Goal: Task Accomplishment & Management: Manage account settings

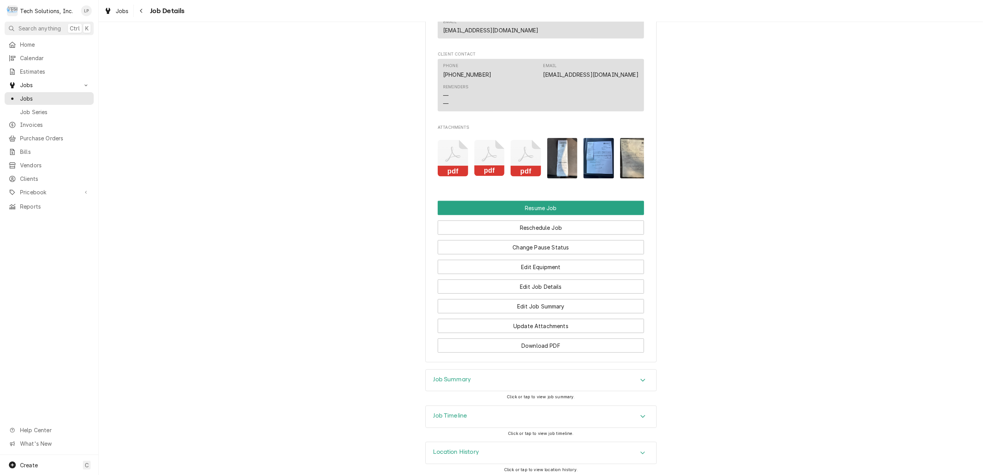
scroll to position [787, 0]
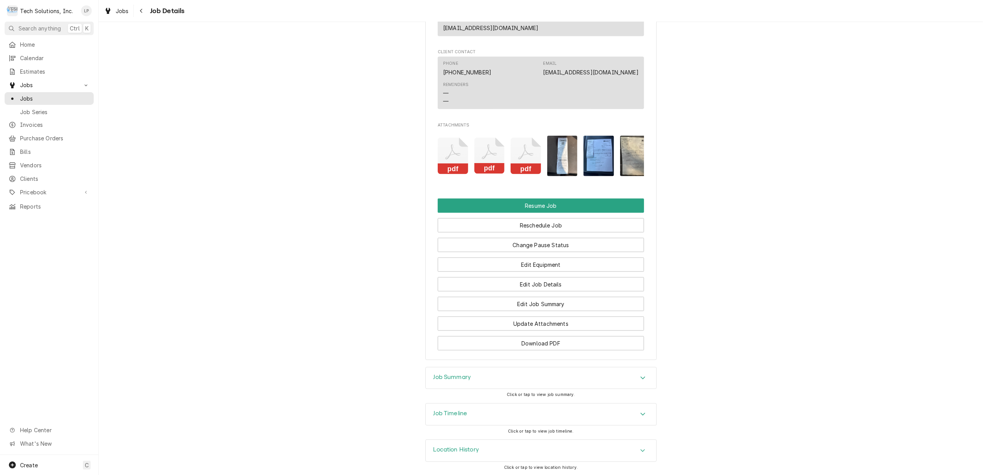
click at [444, 140] on icon "Attachments" at bounding box center [453, 156] width 30 height 37
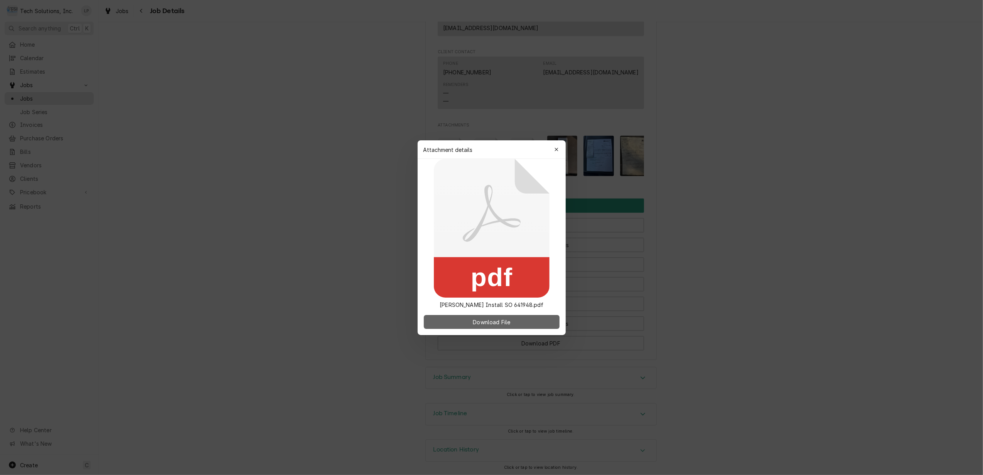
click at [492, 322] on span "Download File" at bounding box center [491, 322] width 40 height 8
click at [557, 150] on icon "button" at bounding box center [556, 149] width 4 height 5
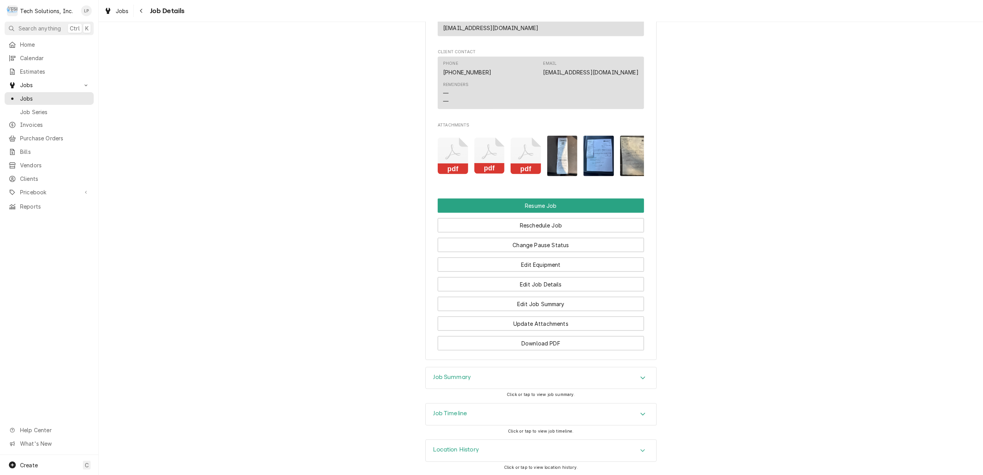
click at [468, 151] on icon "Attachments" at bounding box center [453, 156] width 30 height 37
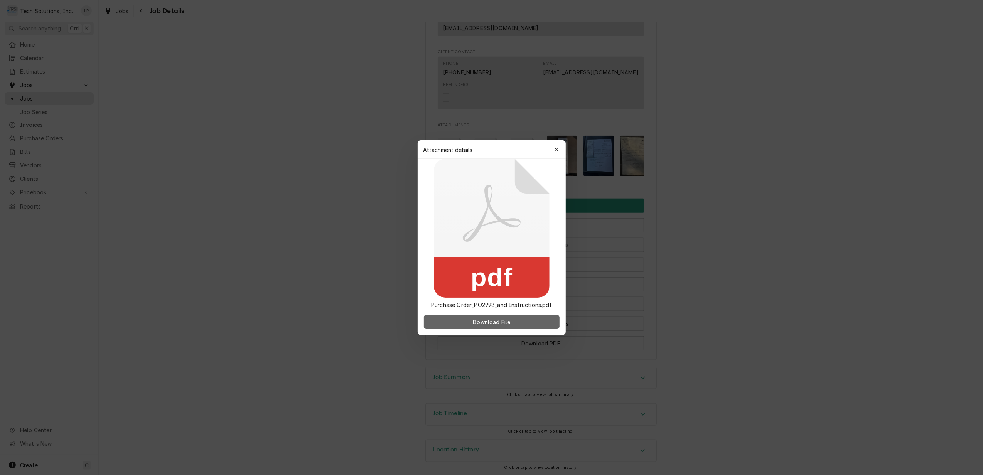
click at [497, 323] on span "Download File" at bounding box center [491, 322] width 40 height 8
click at [556, 151] on icon "button" at bounding box center [556, 149] width 4 height 5
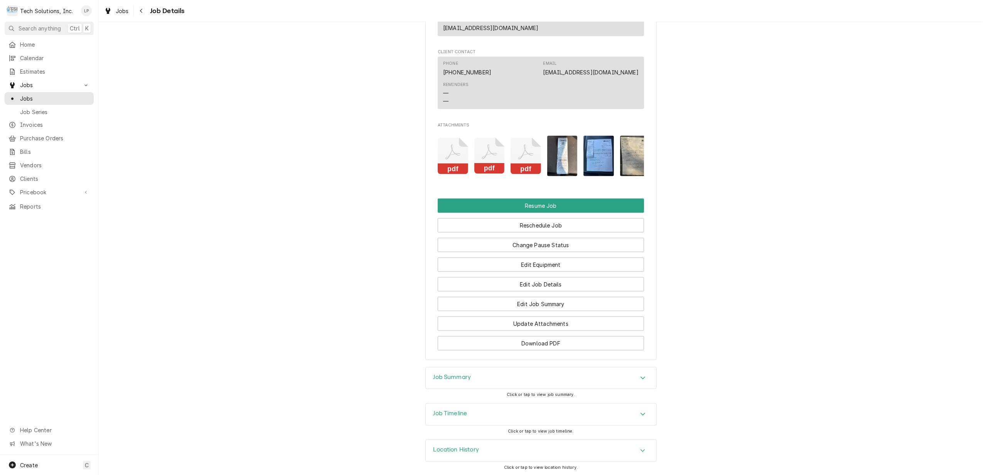
click at [468, 142] on icon "Attachments" at bounding box center [453, 156] width 30 height 37
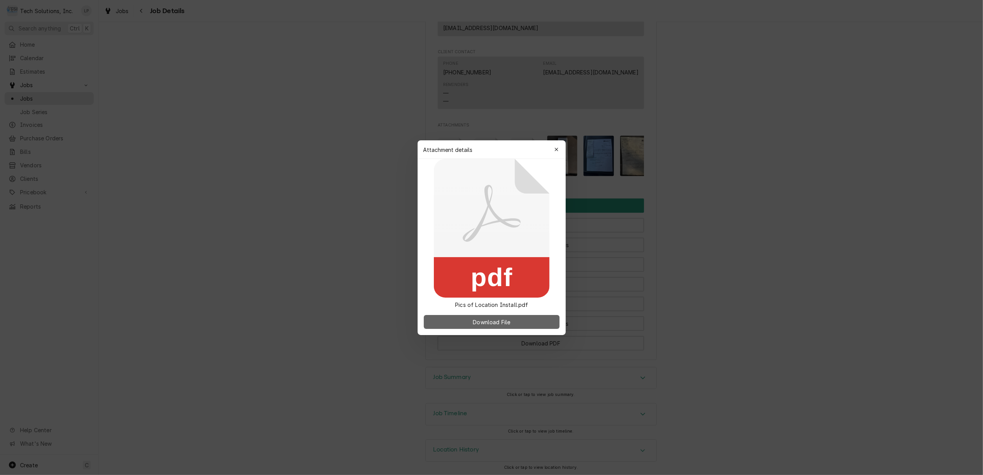
click at [510, 323] on span "Download File" at bounding box center [491, 322] width 40 height 8
click at [555, 148] on icon "button" at bounding box center [556, 149] width 4 height 5
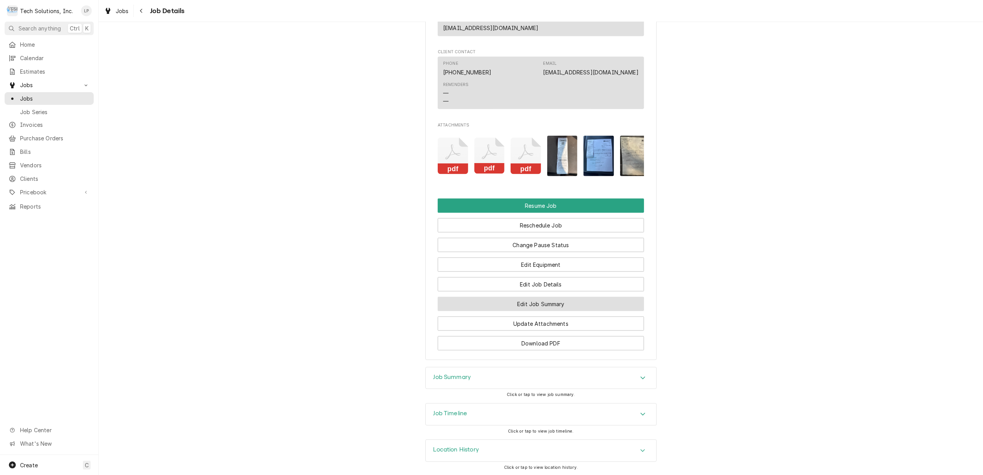
click at [601, 301] on button "Edit Job Summary" at bounding box center [541, 304] width 206 height 14
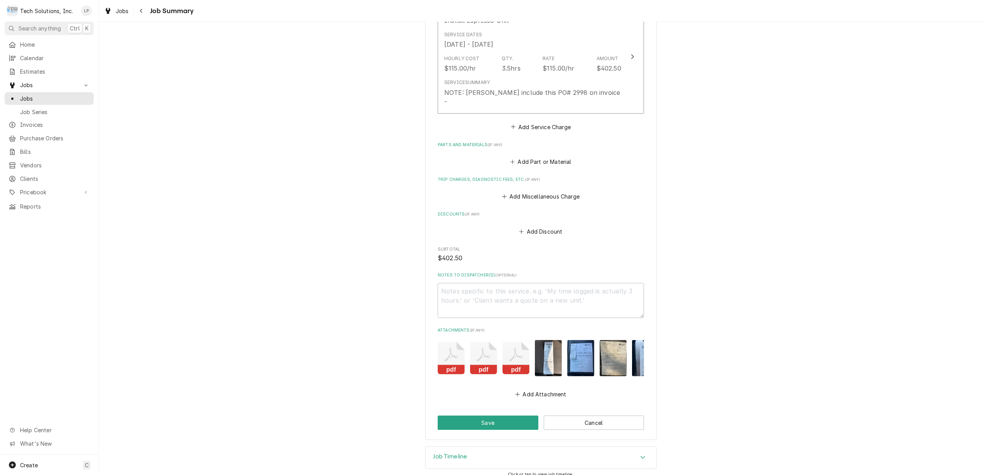
scroll to position [228, 0]
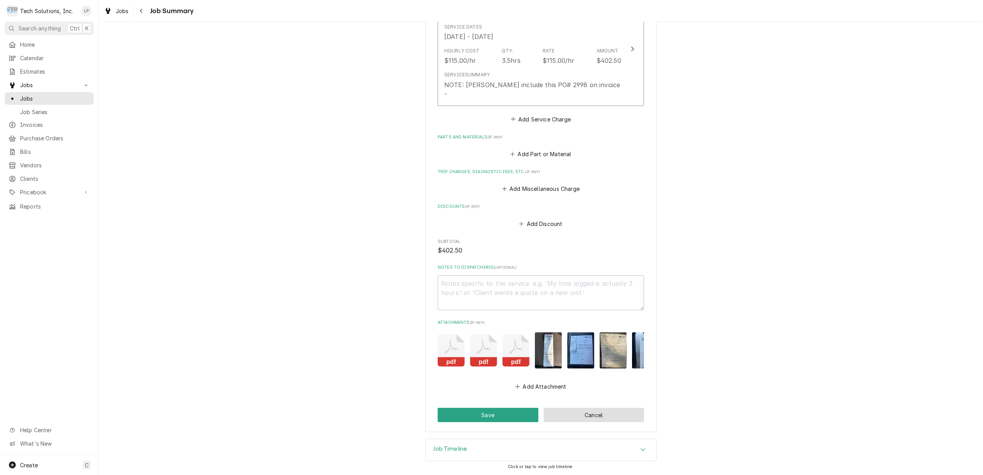
click at [617, 411] on button "Cancel" at bounding box center [594, 415] width 101 height 14
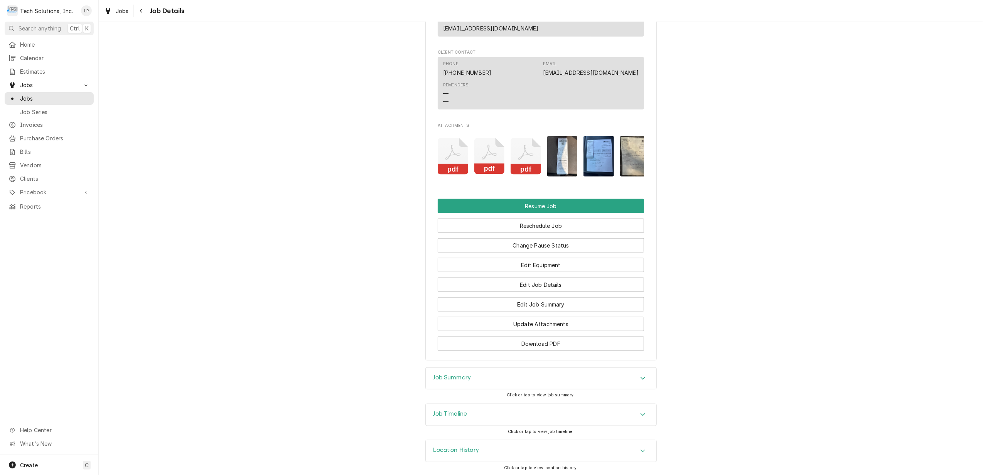
scroll to position [787, 0]
click at [638, 416] on div "Accordion Header" at bounding box center [643, 414] width 12 height 9
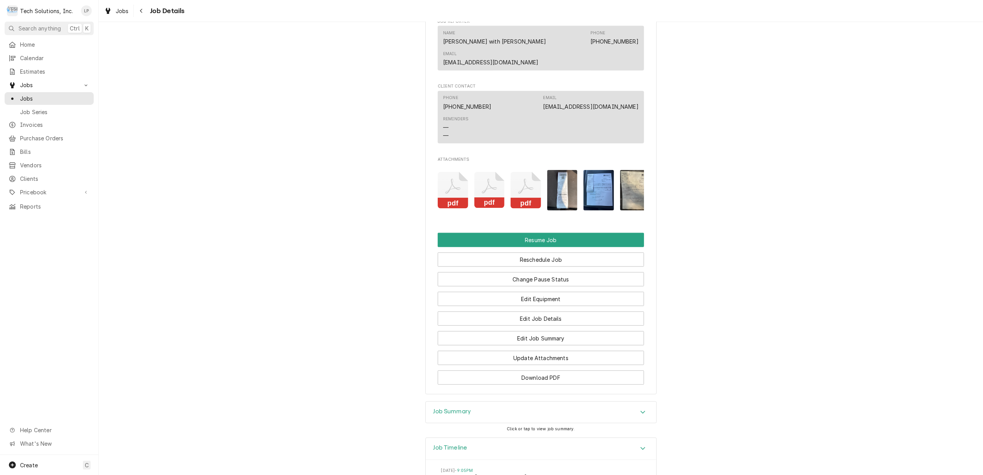
scroll to position [771, 0]
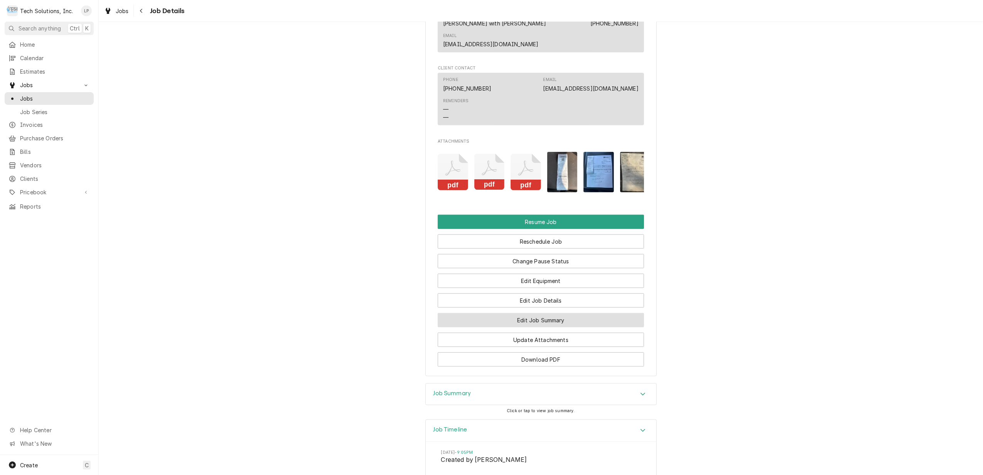
click at [550, 318] on button "Edit Job Summary" at bounding box center [541, 320] width 206 height 14
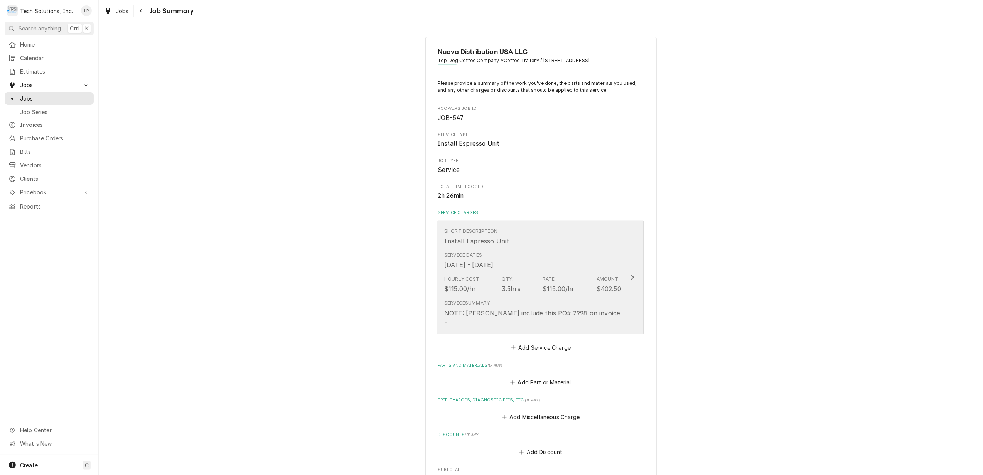
click at [631, 275] on icon "Update Line Item" at bounding box center [632, 277] width 3 height 5
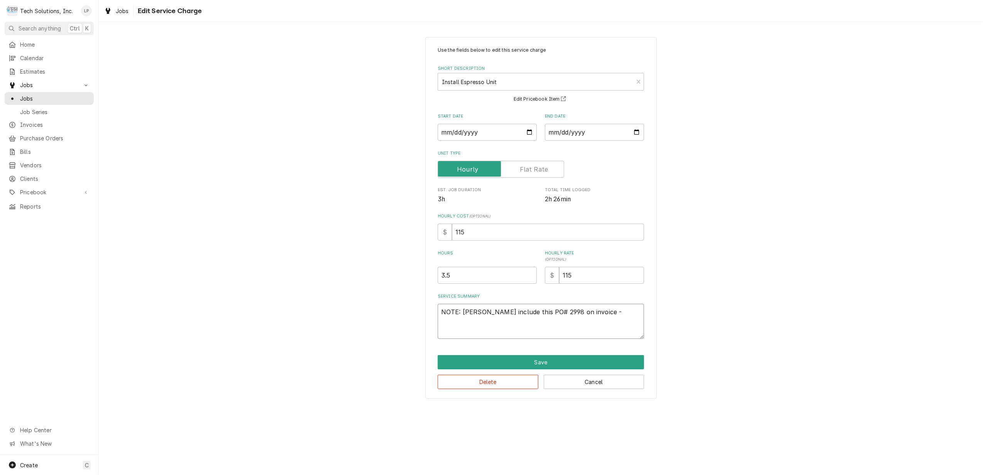
click at [605, 313] on textarea "NOTE: [PERSON_NAME] include this PO# 2998 on invoice -" at bounding box center [541, 321] width 206 height 35
type textarea "x"
type textarea "NOTE: [PERSON_NAME] include this PO# 2998 on invoice -"
type textarea "x"
type textarea "NOTE: Leah include this PO# 2998 on invoice -"
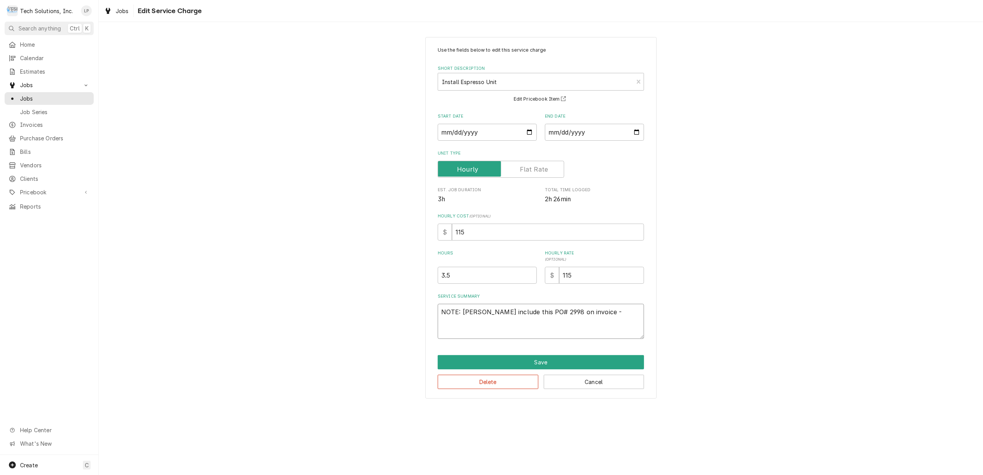
type textarea "x"
type textarea "NOTE: Leah include this PO# 2998 on invoice -"
type textarea "x"
type textarea "NOTE: Leah include this PO# 2998 on invoice - I"
type textarea "x"
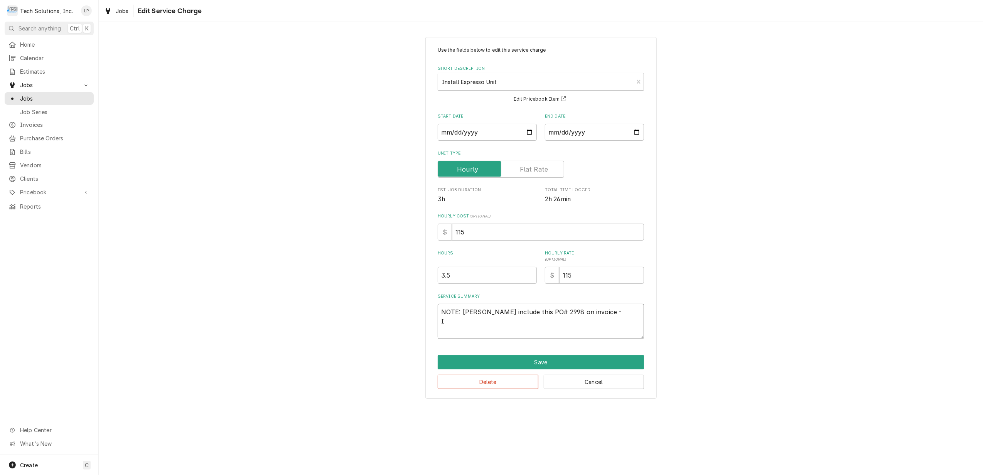
type textarea "NOTE: Leah include this PO# 2998 on invoice - In"
type textarea "x"
type textarea "NOTE: Leah include this PO# 2998 on invoice - Ins"
type textarea "x"
type textarea "NOTE: Leah include this PO# 2998 on invoice - Inst"
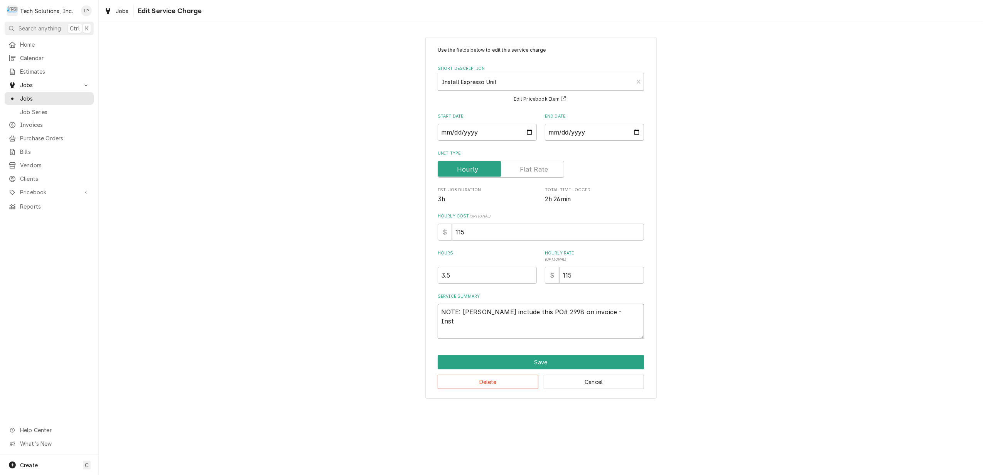
type textarea "x"
type textarea "NOTE: Leah include this PO# 2998 on invoice - Insta"
type textarea "x"
type textarea "NOTE: Leah include this PO# 2998 on invoice - Instal"
type textarea "x"
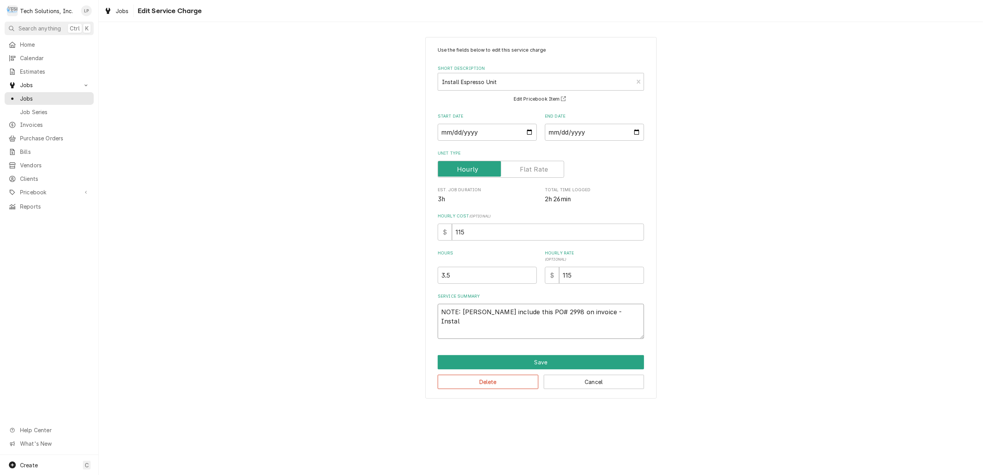
type textarea "NOTE: Leah include this PO# 2998 on invoice - Install"
type textarea "x"
type textarea "NOTE: Leah include this PO# 2998 on invoice - Installe"
type textarea "x"
type textarea "NOTE: Leah include this PO# 2998 on invoice - Installed"
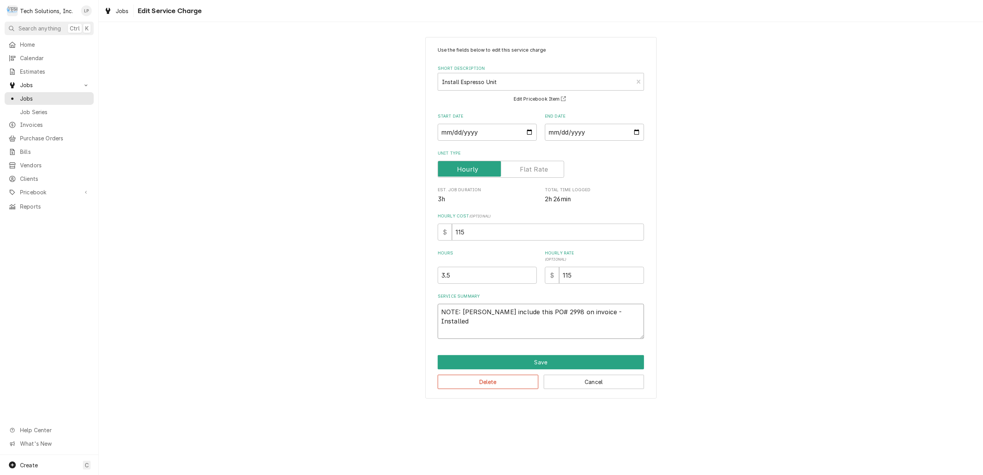
type textarea "x"
type textarea "NOTE: Leah include this PO# 2998 on invoice - Installed"
type textarea "x"
type textarea "NOTE: Leah include this PO# 2998 on invoice - Installed t"
type textarea "x"
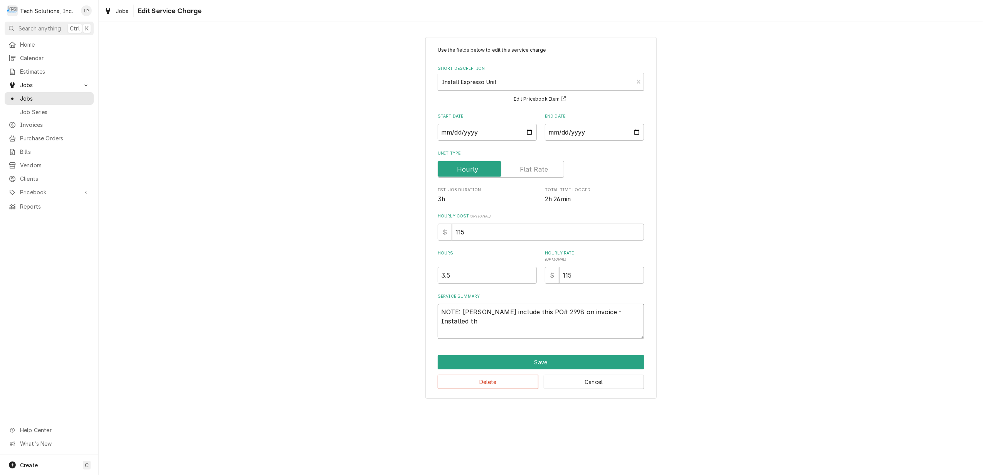
type textarea "NOTE: Leah include this PO# 2998 on invoice - Installed the"
type textarea "x"
type textarea "NOTE: Leah include this PO# 2998 on invoice - Installed the"
type textarea "x"
type textarea "NOTE: Leah include this PO# 2998 on invoice - Installed the m"
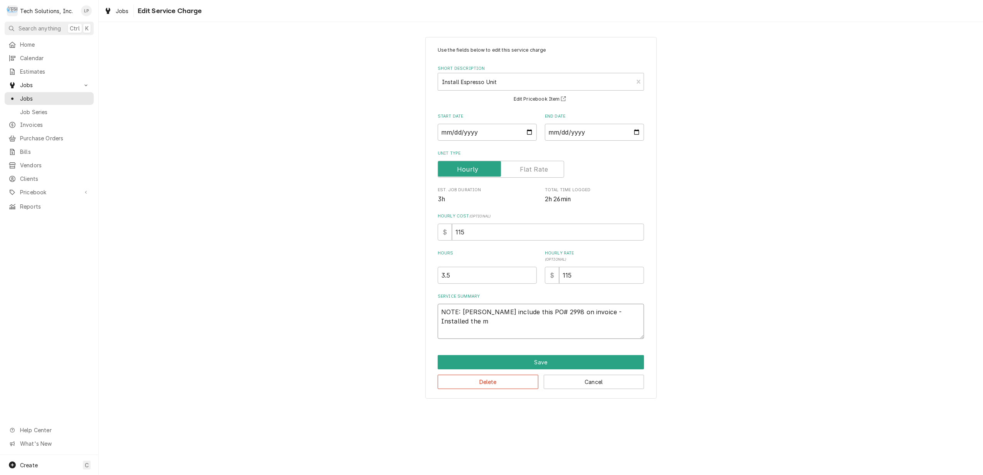
type textarea "x"
type textarea "NOTE: Leah include this PO# 2998 on invoice - Installed the ma"
type textarea "x"
type textarea "NOTE: Leah include this PO# 2998 on invoice - Installed the mac"
type textarea "x"
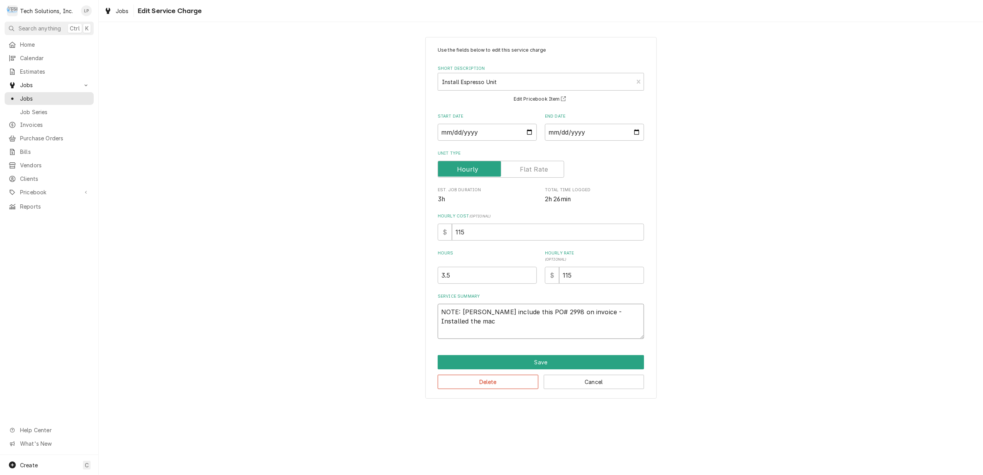
type textarea "NOTE: Leah include this PO# 2998 on invoice - Installed the mach"
type textarea "x"
type textarea "NOTE: Leah include this PO# 2998 on invoice - Installed the machi"
type textarea "x"
type textarea "NOTE: Leah include this PO# 2998 on invoice - Installed the machin"
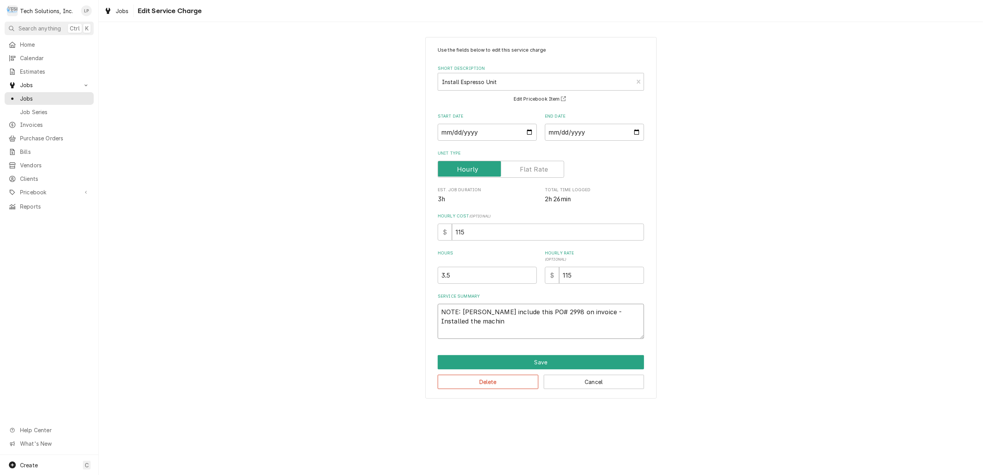
type textarea "x"
type textarea "NOTE: Leah include this PO# 2998 on invoice - Installed the machine"
type textarea "x"
type textarea "NOTE: Leah include this PO# 2998 on invoice - Installed the machine"
type textarea "x"
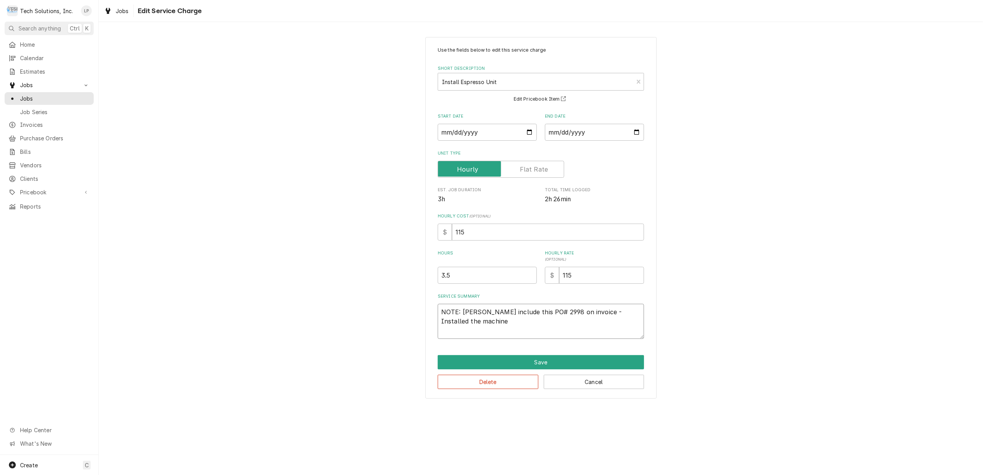
type textarea "NOTE: Leah include this PO# 2998 on invoice - Installed the machine a"
type textarea "x"
type textarea "NOTE: Leah include this PO# 2998 on invoice - Installed the machine an"
type textarea "x"
type textarea "NOTE: Leah include this PO# 2998 on invoice - Installed the machine and"
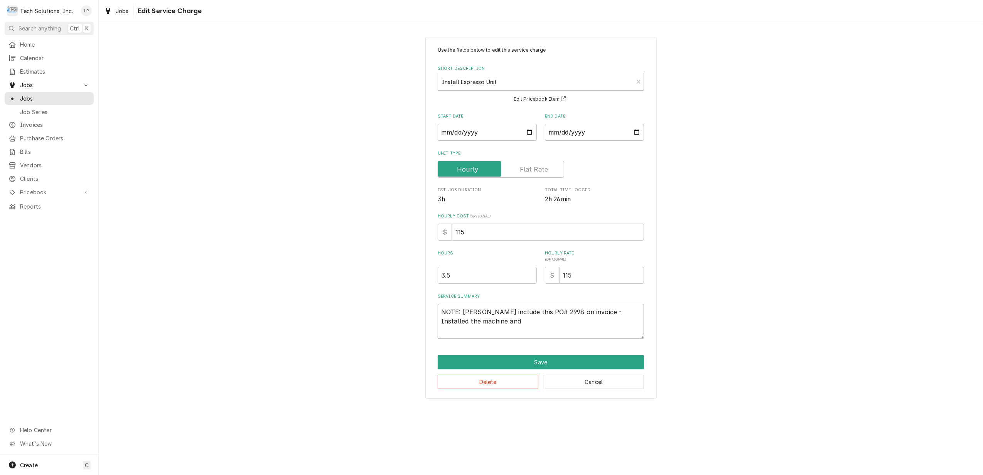
type textarea "x"
type textarea "NOTE: Leah include this PO# 2998 on invoice - Installed the machine and"
type textarea "x"
type textarea "NOTE: Leah include this PO# 2998 on invoice - Installed the machine and h"
type textarea "x"
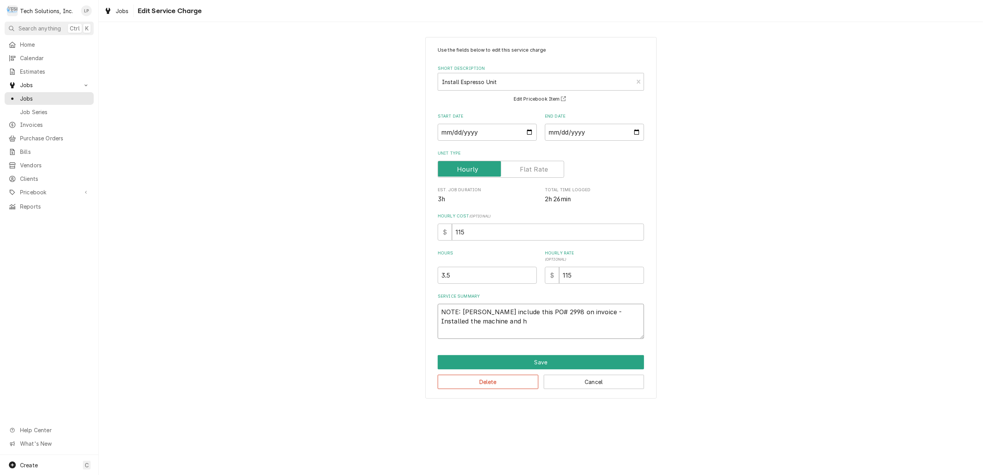
type textarea "NOTE: Leah include this PO# 2998 on invoice - Installed the machine and ho"
type textarea "x"
type textarea "NOTE: Leah include this PO# 2998 on invoice - Installed the machine and hoo"
type textarea "x"
type textarea "NOTE: Leah include this PO# 2998 on invoice - Installed the machine and hook"
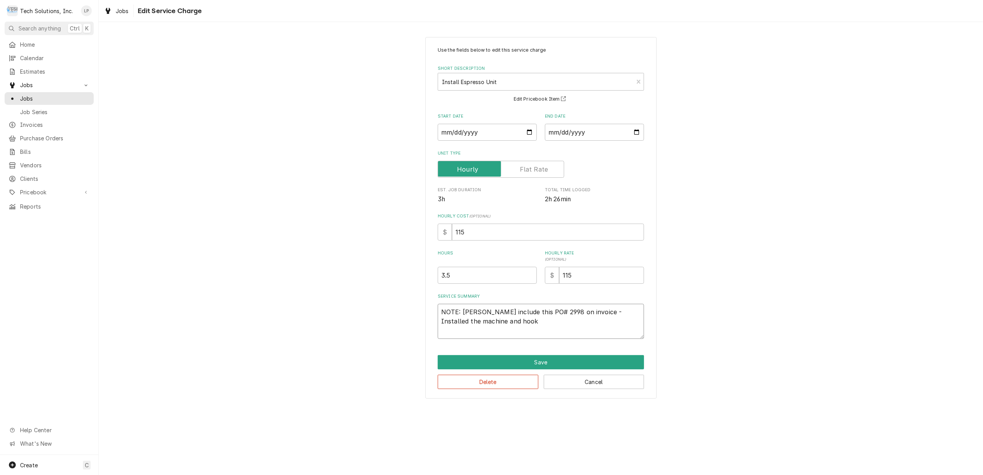
type textarea "x"
type textarea "NOTE: Leah include this PO# 2998 on invoice - Installed the machine and hooke"
type textarea "x"
type textarea "NOTE: Leah include this PO# 2998 on invoice - Installed the machine and hooked"
type textarea "x"
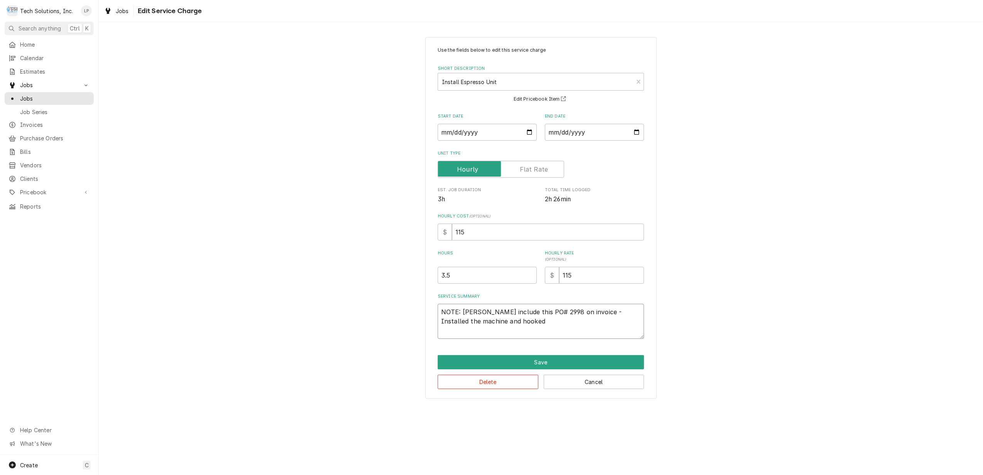
type textarea "NOTE: Leah include this PO# 2998 on invoice - Installed the machine and hooked"
type textarea "x"
type textarea "NOTE: Leah include this PO# 2998 on invoice - Installed the machine and hooked u"
type textarea "x"
type textarea "NOTE: Leah include this PO# 2998 on invoice - Installed the machine and hooked …"
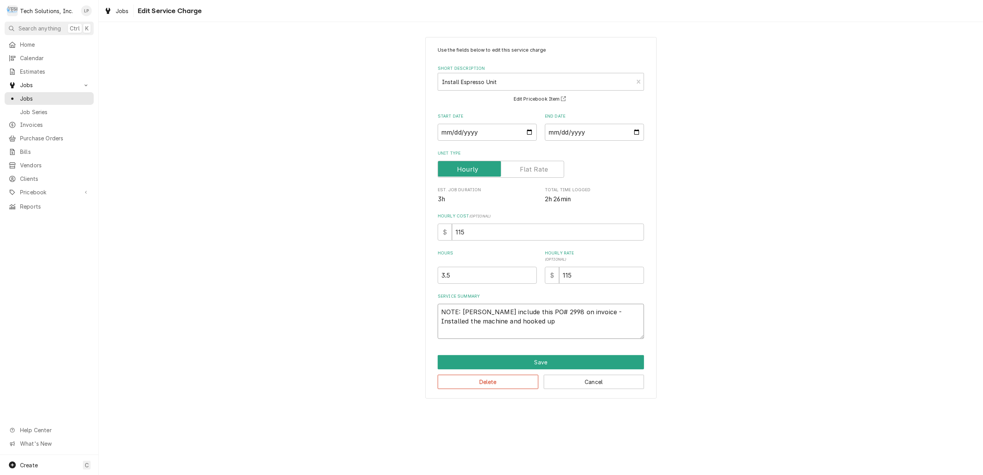
type textarea "x"
type textarea "NOTE: Leah include this PO# 2998 on invoice - Installed the machine and hooked …"
type textarea "x"
type textarea "NOTE: Leah include this PO# 2998 on invoice - Installed the machine and hooked …"
type textarea "x"
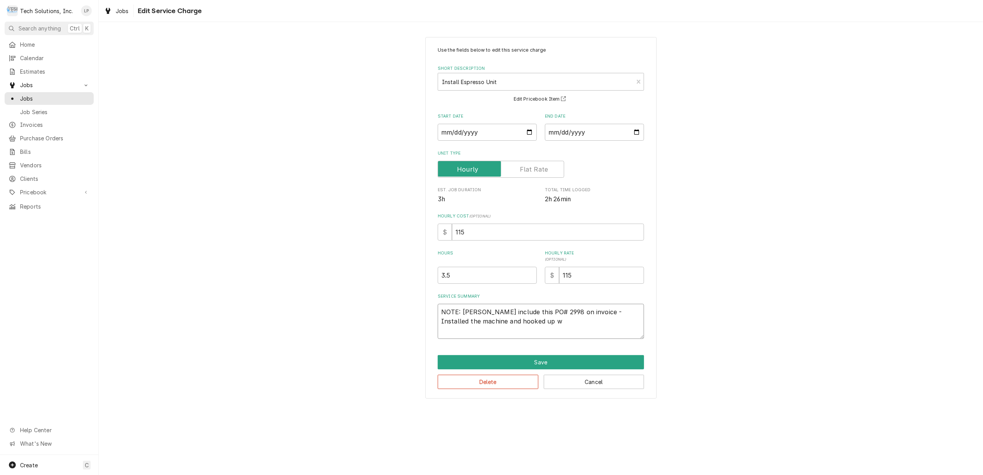
type textarea "NOTE: Leah include this PO# 2998 on invoice - Installed the machine and hooked …"
type textarea "x"
type textarea "NOTE: Leah include this PO# 2998 on invoice - Installed the machine and hooked …"
type textarea "x"
type textarea "NOTE: Leah include this PO# 2998 on invoice - Installed the machine and hooked …"
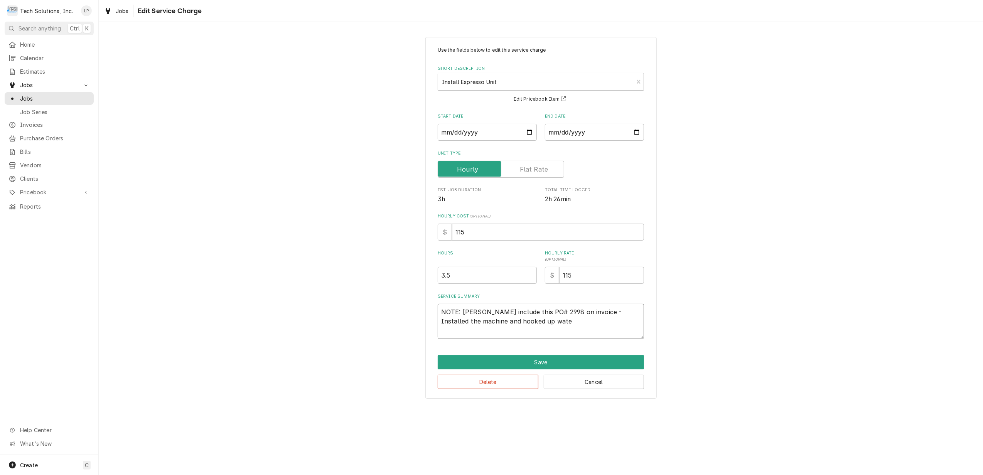
type textarea "x"
type textarea "NOTE: Leah include this PO# 2998 on invoice - Installed the machine and hooked …"
type textarea "x"
type textarea "NOTE: Leah include this PO# 2998 on invoice - Installed the machine and hooked …"
type textarea "x"
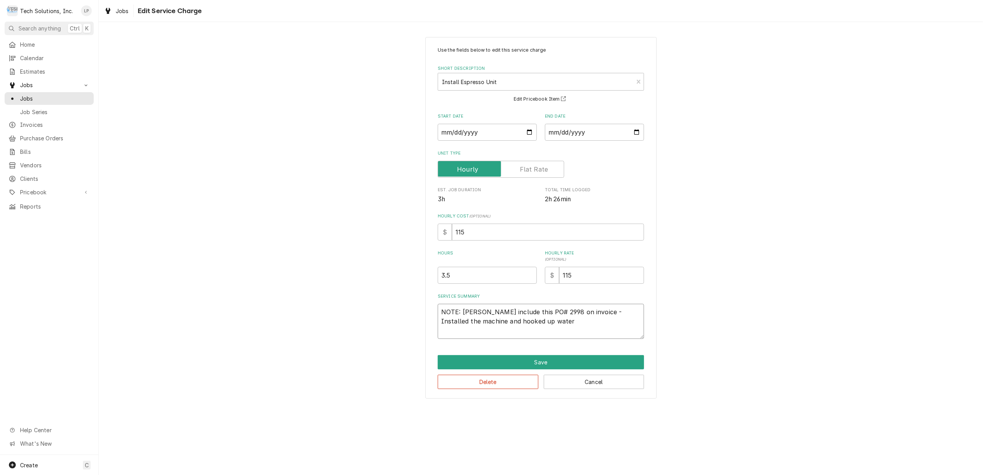
type textarea "NOTE: Leah include this PO# 2998 on invoice - Installed the machine and hooked …"
type textarea "x"
type textarea "NOTE: Leah include this PO# 2998 on invoice - Installed the machine and hooked …"
type textarea "x"
type textarea "NOTE: Leah include this PO# 2998 on invoice - Installed the machine and hooked …"
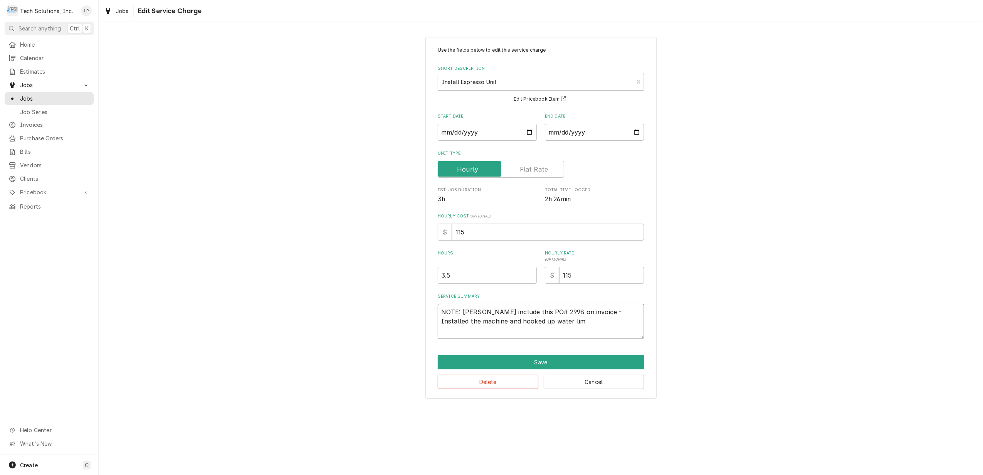
type textarea "x"
type textarea "NOTE: Leah include this PO# 2998 on invoice - Installed the machine and hooked …"
type textarea "x"
type textarea "NOTE: Leah include this PO# 2998 on invoice - Installed the machine and hooked …"
type textarea "x"
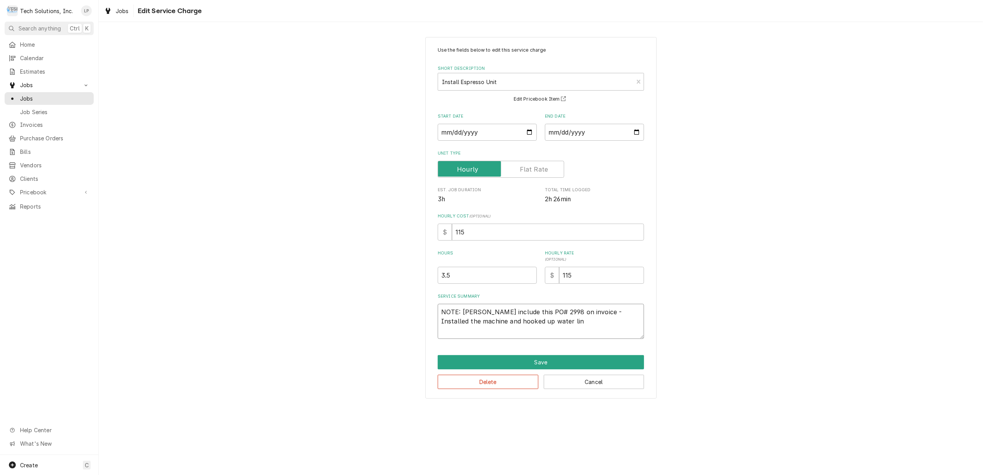
type textarea "NOTE: Leah include this PO# 2998 on invoice - Installed the machine and hooked …"
type textarea "x"
type textarea "NOTE: Leah include this PO# 2998 on invoice - Installed the machine and hooked …"
type textarea "x"
type textarea "NOTE: Leah include this PO# 2998 on invoice - Installed the machine and hooked …"
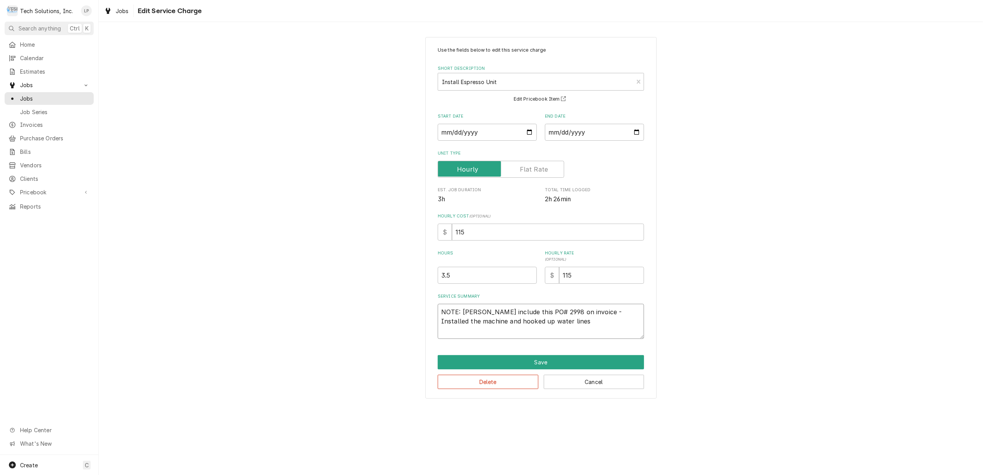
click at [440, 322] on textarea "NOTE: Leah include this PO# 2998 on invoice - Installed the machine and hooked …" at bounding box center [541, 321] width 206 height 35
type textarea "x"
type textarea "NOTE: Leah include this PO# 2998 on invoice - OInstalled the machine and hooked…"
type textarea "x"
type textarea "NOTE: Leah include this PO# 2998 on invoice - OnInstalled the machine and hooke…"
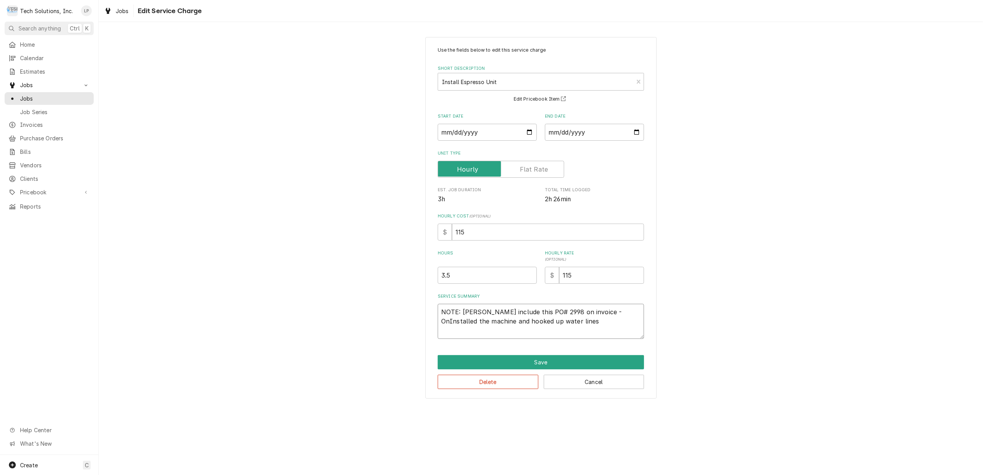
type textarea "x"
type textarea "NOTE: Leah include this PO# 2998 on invoice - On Installed the machine and hook…"
type textarea "x"
type textarea "NOTE: Leah include this PO# 2998 on invoice - On 9Installed the machine and hoo…"
type textarea "x"
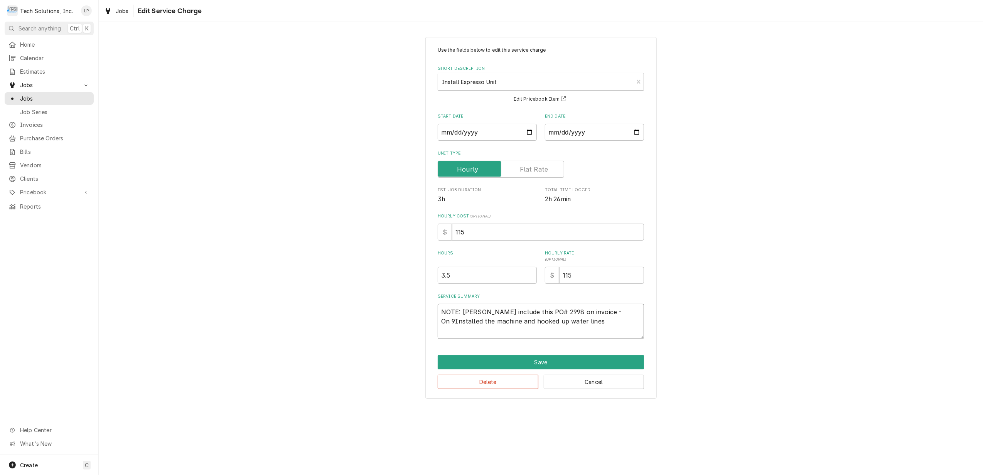
type textarea "NOTE: Leah include this PO# 2998 on invoice - On 9/Installed the machine and ho…"
type textarea "x"
type textarea "NOTE: Leah include this PO# 2998 on invoice - On 9/3Installed the machine and h…"
type textarea "x"
type textarea "NOTE: Leah include this PO# 2998 on invoice - On 9/3/Installed the machine and …"
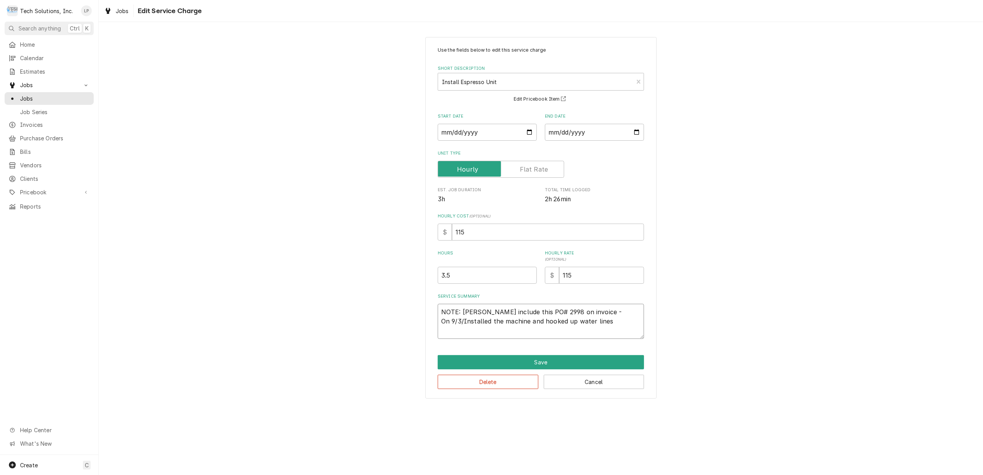
type textarea "x"
type textarea "NOTE: Leah include this PO# 2998 on invoice - On 9/3/2Installed the machine and…"
type textarea "x"
type textarea "NOTE: Leah include this PO# 2998 on invoice - On 9/3/25Installed the machine an…"
type textarea "x"
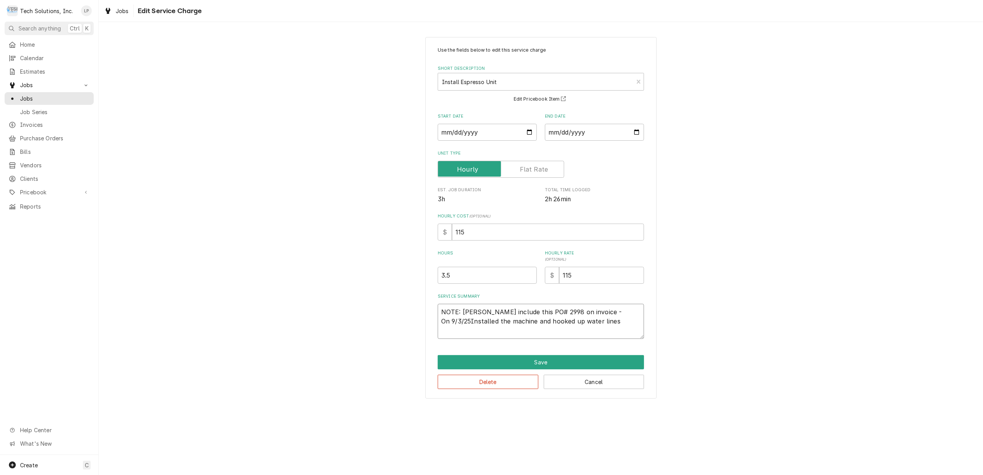
type textarea "NOTE: Leah include this PO# 2998 on invoice - On 9/3/25 Installed the machine a…"
click at [630, 320] on textarea "NOTE: Leah include this PO# 2998 on invoice - On 9/3/25 Installed the machine a…" at bounding box center [541, 321] width 206 height 35
type textarea "x"
type textarea "NOTE: Leah include this PO# 2998 on invoice - On 9/3/25 Installed the machine a…"
type textarea "x"
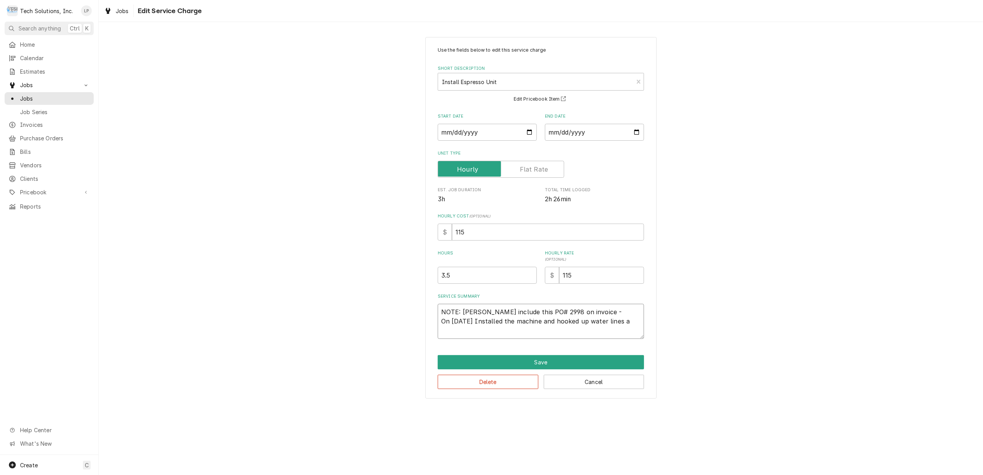
type textarea "NOTE: Leah include this PO# 2998 on invoice - On 9/3/25 Installed the machine a…"
type textarea "x"
type textarea "NOTE: Leah include this PO# 2998 on invoice - On 9/3/25 Installed the machine a…"
type textarea "x"
type textarea "NOTE: Leah include this PO# 2998 on invoice - On 9/3/25 Installed the machine a…"
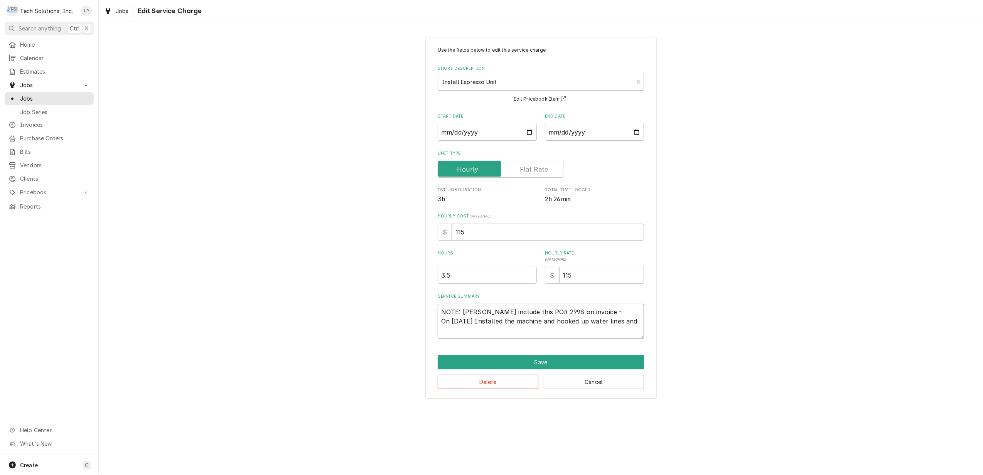
type textarea "x"
type textarea "NOTE: Leah include this PO# 2998 on invoice - On 9/3/25 Installed the machine a…"
type textarea "x"
type textarea "NOTE: Leah include this PO# 2998 on invoice - On 9/3/25 Installed the machine a…"
type textarea "x"
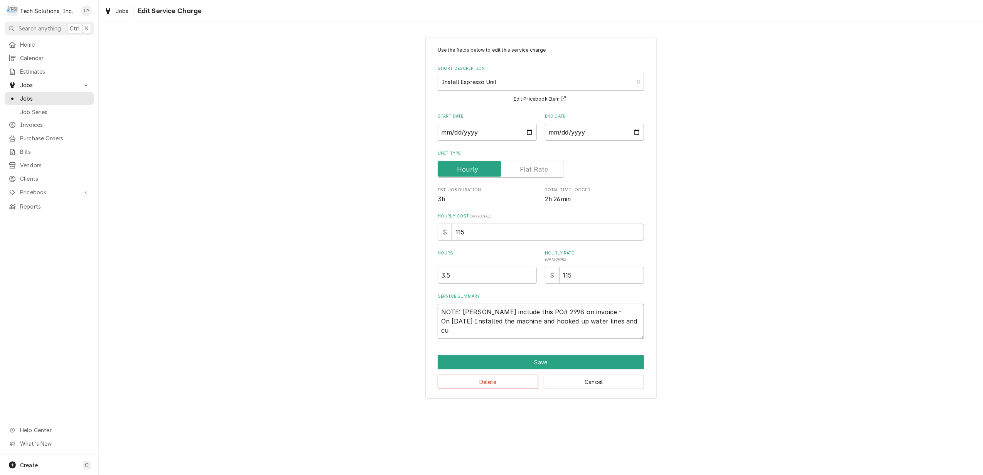
type textarea "NOTE: Leah include this PO# 2998 on invoice - On 9/3/25 Installed the machine a…"
type textarea "x"
type textarea "NOTE: Leah include this PO# 2998 on invoice - On 9/3/25 Installed the machine a…"
type textarea "x"
type textarea "NOTE: Leah include this PO# 2998 on invoice - On 9/3/25 Installed the machine a…"
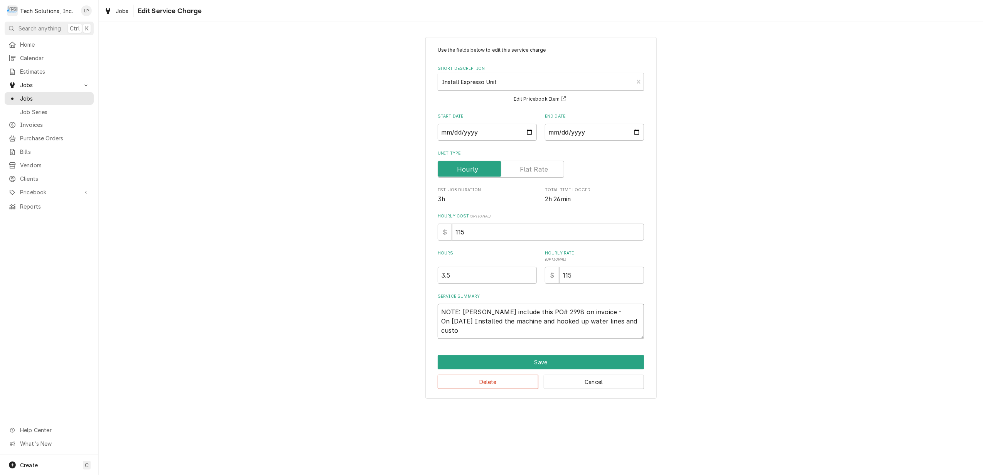
type textarea "x"
type textarea "NOTE: Leah include this PO# 2998 on invoice - On 9/3/25 Installed the machine a…"
type textarea "x"
type textarea "NOTE: Leah include this PO# 2998 on invoice - On 9/3/25 Installed the machine a…"
type textarea "x"
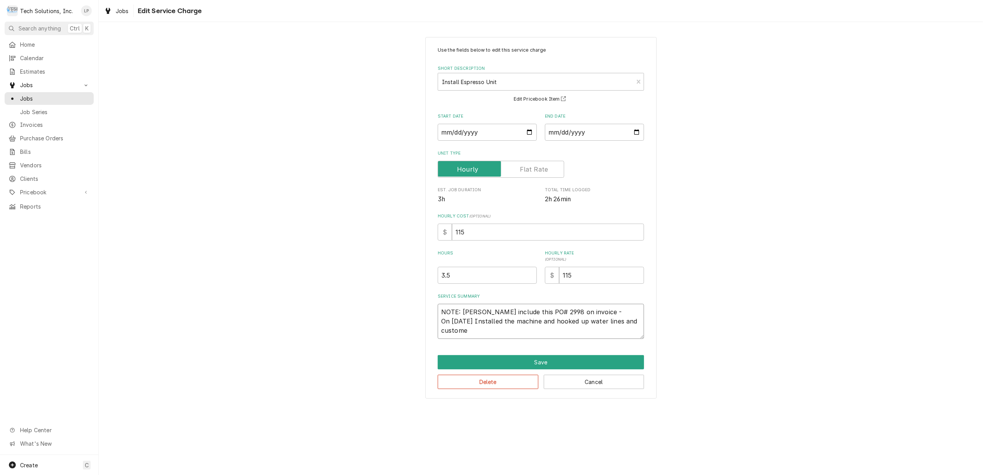
type textarea "NOTE: Leah include this PO# 2998 on invoice - On 9/3/25 Installed the machine a…"
type textarea "x"
type textarea "NOTE: Leah include this PO# 2998 on invoice - On 9/3/25 Installed the machine a…"
click at [527, 364] on button "Save" at bounding box center [541, 362] width 206 height 14
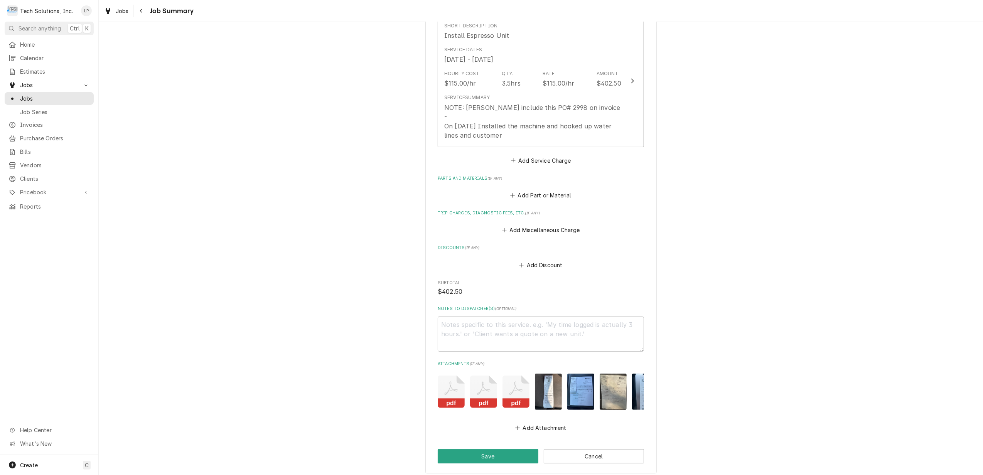
scroll to position [247, 0]
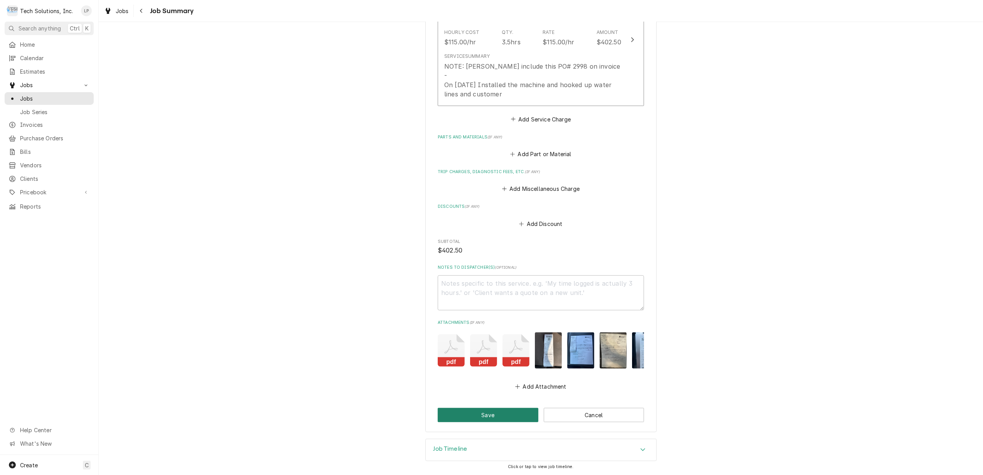
click at [516, 415] on button "Save" at bounding box center [488, 415] width 101 height 14
type textarea "x"
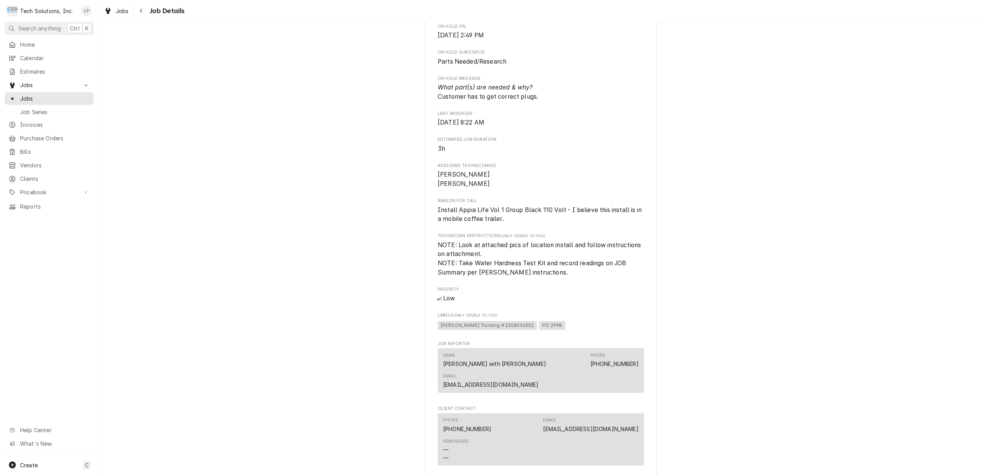
scroll to position [514, 0]
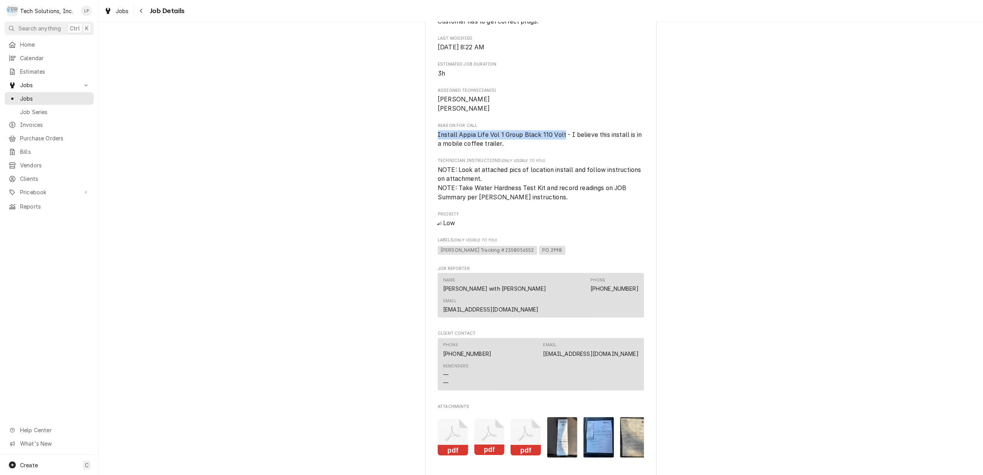
drag, startPoint x: 434, startPoint y: 144, endPoint x: 560, endPoint y: 143, distance: 126.5
click at [560, 143] on span "Install Appia Life Vol 1 Group Black 110 Volt - I believe this install is in a …" at bounding box center [540, 139] width 205 height 17
drag, startPoint x: 560, startPoint y: 143, endPoint x: 551, endPoint y: 143, distance: 8.9
copy span "Install Appia Life Vol 1 Group Black 110 Volt"
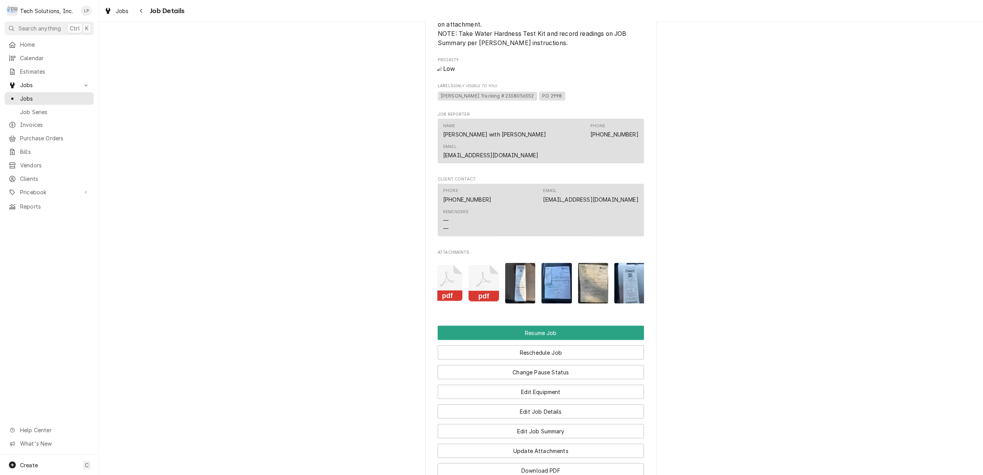
scroll to position [0, 49]
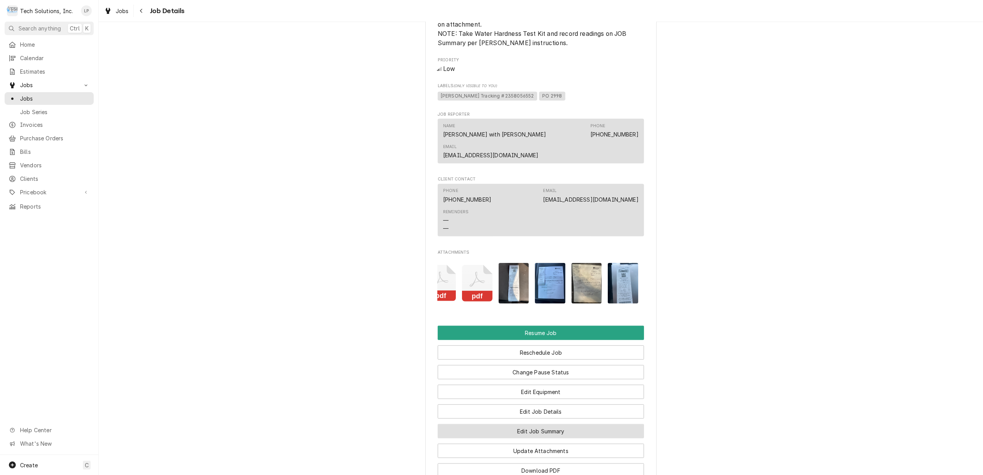
click at [611, 428] on button "Edit Job Summary" at bounding box center [541, 431] width 206 height 14
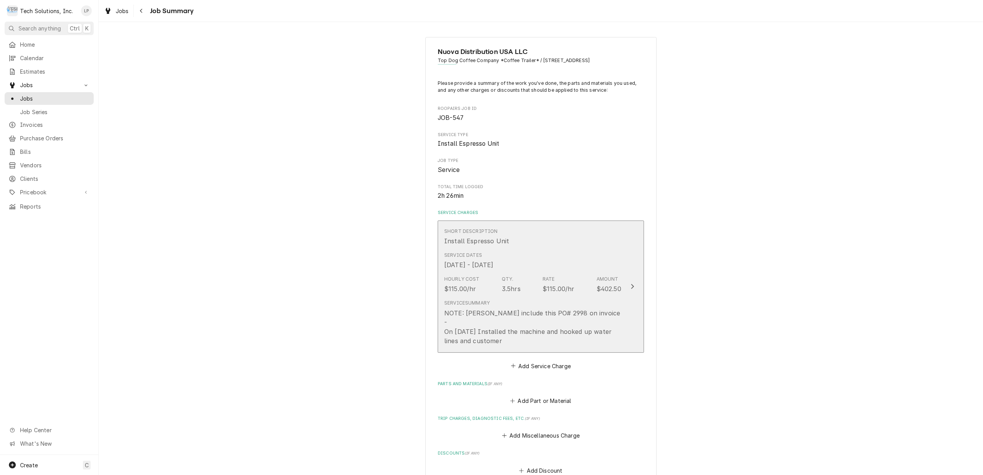
click at [627, 282] on div "Update Line Item" at bounding box center [632, 286] width 10 height 9
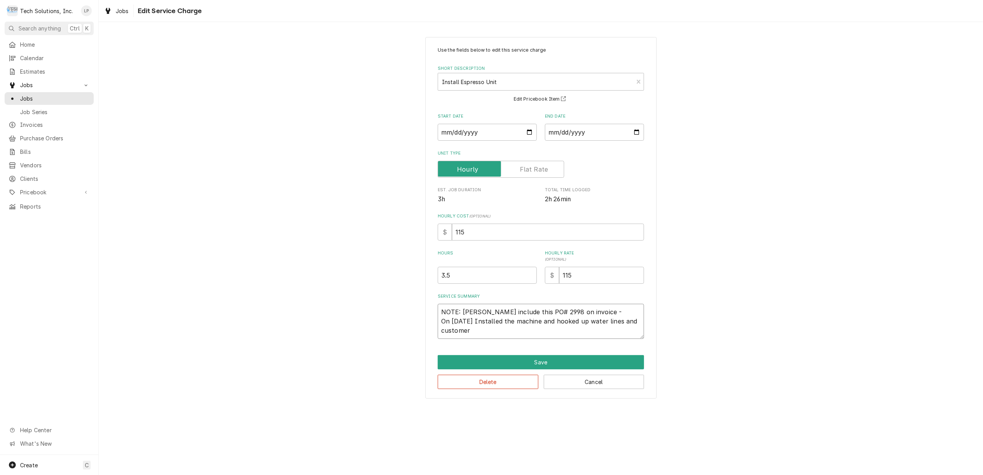
click at [500, 325] on textarea "NOTE: Leah include this PO# 2998 on invoice - On 9/3/25 Installed the machine a…" at bounding box center [541, 321] width 206 height 35
paste textarea "Install Appia Life Vol 1 Group Black 110 Volt"
type textarea "x"
type textarea "NOTE: Leah include this PO# 2998 on invoice - On 9/3/25 Installed Install Appia…"
click at [469, 333] on textarea "NOTE: Leah include this PO# 2998 on invoice - On 9/3/25 Installed Install Appia…" at bounding box center [541, 321] width 206 height 35
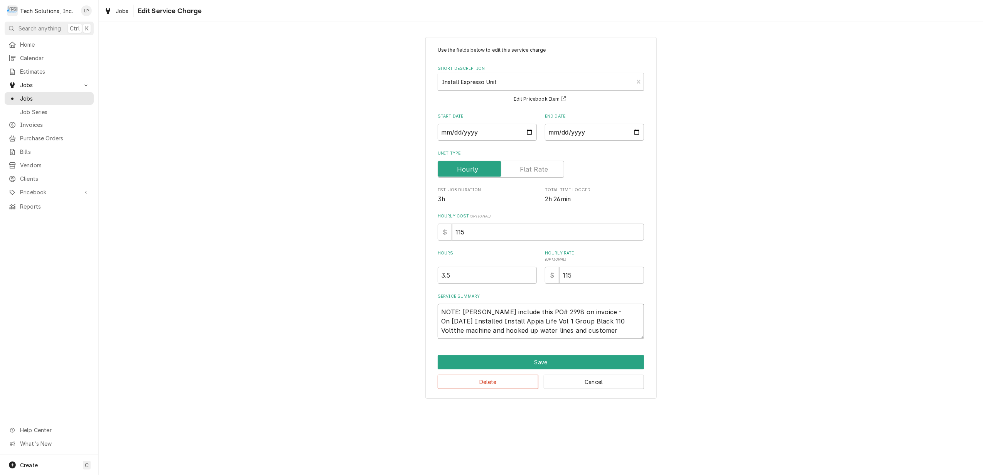
type textarea "x"
type textarea "NOTE: Leah include this PO# 2998 on invoice - On 9/3/25 Installed Install Appia…"
type textarea "x"
type textarea "NOTE: Leah include this PO# 2998 on invoice - On 9/3/25 Installed Install Appia…"
type textarea "x"
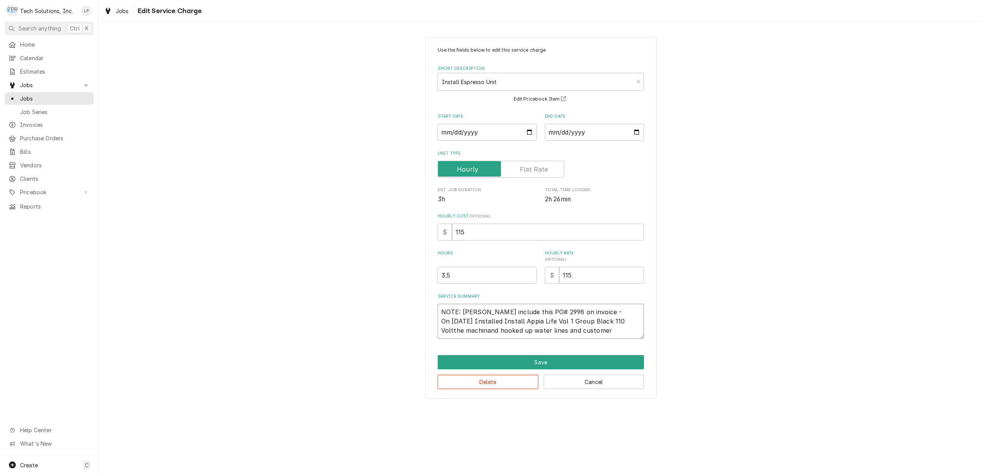
type textarea "NOTE: Leah include this PO# 2998 on invoice - On 9/3/25 Installed Install Appia…"
type textarea "x"
type textarea "NOTE: Leah include this PO# 2998 on invoice - On 9/3/25 Installed Install Appia…"
type textarea "x"
type textarea "NOTE: Leah include this PO# 2998 on invoice - On 9/3/25 Installed Install Appia…"
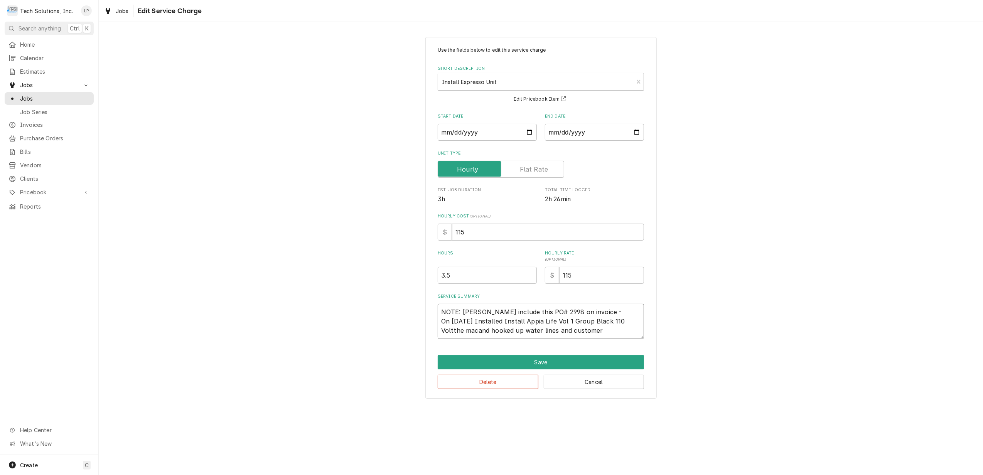
type textarea "x"
type textarea "NOTE: Leah include this PO# 2998 on invoice - On 9/3/25 Installed Install Appia…"
type textarea "x"
type textarea "NOTE: Leah include this PO# 2998 on invoice - On 9/3/25 Installed Install Appia…"
type textarea "x"
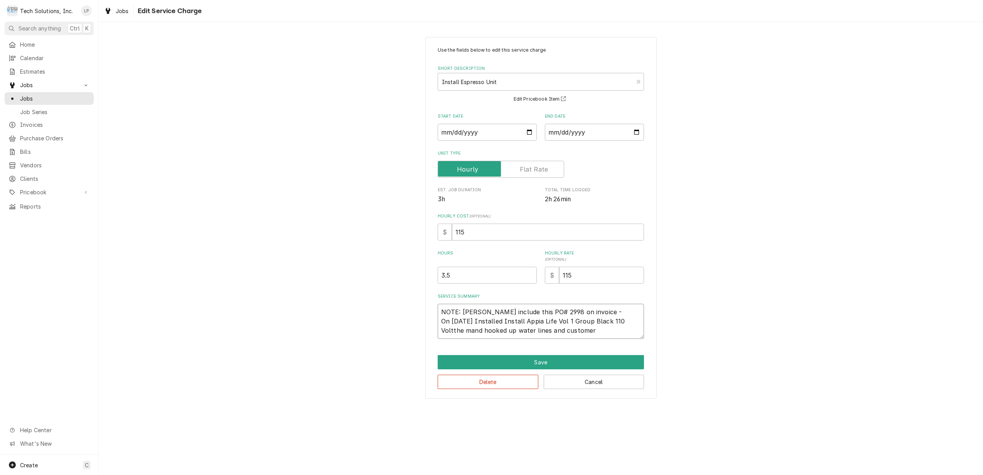
type textarea "NOTE: Leah include this PO# 2998 on invoice - On 9/3/25 Installed Install Appia…"
type textarea "x"
type textarea "NOTE: Leah include this PO# 2998 on invoice - On 9/3/25 Installed Install Appia…"
type textarea "x"
type textarea "NOTE: Leah include this PO# 2998 on invoice - On 9/3/25 Installed Install Appia…"
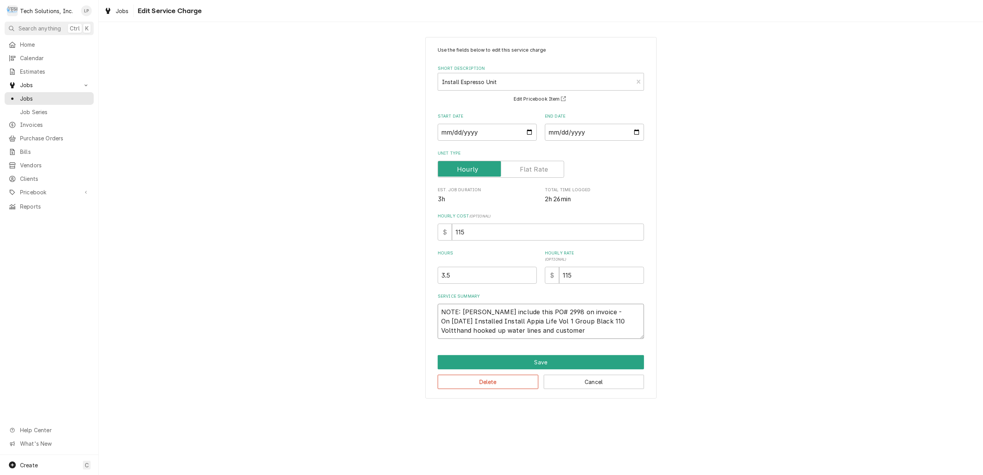
type textarea "x"
type textarea "NOTE: Leah include this PO# 2998 on invoice - On 9/3/25 Installed Install Appia…"
type textarea "x"
type textarea "NOTE: Leah include this PO# 2998 on invoice - On 9/3/25 Installed Install Appia…"
type textarea "x"
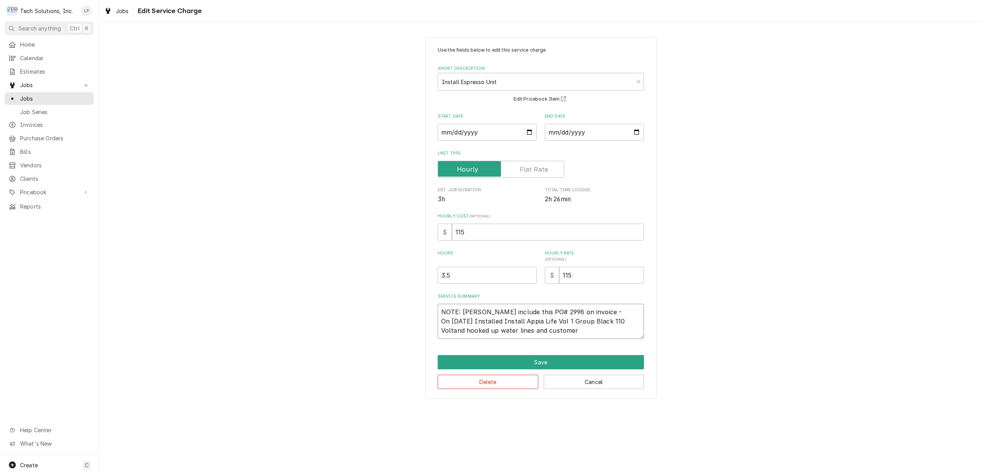
type textarea "NOTE: Leah include this PO# 2998 on invoice - On 9/3/25 Installed Install Appia…"
click at [520, 332] on textarea "NOTE: Leah include this PO# 2998 on invoice - On 9/3/25 Installed Install Appia…" at bounding box center [541, 321] width 206 height 35
type textarea "x"
type textarea "NOTE: Leah include this PO# 2998 on invoice - On 9/3/25 Installed Install Appia…"
type textarea "x"
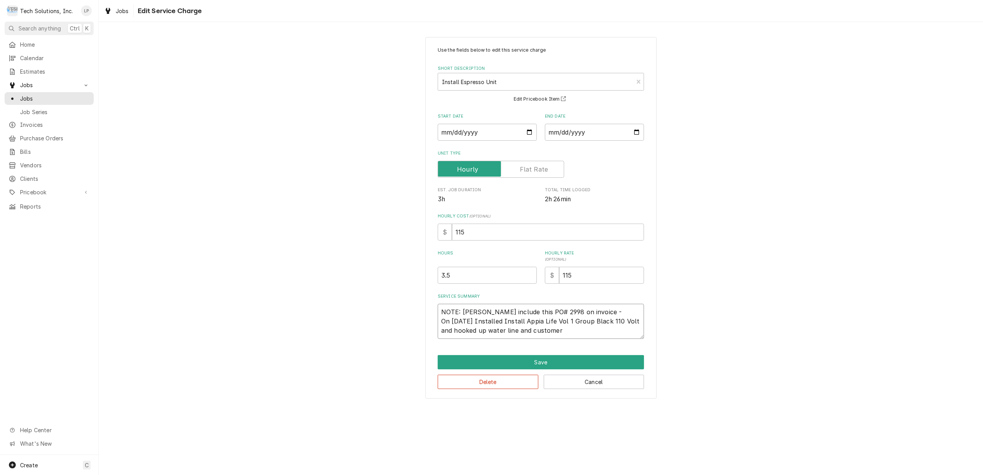
type textarea "NOTE: Leah include this PO# 2998 on invoice - On 9/3/25 Installed Install Appia…"
type textarea "x"
type textarea "NOTE: Leah include this PO# 2998 on invoice - On 9/3/25 Installed Install Appia…"
type textarea "x"
type textarea "NOTE: Leah include this PO# 2998 on invoice - On 9/3/25 Installed Install Appia…"
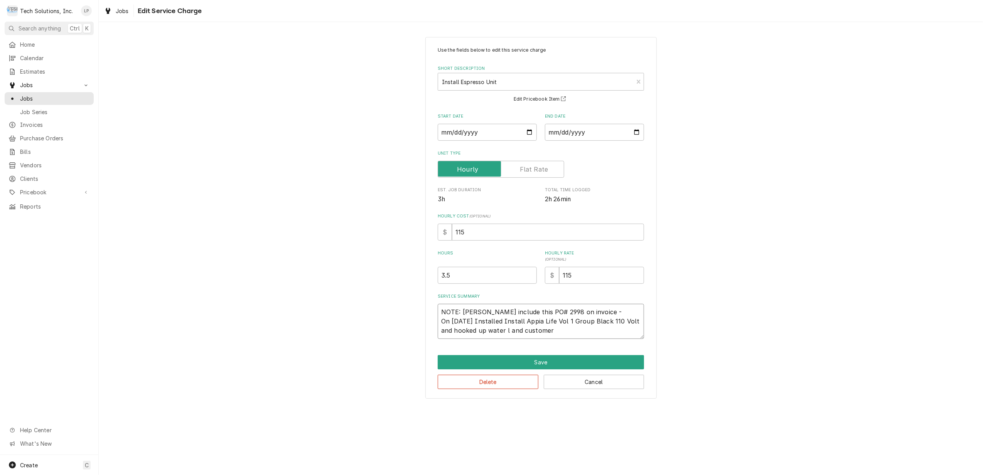
type textarea "x"
type textarea "NOTE: Leah include this PO# 2998 on invoice - On 9/3/25 Installed Install Appia…"
type textarea "x"
type textarea "NOTE: Leah include this PO# 2998 on invoice - On 9/3/25 Installed Install Appia…"
type textarea "x"
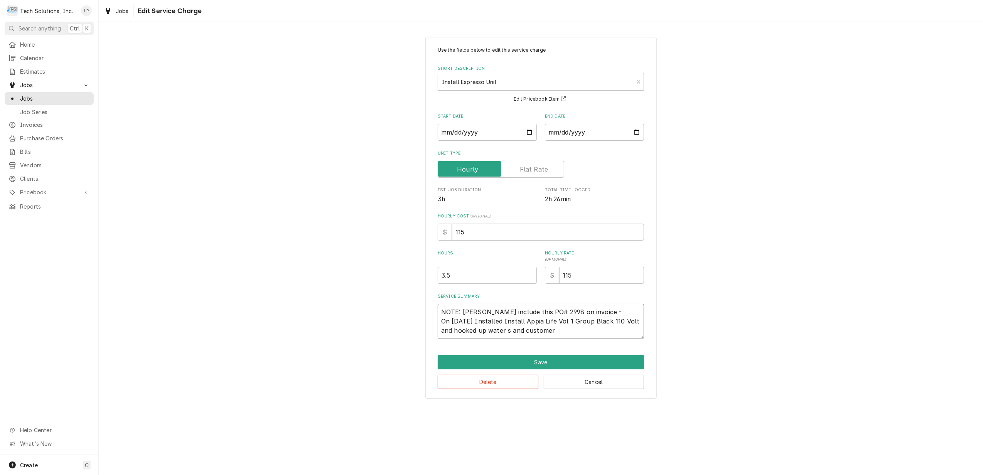
type textarea "NOTE: Leah include this PO# 2998 on invoice - On 9/3/25 Installed Install Appia…"
type textarea "x"
type textarea "NOTE: Leah include this PO# 2998 on invoice - On 9/3/25 Installed Install Appia…"
type textarea "x"
type textarea "NOTE: Leah include this PO# 2998 on invoice - On 9/3/25 Installed Install Appia…"
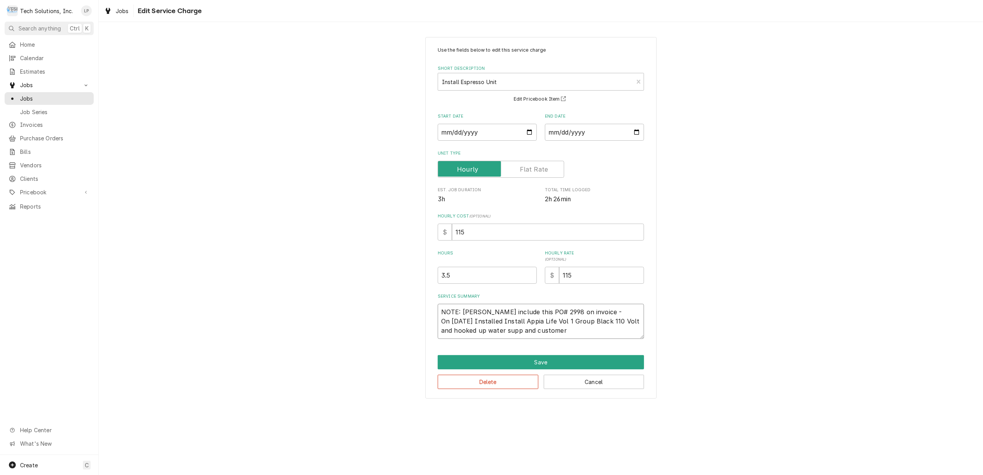
type textarea "x"
type textarea "NOTE: Leah include this PO# 2998 on invoice - On 9/3/25 Installed Install Appia…"
type textarea "x"
type textarea "NOTE: Leah include this PO# 2998 on invoice - On 9/3/25 Installed Install Appia…"
click at [572, 329] on textarea "NOTE: Leah include this PO# 2998 on invoice - On 9/3/25 Installed Install Appia…" at bounding box center [541, 321] width 206 height 35
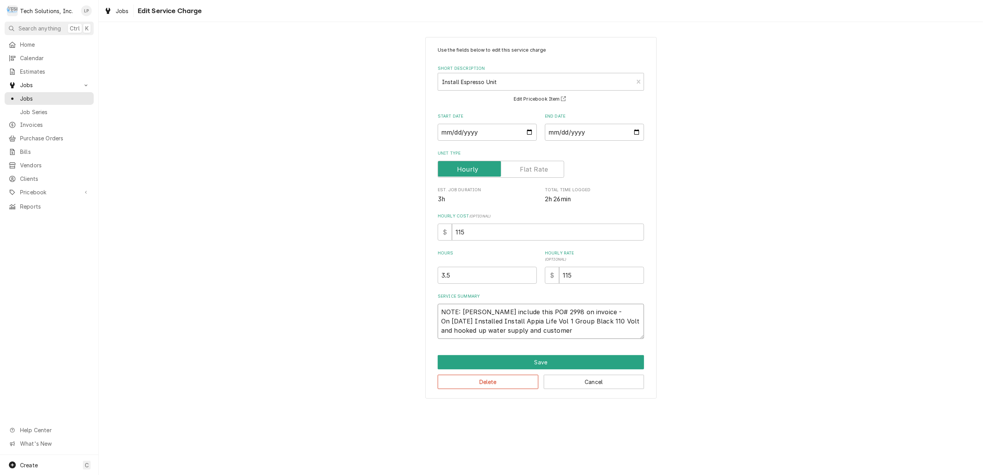
type textarea "x"
type textarea "NOTE: Leah include this PO# 2998 on invoice - On 9/3/25 Installed Install Appia…"
type textarea "x"
type textarea "NOTE: Leah include this PO# 2998 on invoice - On 9/3/25 Installed Install Appia…"
type textarea "x"
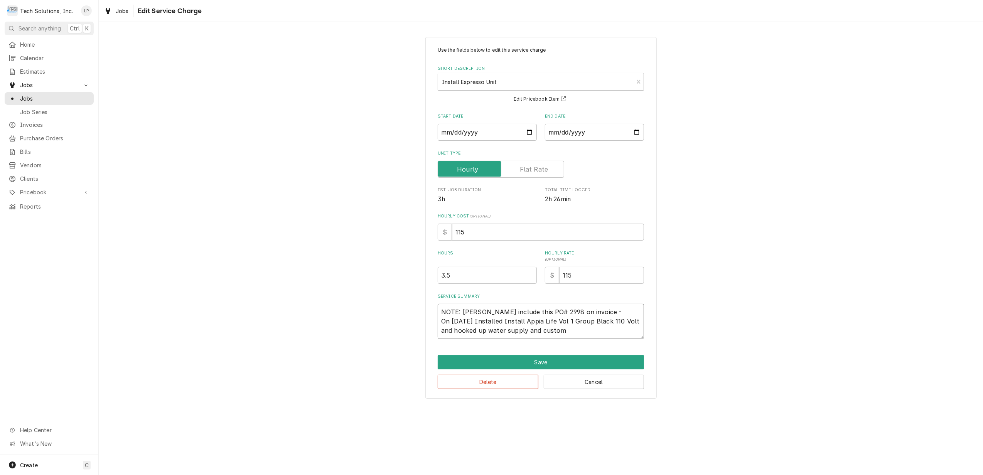
type textarea "NOTE: Leah include this PO# 2998 on invoice - On 9/3/25 Installed Install Appia…"
type textarea "x"
type textarea "NOTE: Leah include this PO# 2998 on invoice - On 9/3/25 Installed Install Appia…"
type textarea "x"
type textarea "NOTE: Leah include this PO# 2998 on invoice - On 9/3/25 Installed Install Appia…"
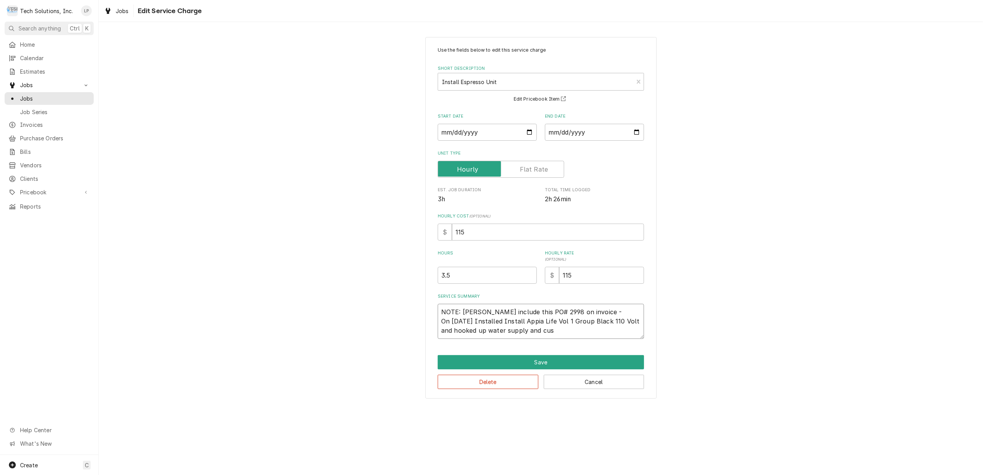
type textarea "x"
type textarea "NOTE: Leah include this PO# 2998 on invoice - On 9/3/25 Installed Install Appia…"
type textarea "x"
type textarea "NOTE: Leah include this PO# 2998 on invoice - On 9/3/25 Installed Install Appia…"
type textarea "x"
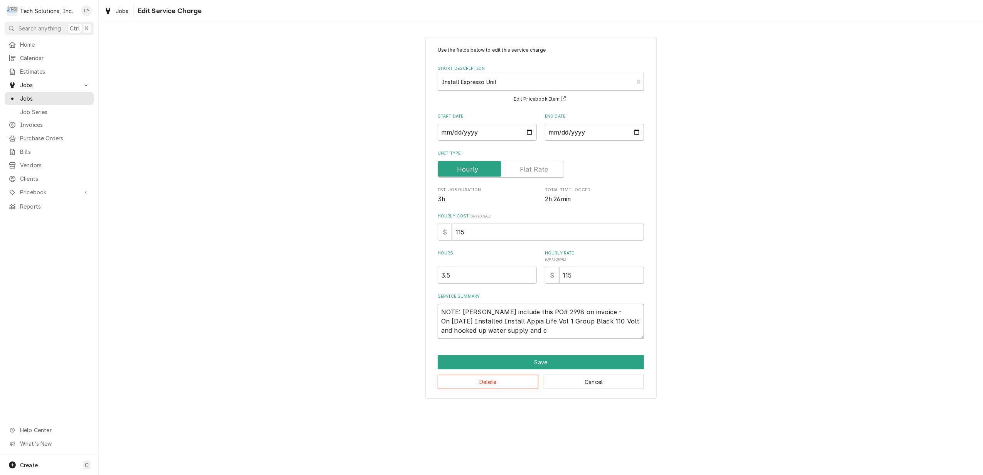
type textarea "NOTE: Leah include this PO# 2998 on invoice - On 9/3/25 Installed Install Appia…"
type textarea "x"
type textarea "NOTE: Leah include this PO# 2998 on invoice - On 9/3/25 Installed Install Appia…"
type textarea "x"
type textarea "NOTE: Leah include this PO# 2998 on invoice - On 9/3/25 Installed Install Appia…"
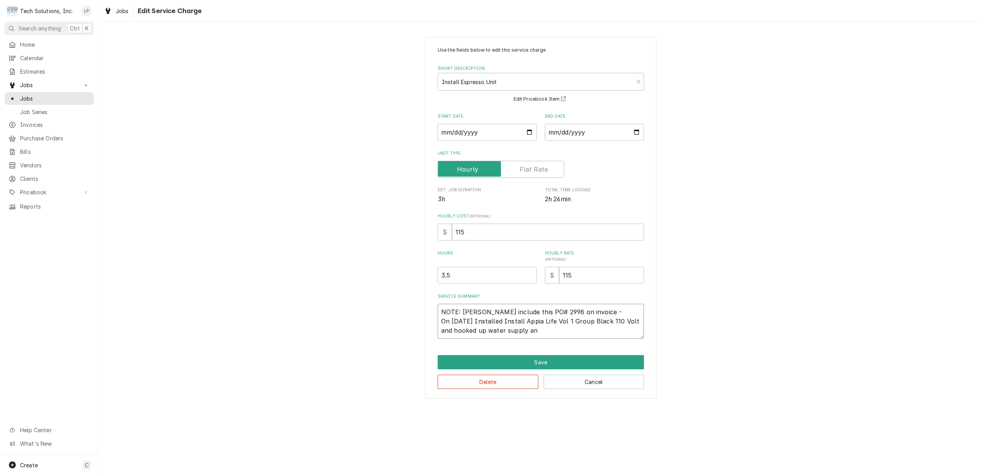
type textarea "x"
type textarea "NOTE: Leah include this PO# 2998 on invoice - On 9/3/25 Installed Install Appia…"
type textarea "x"
type textarea "NOTE: Leah include this PO# 2998 on invoice - On 9/3/25 Installed Install Appia…"
paste textarea "but the customer did not have the correct power supply to supply 50 amps to the…"
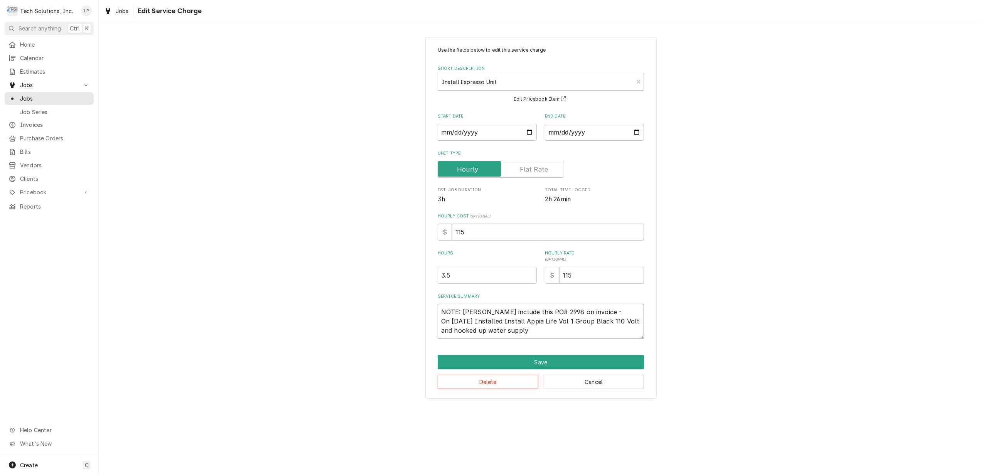
type textarea "x"
type textarea "NOTE: Leah include this PO# 2998 on invoice - On 9/3/25 Installed Install Appia…"
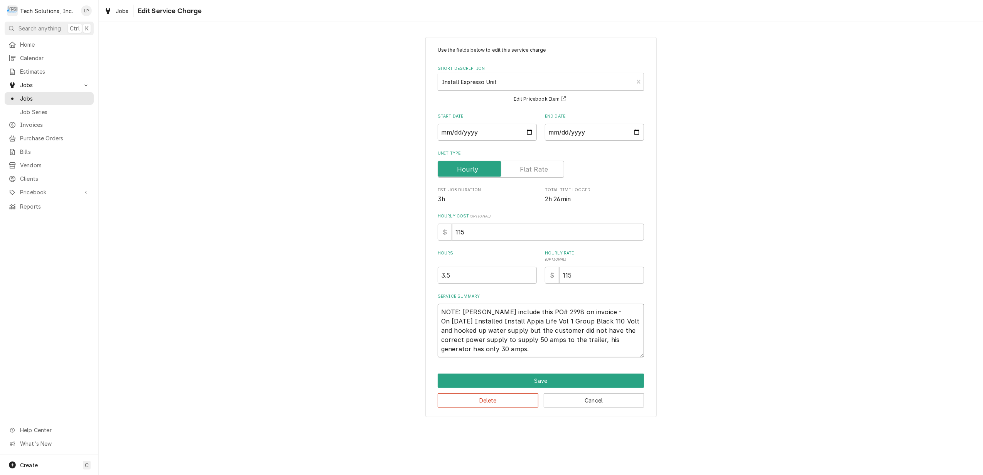
type textarea "x"
type textarea "NOTE: Leah include this PO# 2998 on invoice - On 9/3/25 Installed Install Appia…"
type textarea "x"
type textarea "NOTE: Leah include this PO# 2998 on invoice - On 9/3/25 Installed Install Appia…"
type textarea "x"
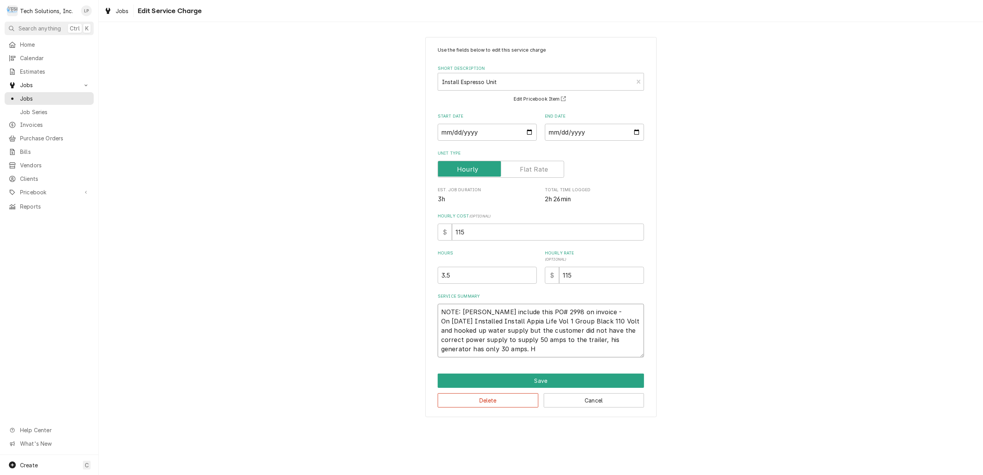
type textarea "NOTE: Leah include this PO# 2998 on invoice - On 9/3/25 Installed Install Appia…"
type textarea "x"
type textarea "NOTE: Leah include this PO# 2998 on invoice - On 9/3/25 Installed Install Appia…"
type textarea "x"
type textarea "NOTE: Leah include this PO# 2998 on invoice - On 9/3/25 Installed Install Appia…"
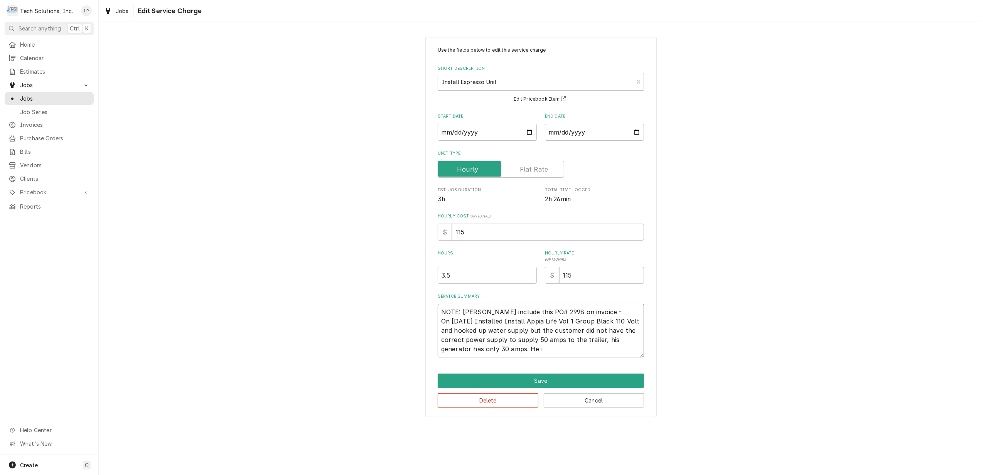
type textarea "x"
type textarea "NOTE: Leah include this PO# 2998 on invoice - On 9/3/25 Installed Install Appia…"
type textarea "x"
type textarea "NOTE: Leah include this PO# 2998 on invoice - On 9/3/25 Installed Install Appia…"
type textarea "x"
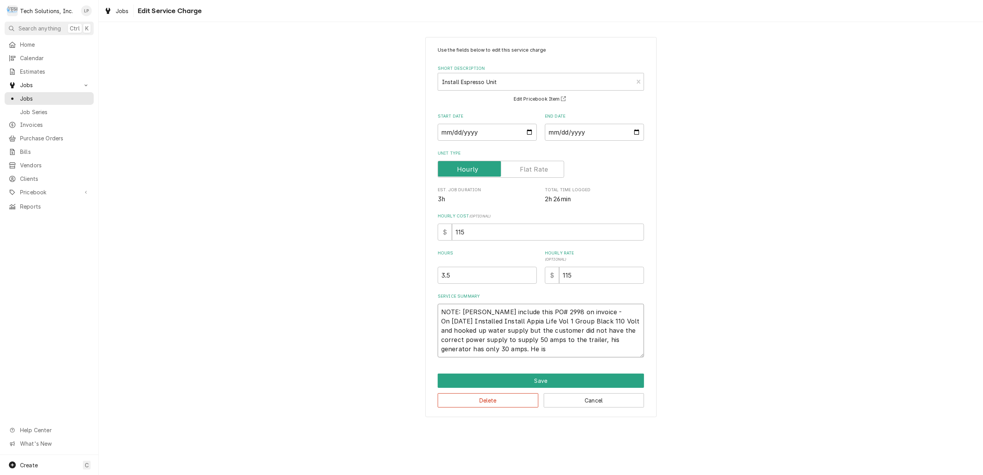
type textarea "NOTE: Leah include this PO# 2998 on invoice - On 9/3/25 Installed Install Appia…"
type textarea "x"
type textarea "NOTE: Leah include this PO# 2998 on invoice - On 9/3/25 Installed Install Appia…"
type textarea "x"
type textarea "NOTE: Leah include this PO# 2998 on invoice - On 9/3/25 Installed Install Appia…"
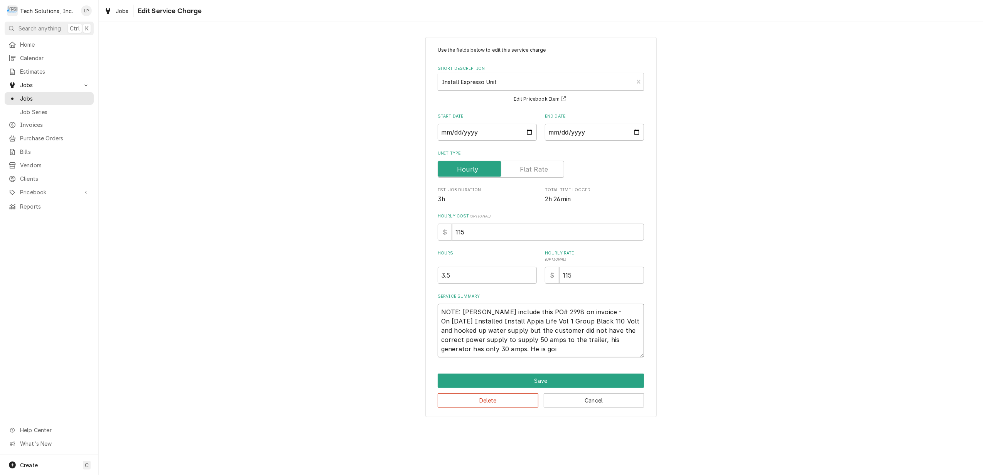
type textarea "x"
type textarea "NOTE: Leah include this PO# 2998 on invoice - On 9/3/25 Installed Install Appia…"
type textarea "x"
type textarea "NOTE: Leah include this PO# 2998 on invoice - On 9/3/25 Installed Install Appia…"
type textarea "x"
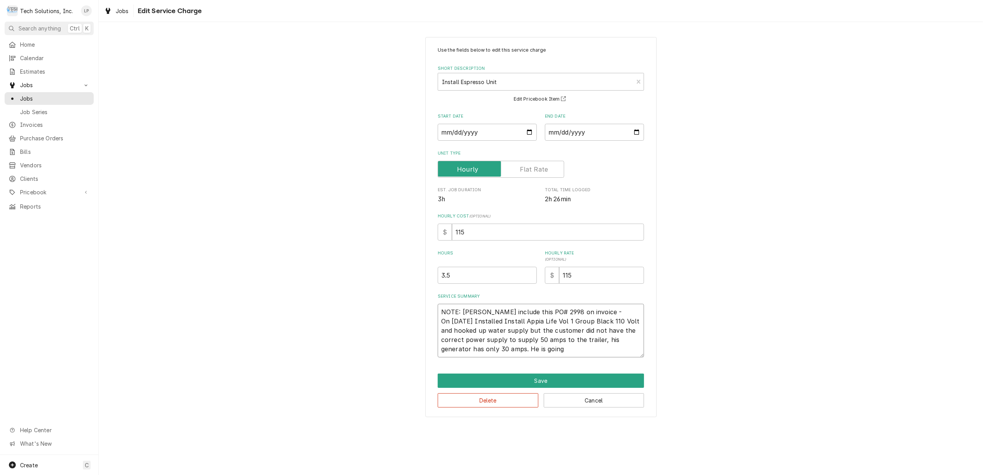
type textarea "NOTE: Leah include this PO# 2998 on invoice - On 9/3/25 Installed Install Appia…"
type textarea "x"
type textarea "NOTE: Leah include this PO# 2998 on invoice - On 9/3/25 Installed Install Appia…"
type textarea "x"
type textarea "NOTE: Leah include this PO# 2998 on invoice - On 9/3/25 Installed Install Appia…"
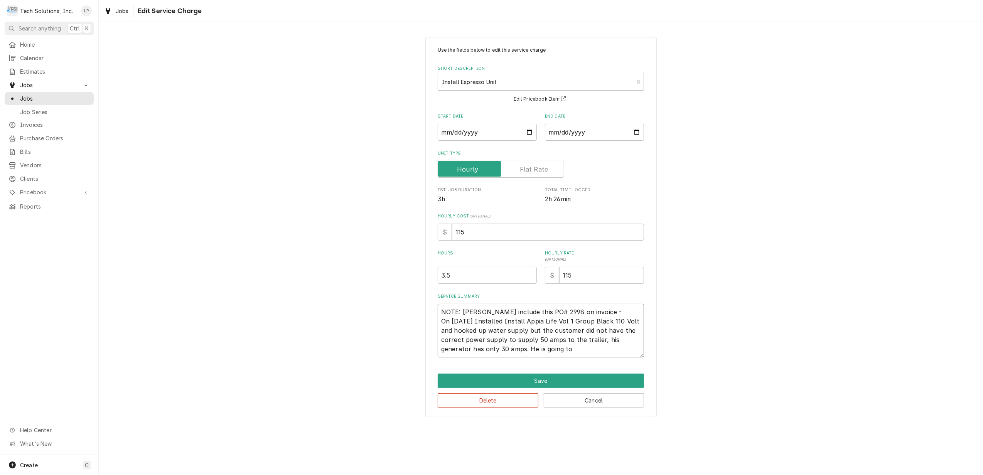
type textarea "x"
type textarea "NOTE: Leah include this PO# 2998 on invoice - On 9/3/25 Installed Install Appia…"
type textarea "x"
type textarea "NOTE: Leah include this PO# 2998 on invoice - On 9/3/25 Installed Install Appia…"
type textarea "x"
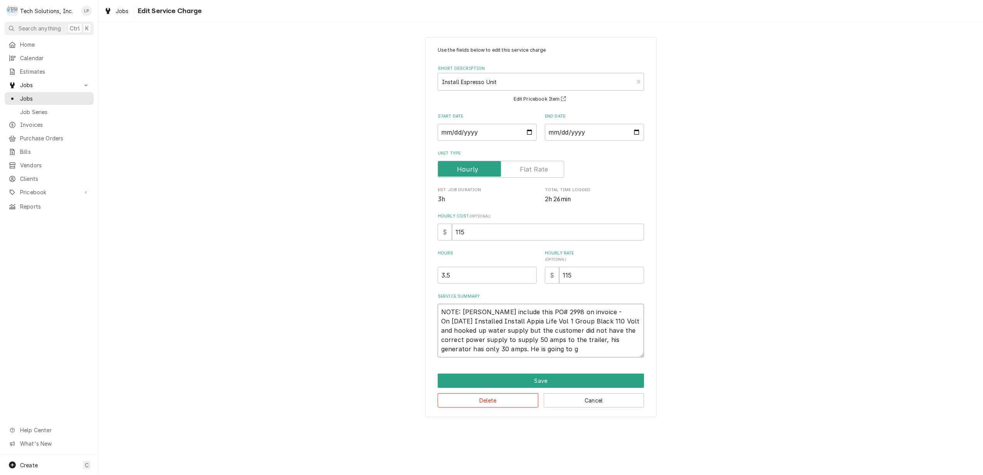
type textarea "NOTE: Leah include this PO# 2998 on invoice - On 9/3/25 Installed Install Appia…"
type textarea "x"
type textarea "NOTE: Leah include this PO# 2998 on invoice - On 9/3/25 Installed Install Appia…"
type textarea "x"
type textarea "NOTE: Leah include this PO# 2998 on invoice - On 9/3/25 Installed Install Appia…"
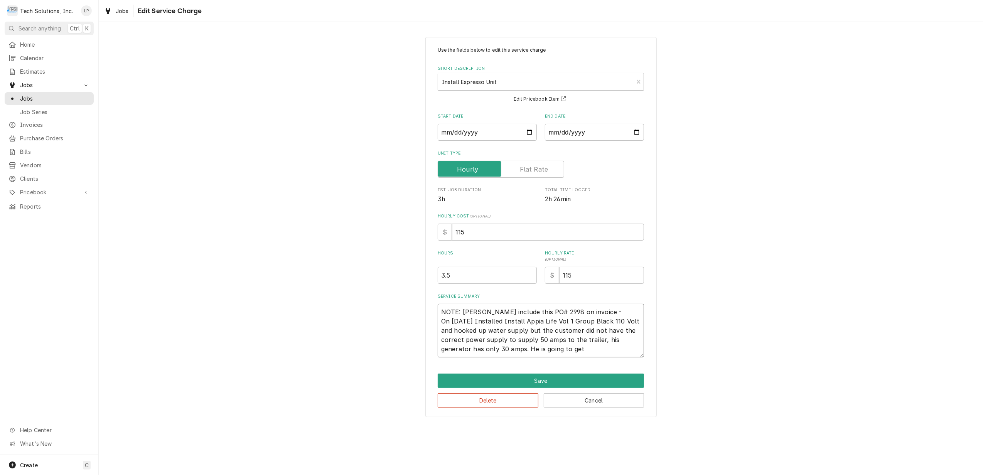
type textarea "x"
type textarea "NOTE: Leah include this PO# 2998 on invoice - On 9/3/25 Installed Install Appia…"
type textarea "x"
type textarea "NOTE: Leah include this PO# 2998 on invoice - On 9/3/25 Installed Install Appia…"
type textarea "x"
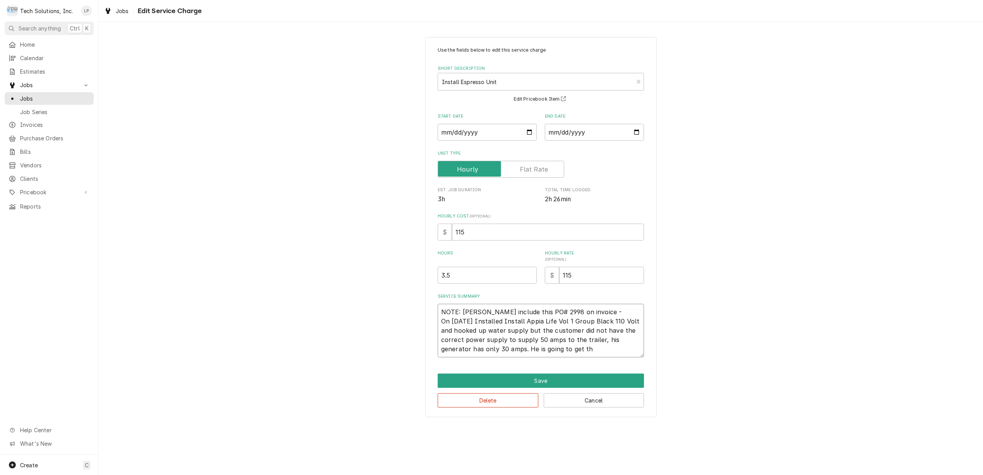
type textarea "NOTE: Leah include this PO# 2998 on invoice - On 9/3/25 Installed Install Appia…"
type textarea "x"
type textarea "NOTE: Leah include this PO# 2998 on invoice - On 9/3/25 Installed Install Appia…"
type textarea "x"
type textarea "NOTE: Leah include this PO# 2998 on invoice - On 9/3/25 Installed Install Appia…"
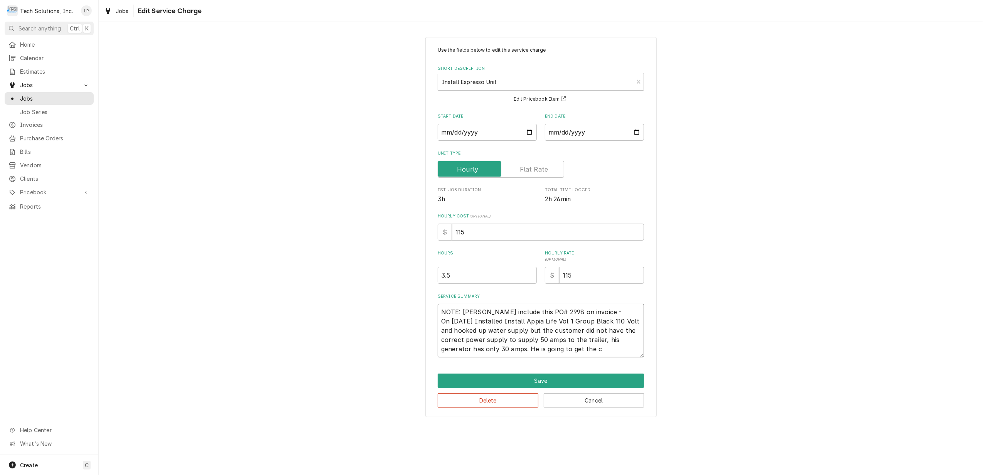
type textarea "x"
type textarea "NOTE: Leah include this PO# 2998 on invoice - On 9/3/25 Installed Install Appia…"
type textarea "x"
type textarea "NOTE: Leah include this PO# 2998 on invoice - On 9/3/25 Installed Install Appia…"
type textarea "x"
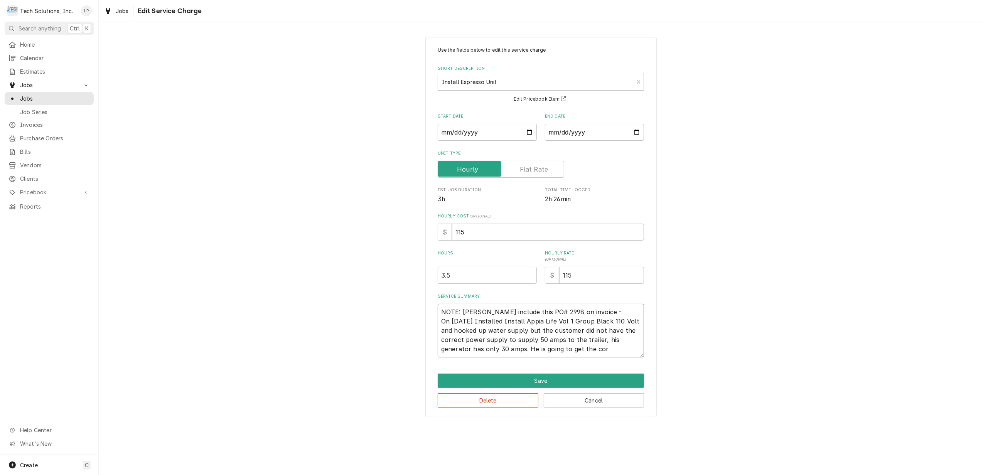
type textarea "NOTE: Leah include this PO# 2998 on invoice - On 9/3/25 Installed Install Appia…"
type textarea "x"
type textarea "NOTE: Leah include this PO# 2998 on invoice - On 9/3/25 Installed Install Appia…"
type textarea "x"
type textarea "NOTE: Leah include this PO# 2998 on invoice - On 9/3/25 Installed Install Appia…"
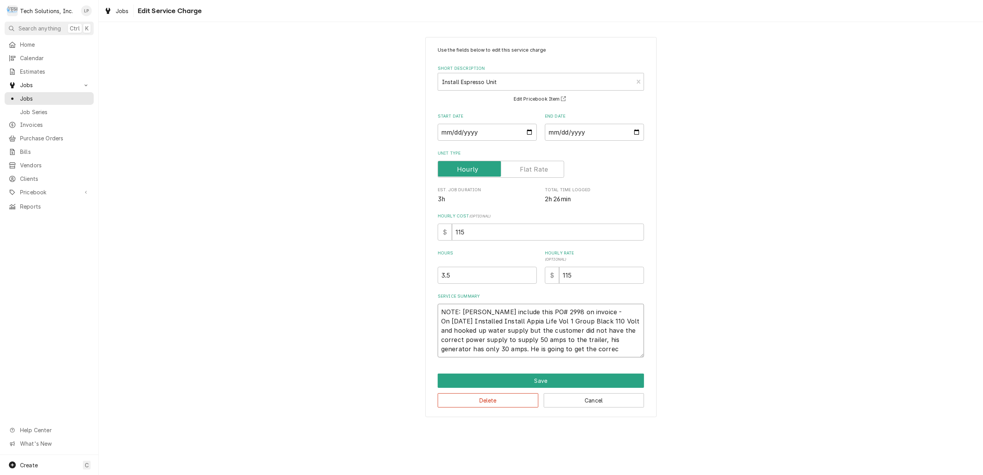
type textarea "x"
type textarea "NOTE: Leah include this PO# 2998 on invoice - On 9/3/25 Installed Install Appia…"
type textarea "x"
type textarea "NOTE: Leah include this PO# 2998 on invoice - On 9/3/25 Installed Install Appia…"
type textarea "x"
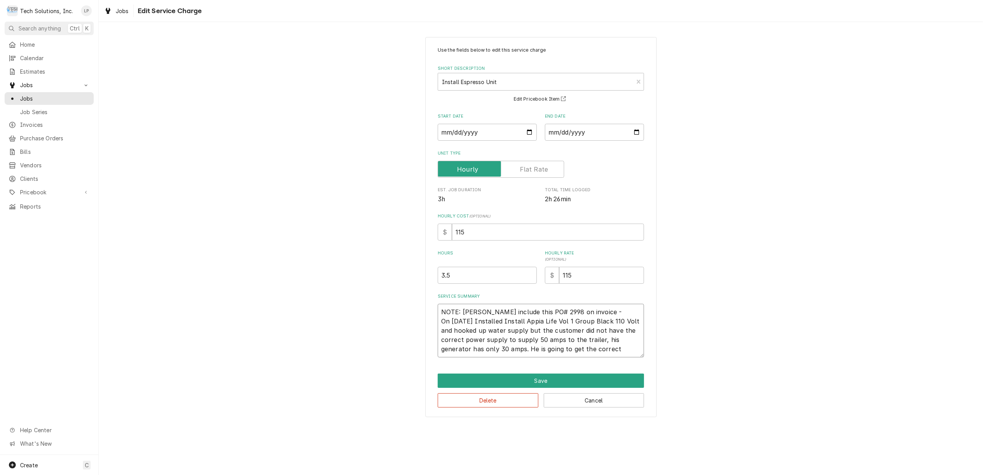
type textarea "NOTE: Leah include this PO# 2998 on invoice - On 9/3/25 Installed Install Appia…"
type textarea "x"
type textarea "NOTE: Leah include this PO# 2998 on invoice - On 9/3/25 Installed Install Appia…"
type textarea "x"
type textarea "NOTE: Leah include this PO# 2998 on invoice - On 9/3/25 Installed Install Appia…"
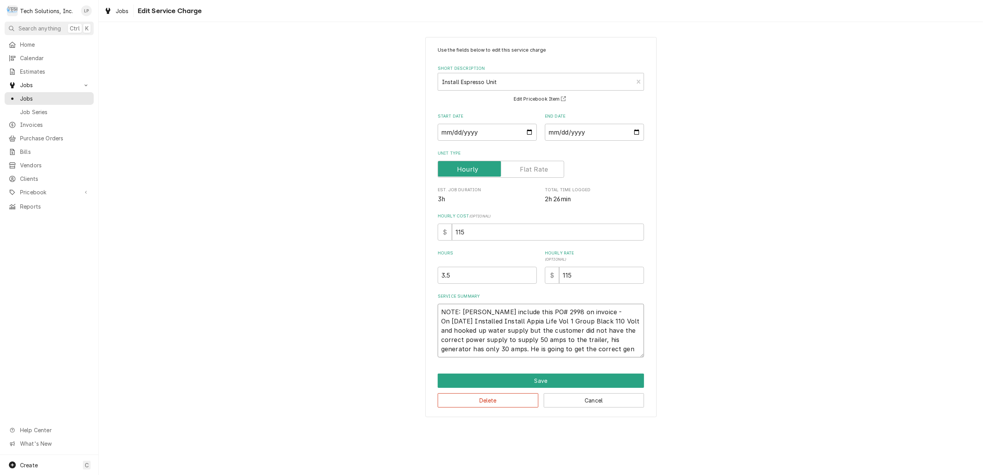
type textarea "x"
type textarea "NOTE: Leah include this PO# 2998 on invoice - On 9/3/25 Installed Install Appia…"
type textarea "x"
type textarea "NOTE: Leah include this PO# 2998 on invoice - On 9/3/25 Installed Install Appia…"
type textarea "x"
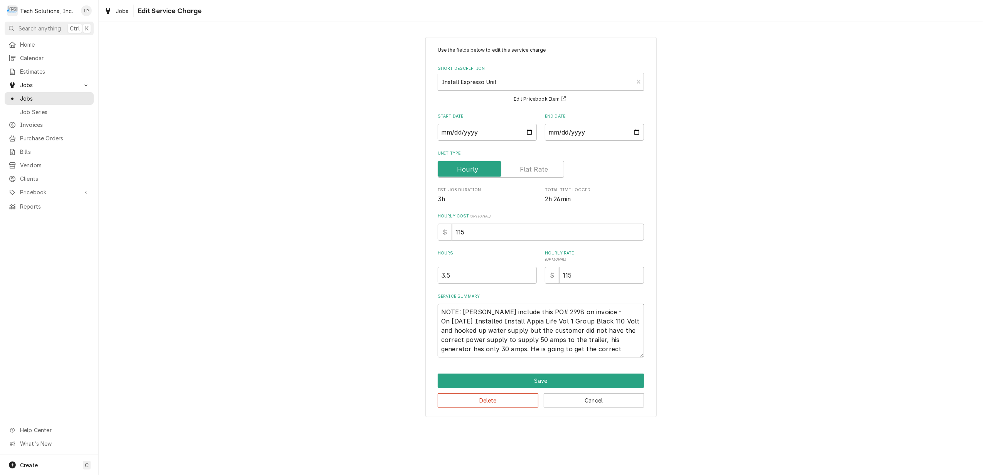
type textarea "NOTE: Leah include this PO# 2998 on invoice - On 9/3/25 Installed Install Appia…"
type textarea "x"
type textarea "NOTE: Leah include this PO# 2998 on invoice - On 9/3/25 Installed Install Appia…"
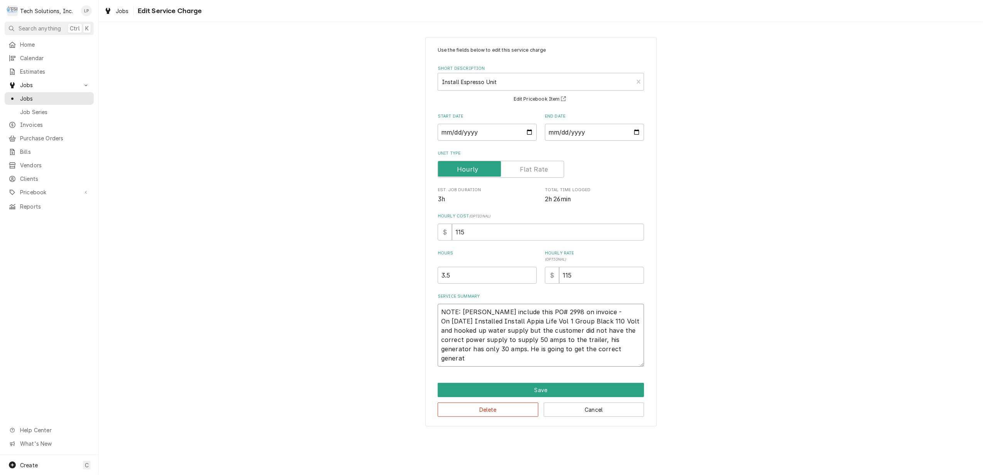
type textarea "x"
type textarea "NOTE: Leah include this PO# 2998 on invoice - On 9/3/25 Installed Install Appia…"
type textarea "x"
type textarea "NOTE: Leah include this PO# 2998 on invoice - On 9/3/25 Installed Install Appia…"
type textarea "x"
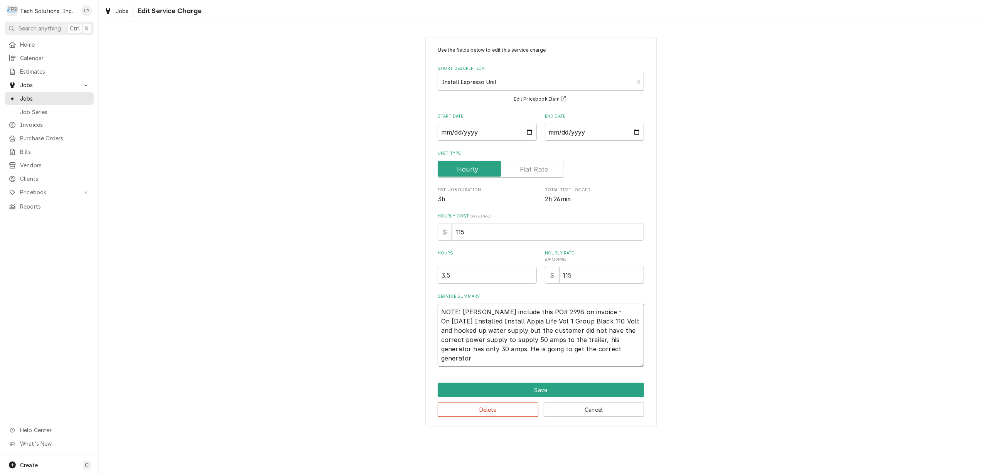
type textarea "NOTE: Leah include this PO# 2998 on invoice - On 9/3/25 Installed Install Appia…"
type textarea "x"
type textarea "NOTE: Leah include this PO# 2998 on invoice - On 9/3/25 Installed Install Appia…"
type textarea "x"
type textarea "NOTE: Leah include this PO# 2998 on invoice - On 9/3/25 Installed Install Appia…"
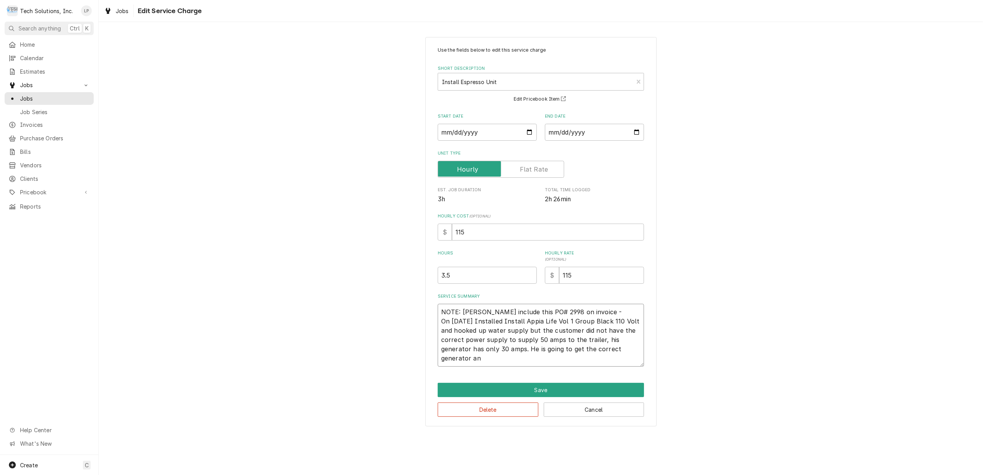
type textarea "x"
type textarea "NOTE: Leah include this PO# 2998 on invoice - On 9/3/25 Installed Install Appia…"
type textarea "x"
type textarea "NOTE: Leah include this PO# 2998 on invoice - On 9/3/25 Installed Install Appia…"
type textarea "x"
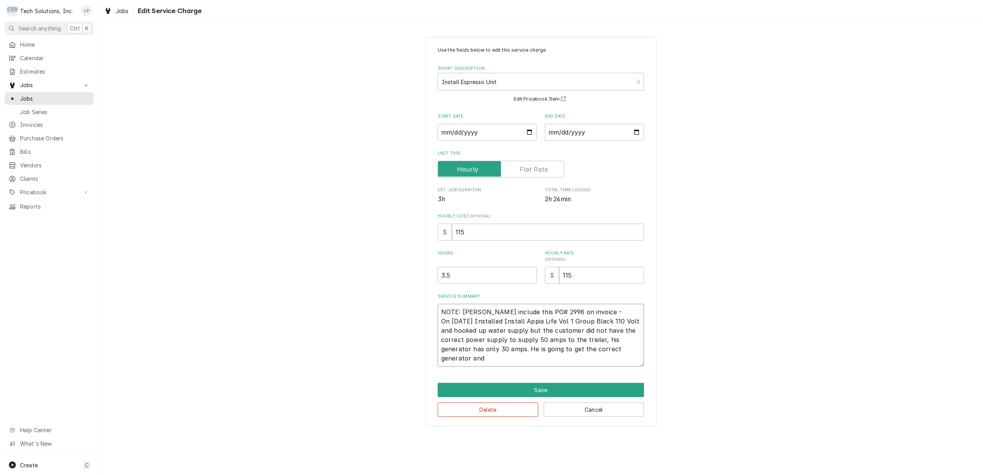
type textarea "NOTE: Leah include this PO# 2998 on invoice - On 9/3/25 Installed Install Appia…"
type textarea "x"
type textarea "NOTE: Leah include this PO# 2998 on invoice - On 9/3/25 Installed Install Appia…"
type textarea "x"
type textarea "NOTE: Leah include this PO# 2998 on invoice - On 9/3/25 Installed Install Appia…"
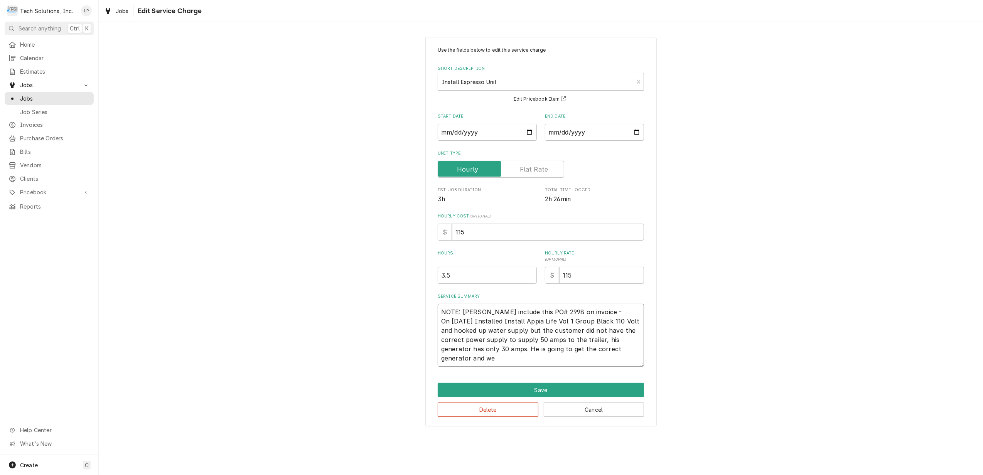
type textarea "x"
type textarea "NOTE: Leah include this PO# 2998 on invoice - On 9/3/25 Installed Install Appia…"
type textarea "x"
type textarea "NOTE: Leah include this PO# 2998 on invoice - On 9/3/25 Installed Install Appia…"
type textarea "x"
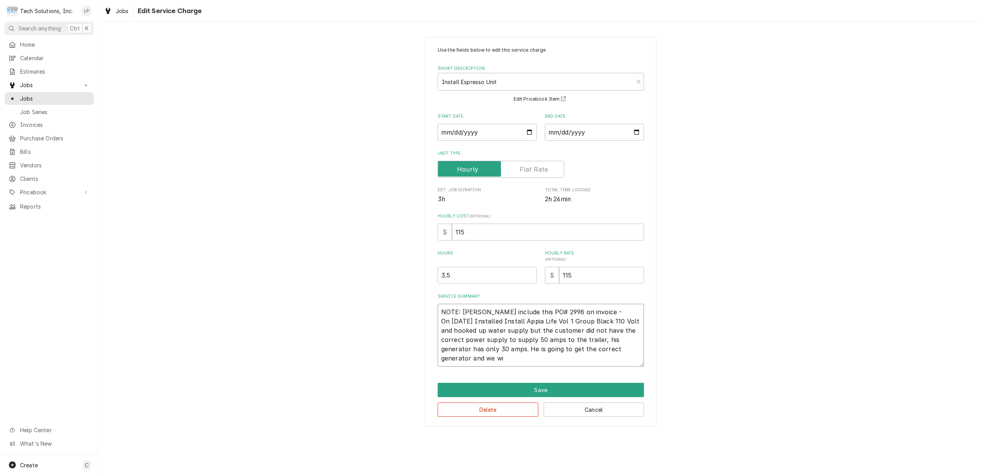
type textarea "NOTE: Leah include this PO# 2998 on invoice - On 9/3/25 Installed Install Appia…"
type textarea "x"
type textarea "NOTE: Leah include this PO# 2998 on invoice - On 9/3/25 Installed Install Appia…"
type textarea "x"
type textarea "NOTE: Leah include this PO# 2998 on invoice - On 9/3/25 Installed Install Appia…"
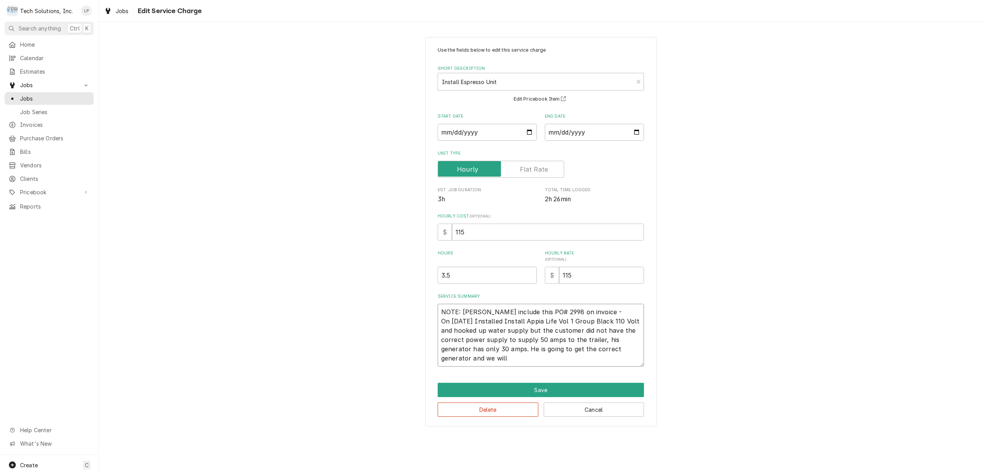
type textarea "x"
type textarea "NOTE: Leah include this PO# 2998 on invoice - On 9/3/25 Installed Install Appia…"
type textarea "x"
type textarea "NOTE: Leah include this PO# 2998 on invoice - On 9/3/25 Installed Install Appia…"
type textarea "x"
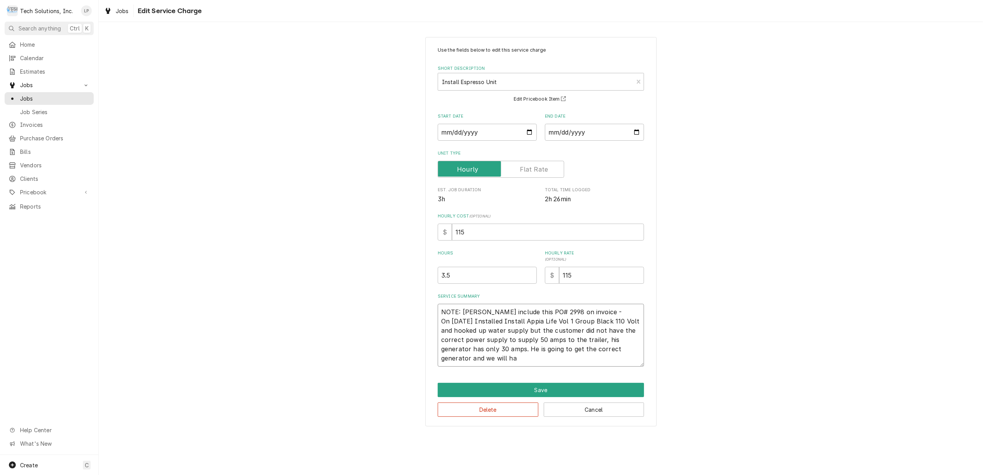
type textarea "NOTE: Leah include this PO# 2998 on invoice - On 9/3/25 Installed Install Appia…"
type textarea "x"
type textarea "NOTE: Leah include this PO# 2998 on invoice - On 9/3/25 Installed Install Appia…"
type textarea "x"
type textarea "NOTE: Leah include this PO# 2998 on invoice - On 9/3/25 Installed Install Appia…"
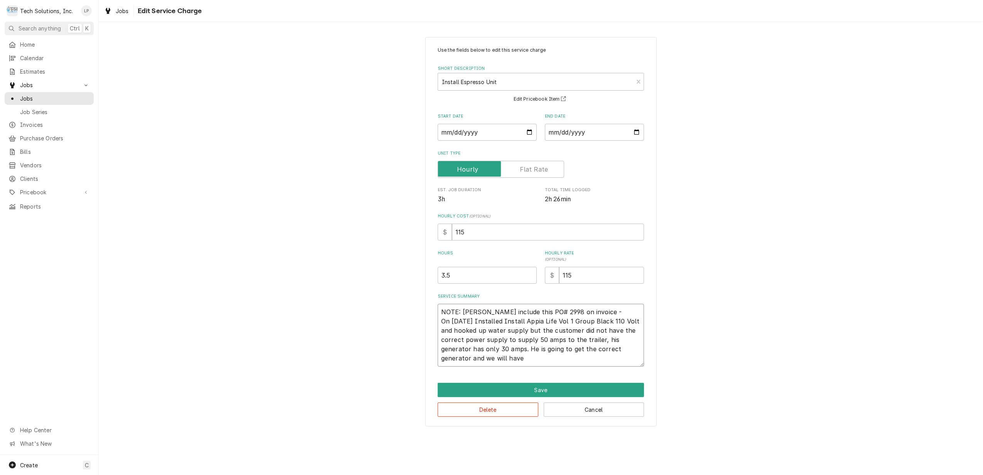
type textarea "x"
type textarea "NOTE: Leah include this PO# 2998 on invoice - On 9/3/25 Installed Install Appia…"
type textarea "x"
type textarea "NOTE: Leah include this PO# 2998 on invoice - On 9/3/25 Installed Install Appia…"
type textarea "x"
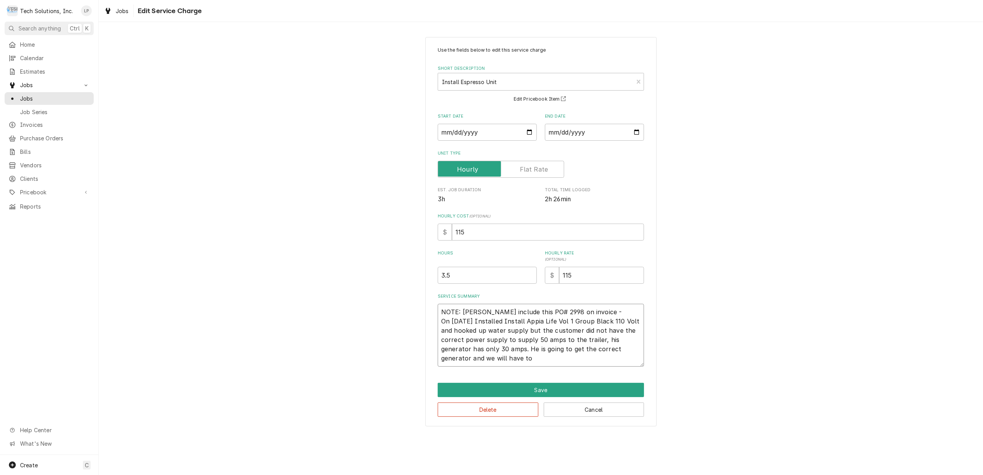
type textarea "NOTE: Leah include this PO# 2998 on invoice - On 9/3/25 Installed Install Appia…"
drag, startPoint x: 441, startPoint y: 324, endPoint x: 605, endPoint y: 358, distance: 167.0
click at [605, 358] on textarea "NOTE: Leah include this PO# 2998 on invoice - On 9/3/25 Installed Install Appia…" at bounding box center [541, 335] width 206 height 63
click at [613, 361] on textarea "NOTE: Leah include this PO# 2998 on invoice - On 9/3/25 Installed Install Appia…" at bounding box center [541, 335] width 206 height 63
click at [473, 361] on textarea "NOTE: Leah include this PO# 2998 on invoice - On 9/3/25 Installed Install Appia…" at bounding box center [541, 335] width 206 height 63
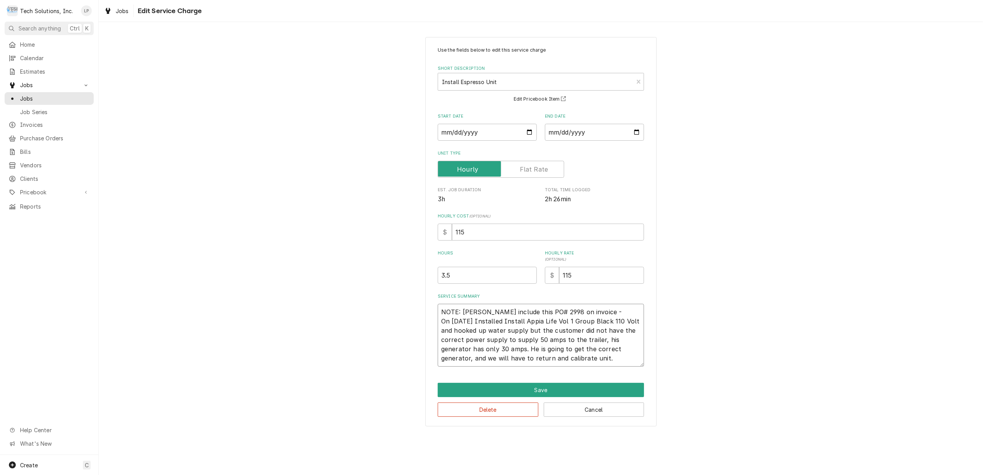
click at [638, 358] on textarea "NOTE: Leah include this PO# 2998 on invoice - On 9/3/25 Installed Install Appia…" at bounding box center [541, 335] width 206 height 63
drag, startPoint x: 442, startPoint y: 321, endPoint x: 611, endPoint y: 359, distance: 173.6
click at [611, 359] on textarea "NOTE: Leah include this PO# 2998 on invoice - On 9/3/25 Installed Install Appia…" at bounding box center [541, 335] width 206 height 63
click at [627, 362] on textarea "NOTE: Leah include this PO# 2998 on invoice - On 9/3/25 Installed Install Appia…" at bounding box center [541, 335] width 206 height 63
click at [616, 360] on textarea "NOTE: Leah include this PO# 2998 on invoice - On 9/3/25 Installed Install Appia…" at bounding box center [541, 335] width 206 height 63
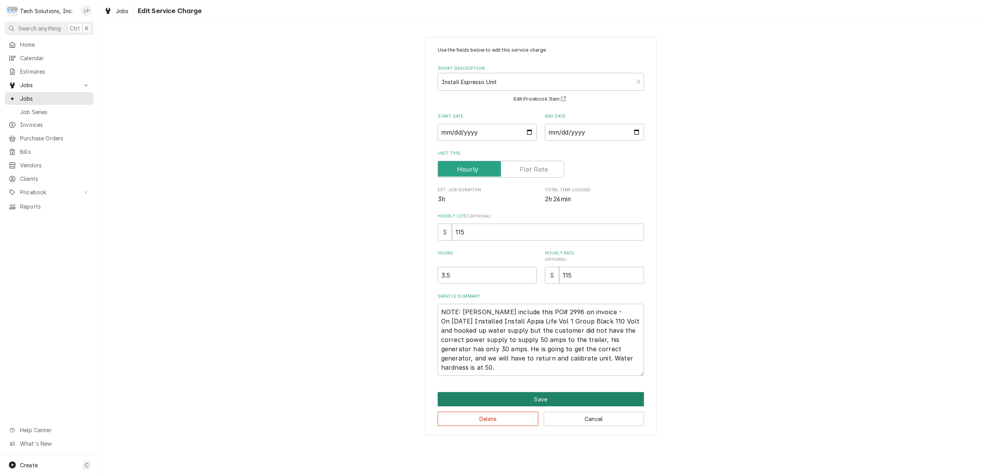
click at [585, 397] on button "Save" at bounding box center [541, 399] width 206 height 14
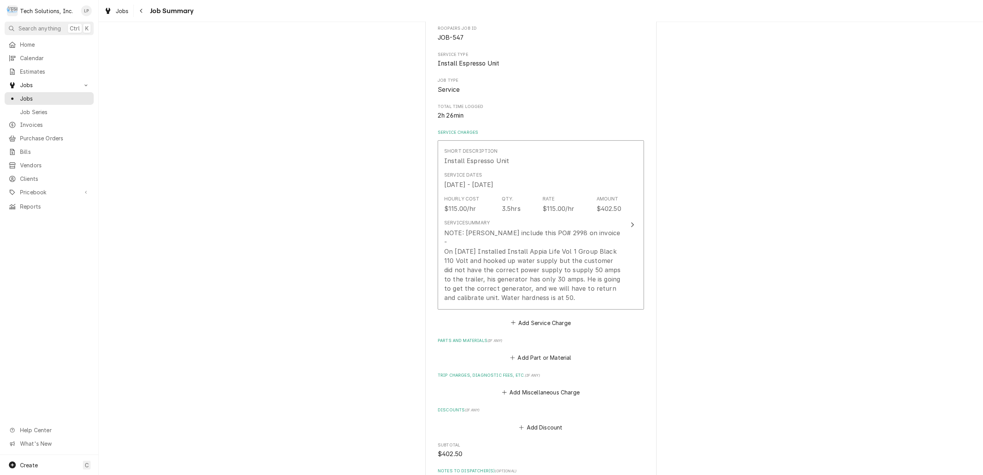
scroll to position [284, 0]
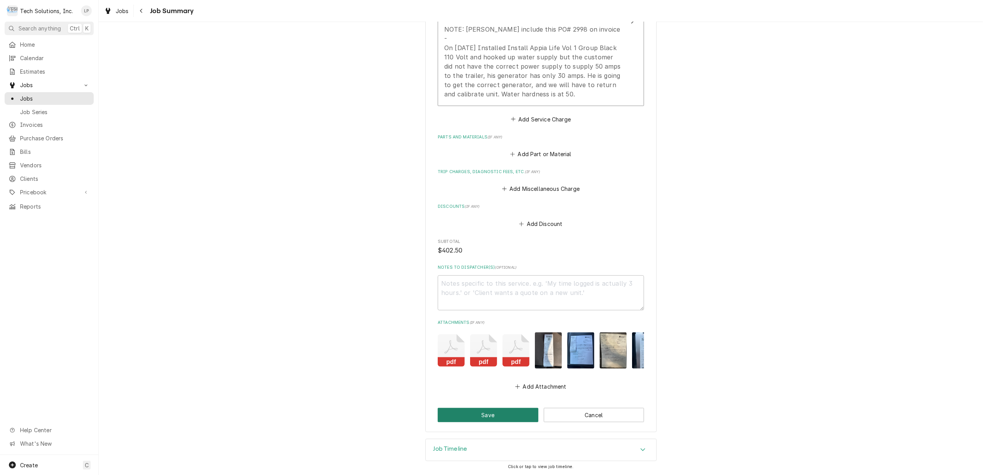
click at [505, 415] on button "Save" at bounding box center [488, 415] width 101 height 14
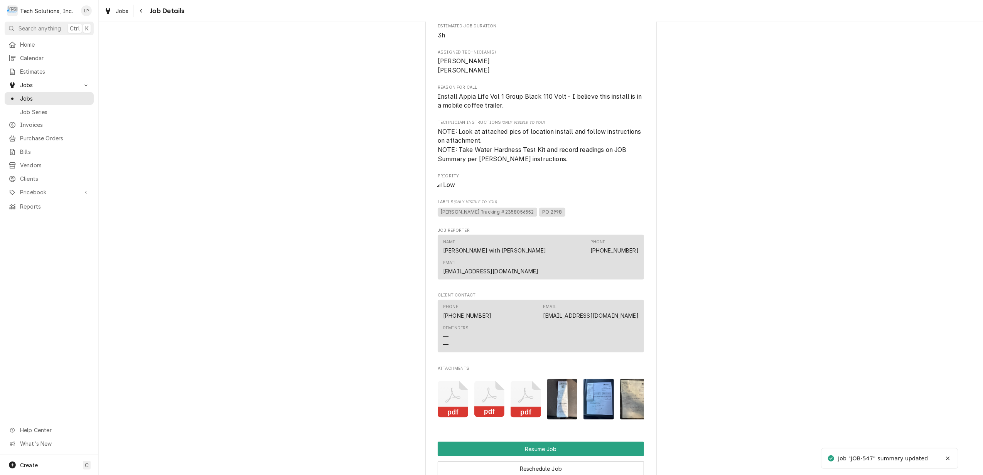
scroll to position [812, 0]
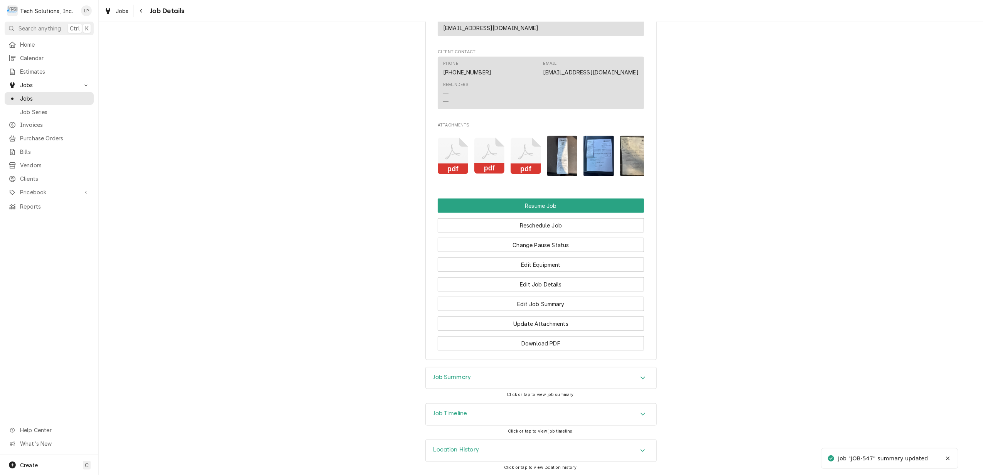
click at [468, 143] on icon "Attachments" at bounding box center [453, 156] width 30 height 37
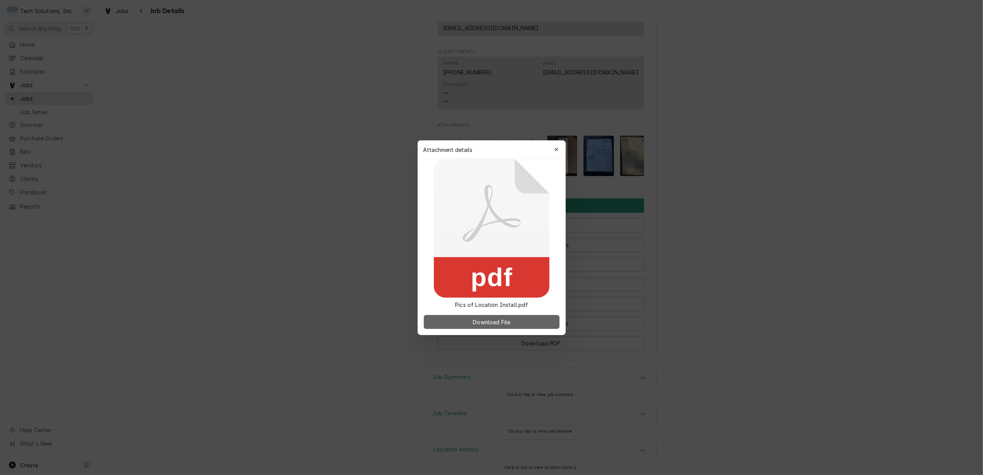
click at [497, 322] on span "Download File" at bounding box center [491, 322] width 40 height 8
click at [554, 147] on div "button" at bounding box center [556, 150] width 8 height 8
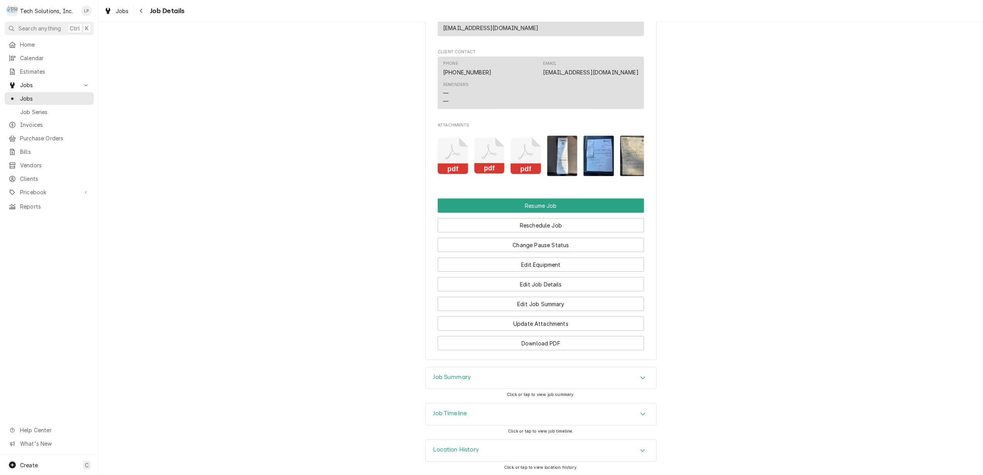
click at [487, 145] on icon "Attachments" at bounding box center [489, 152] width 15 height 15
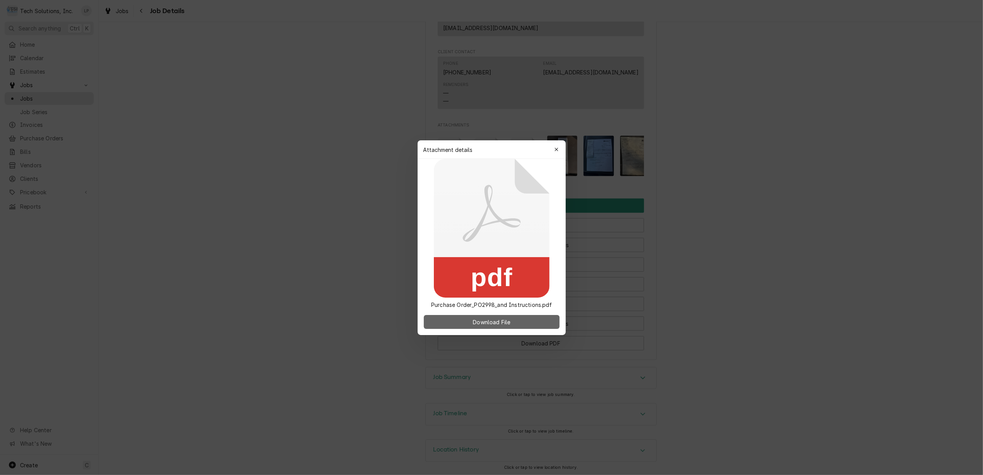
click at [503, 325] on span "Download File" at bounding box center [491, 322] width 40 height 8
click at [555, 150] on icon "button" at bounding box center [556, 149] width 4 height 5
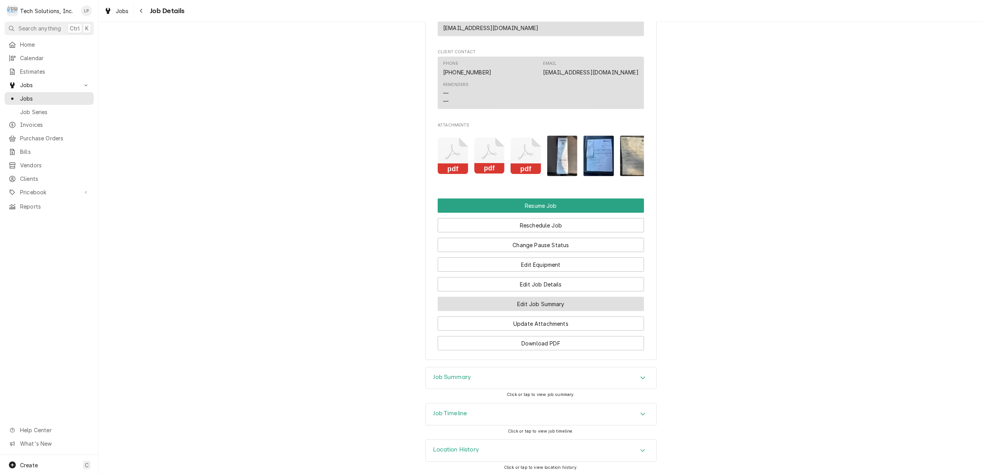
click at [565, 302] on button "Edit Job Summary" at bounding box center [541, 304] width 206 height 14
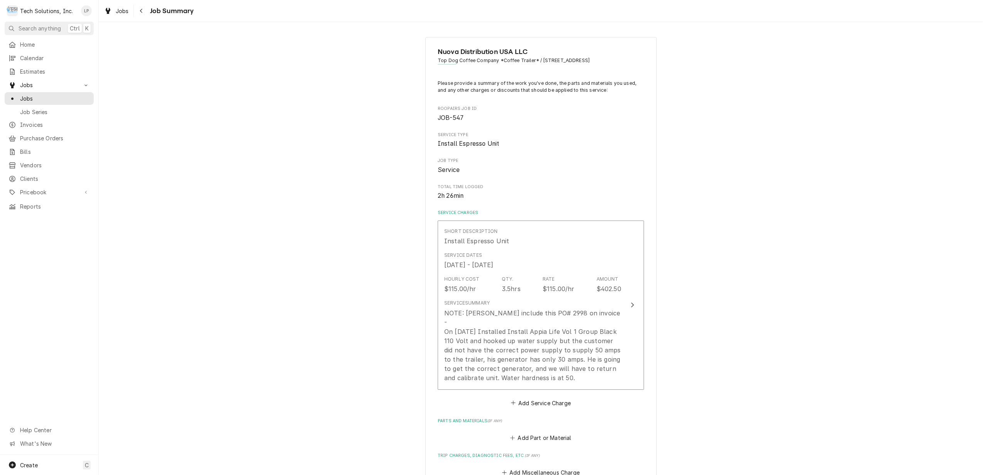
scroll to position [51, 0]
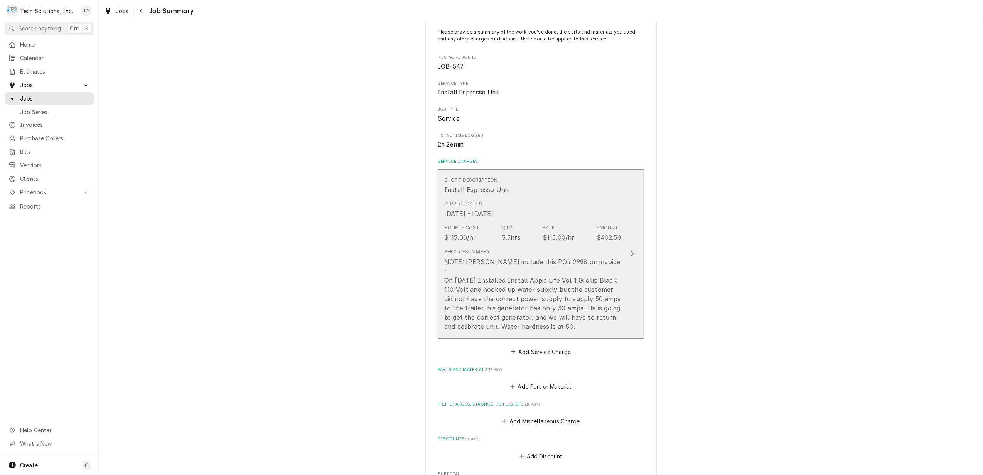
click at [630, 251] on icon "Update Line Item" at bounding box center [632, 254] width 4 height 6
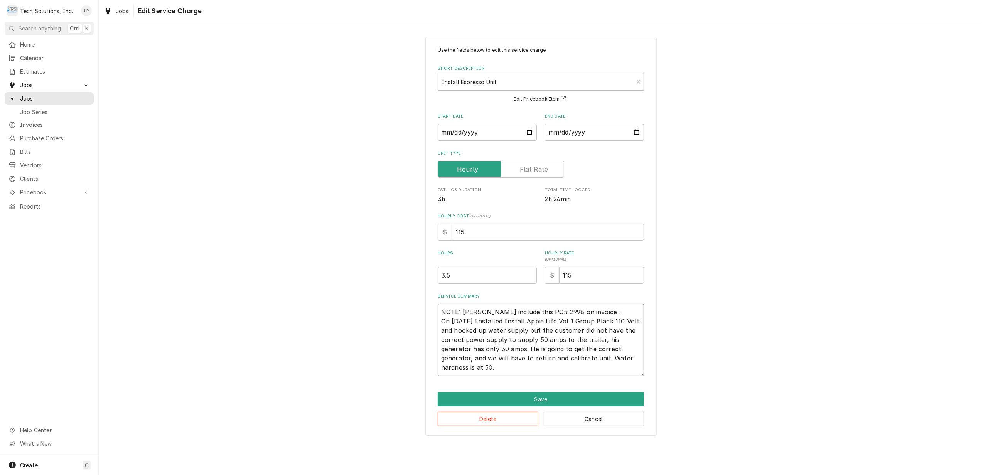
click at [494, 369] on textarea "NOTE: Leah include this PO# 2998 on invoice - On 9/3/25 Installed Install Appia…" at bounding box center [541, 340] width 206 height 72
type textarea "x"
type textarea "NOTE: Leah include this PO# 2998 on invoice - On 9/3/25 Installed Install Appia…"
type textarea "x"
type textarea "NOTE: Leah include this PO# 2998 on invoice - On 9/3/25 Installed Install Appia…"
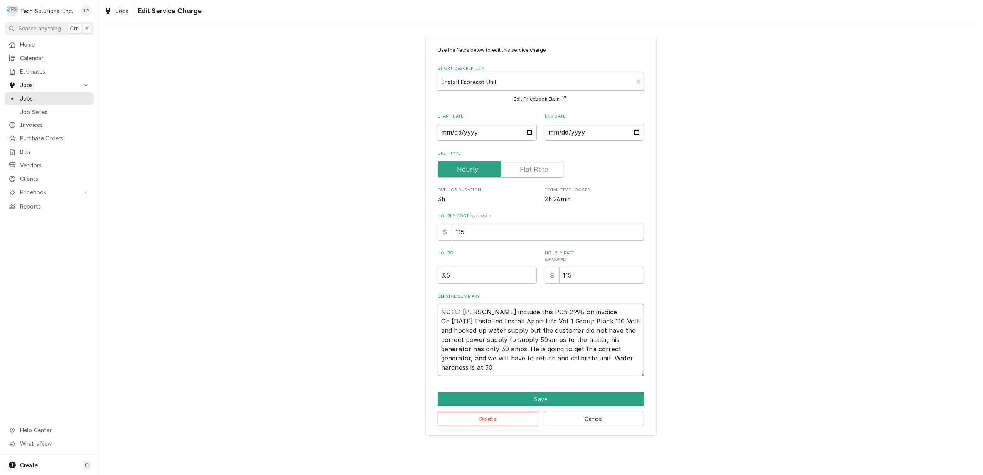
type textarea "x"
type textarea "NOTE: Leah include this PO# 2998 on invoice - On 9/3/25 Installed Install Appia…"
type textarea "x"
type textarea "NOTE: Leah include this PO# 2998 on invoice - On 9/3/25 Installed Install Appia…"
type textarea "x"
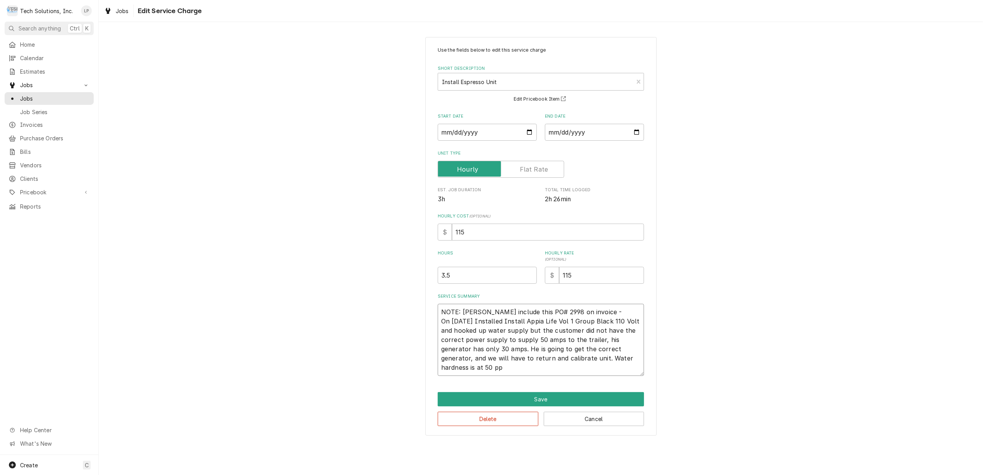
type textarea "NOTE: Leah include this PO# 2998 on invoice - On 9/3/25 Installed Install Appia…"
type textarea "x"
type textarea "NOTE: Leah include this PO# 2998 on invoice - On 9/3/25 Installed Install Appia…"
drag, startPoint x: 441, startPoint y: 325, endPoint x: 512, endPoint y: 369, distance: 83.5
click at [512, 369] on textarea "NOTE: Leah include this PO# 2998 on invoice - On 9/3/25 Installed Install Appia…" at bounding box center [541, 340] width 206 height 72
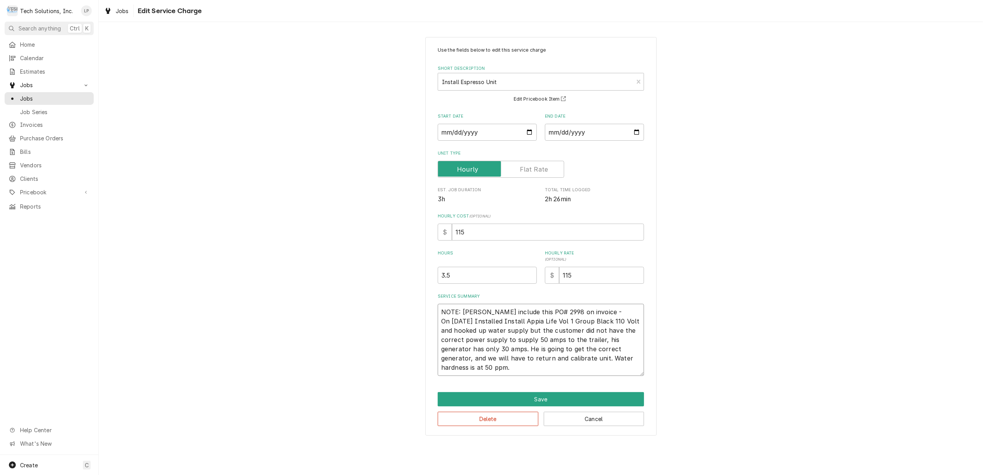
type textarea "x"
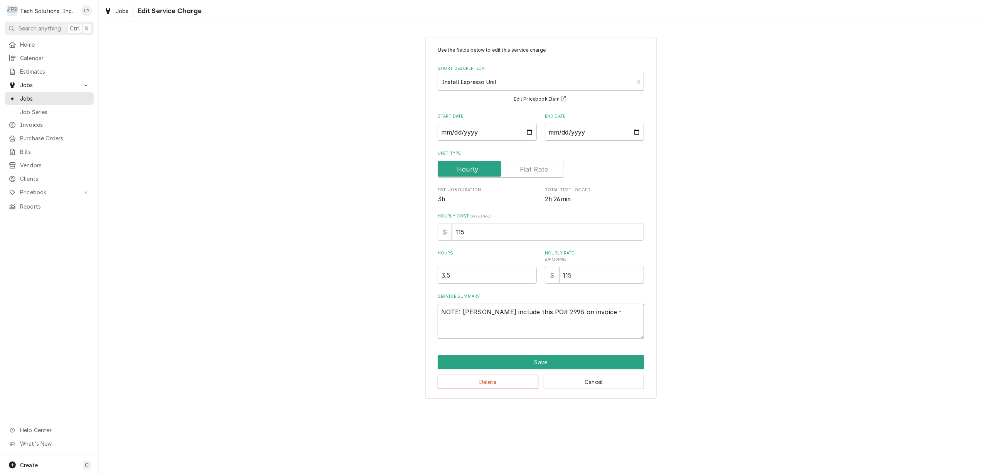
type textarea "NOTE: Leah include this PO# 2998 on invoice -"
paste textarea "On 9/3/25 Installed Install Appia Life Vol 1 Group Black 110 Volt and hooked up…"
type textarea "x"
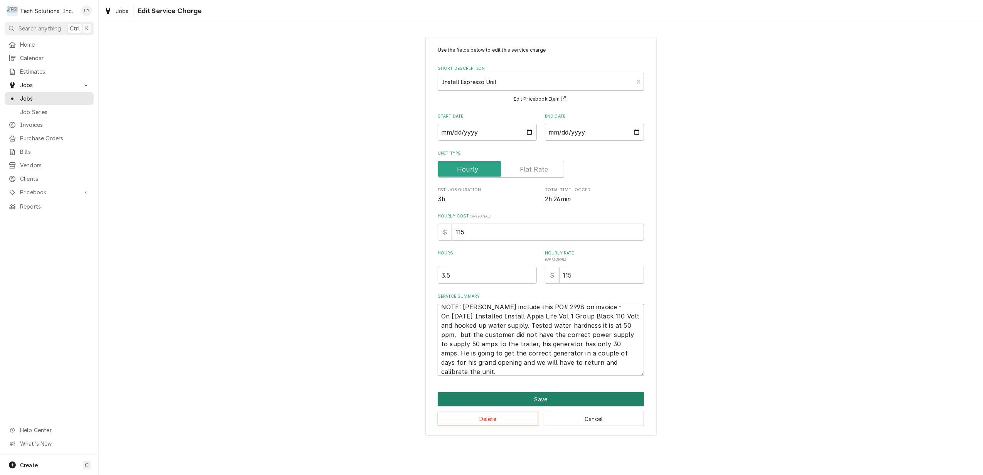
type textarea "NOTE: Leah include this PO# 2998 on invoice - On 9/3/25 Installed Install Appia…"
click at [546, 400] on button "Save" at bounding box center [541, 399] width 206 height 14
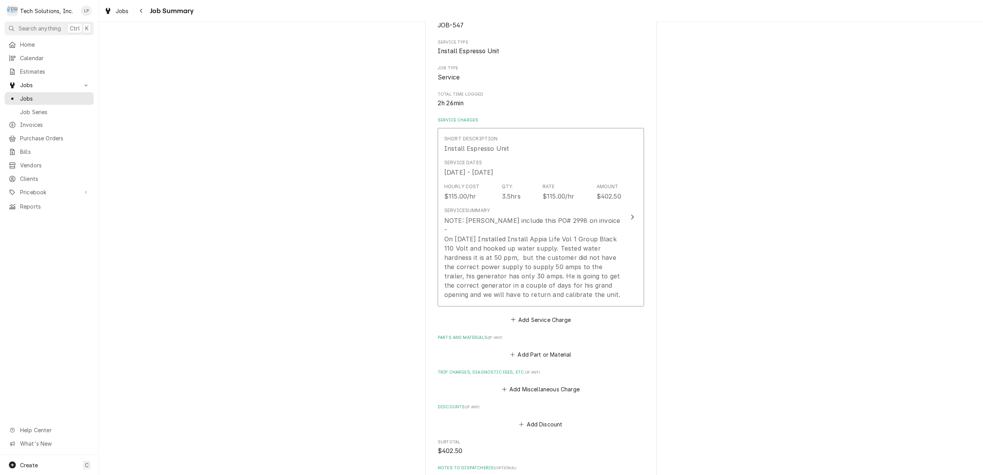
scroll to position [293, 0]
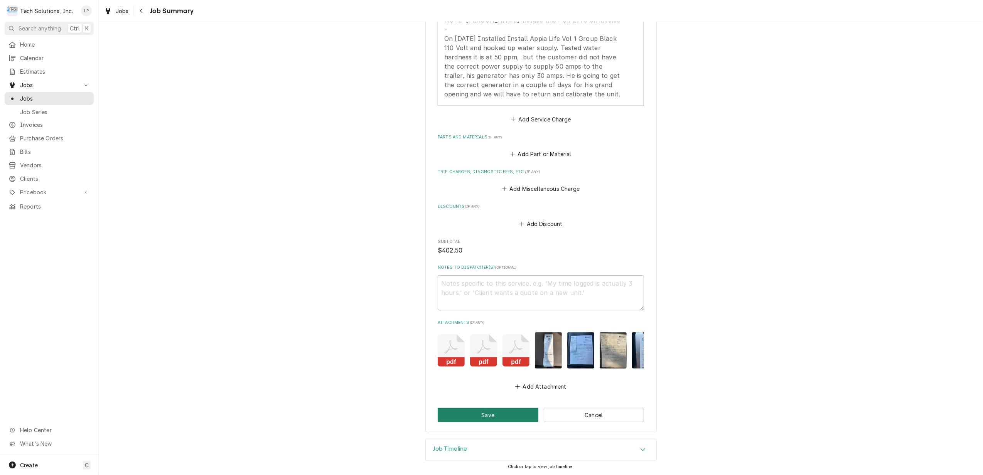
click at [517, 412] on button "Save" at bounding box center [488, 415] width 101 height 14
type textarea "x"
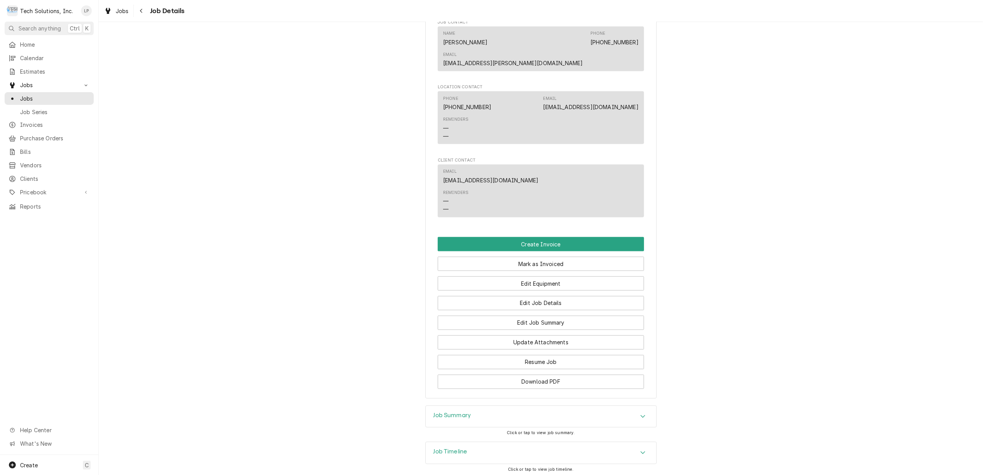
scroll to position [1206, 0]
click at [579, 315] on button "Edit Job Summary" at bounding box center [541, 322] width 206 height 14
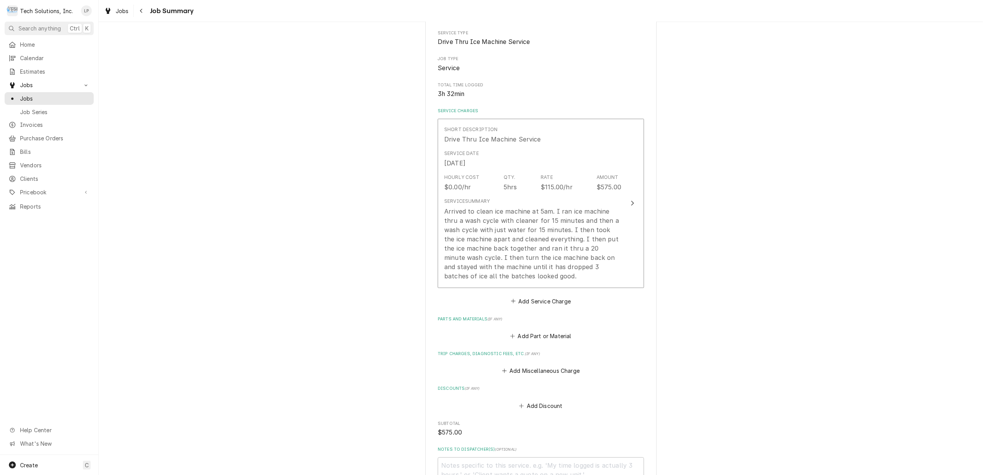
scroll to position [103, 0]
click at [536, 335] on button "Add Part or Material" at bounding box center [541, 335] width 64 height 11
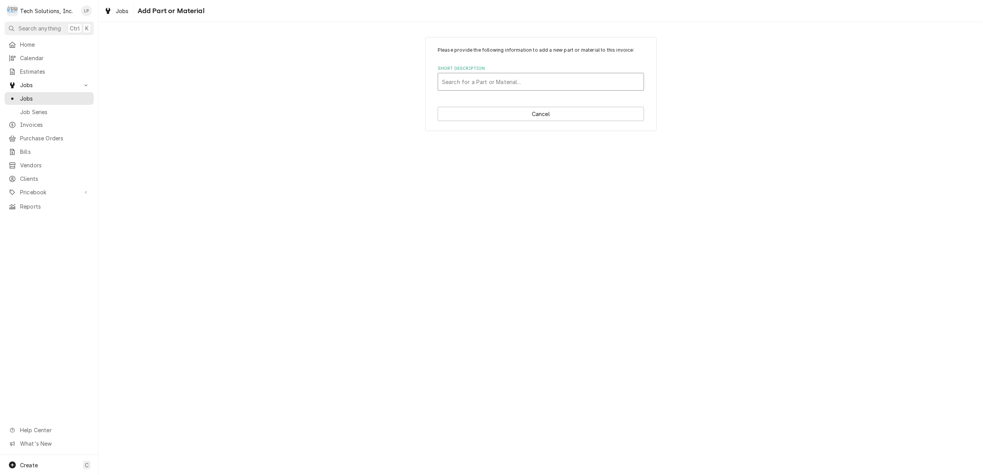
click at [581, 79] on div "Short Description" at bounding box center [541, 82] width 198 height 14
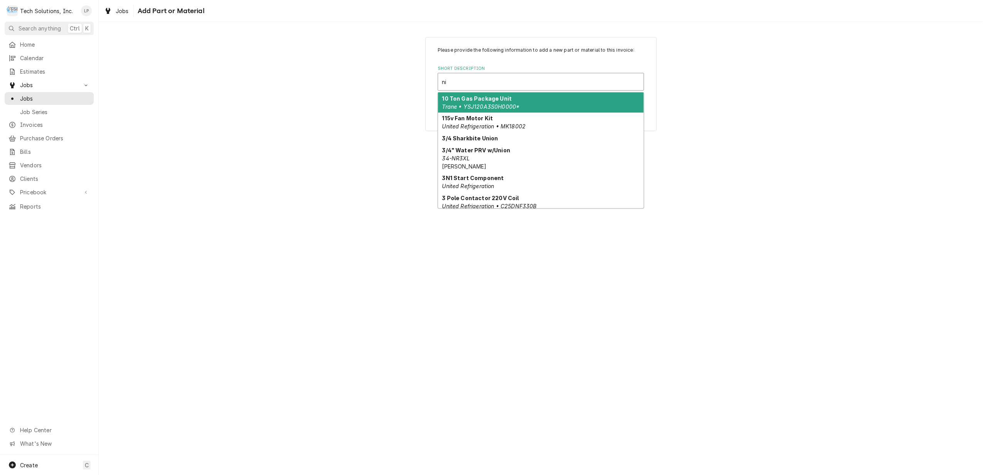
type input "n"
click at [793, 154] on div "Please provide the following information to add a new part or material to this …" at bounding box center [541, 248] width 884 height 453
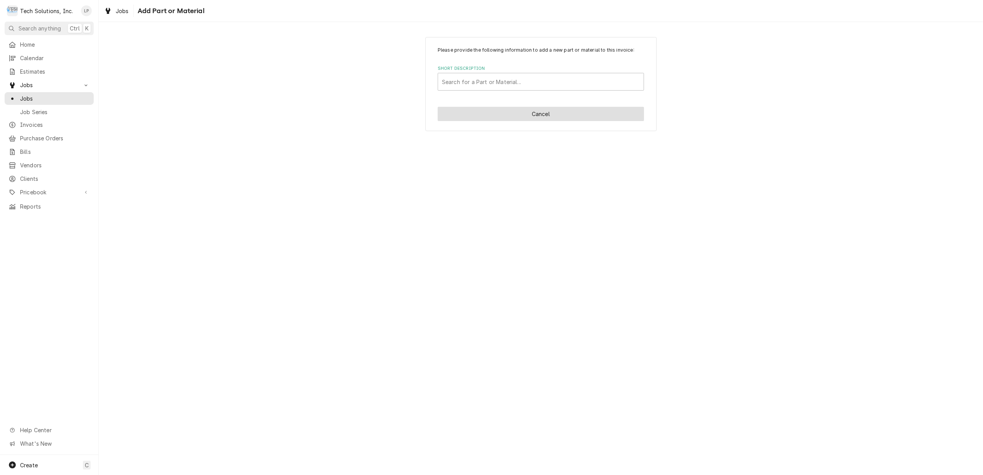
click at [596, 118] on button "Cancel" at bounding box center [541, 114] width 206 height 14
type textarea "x"
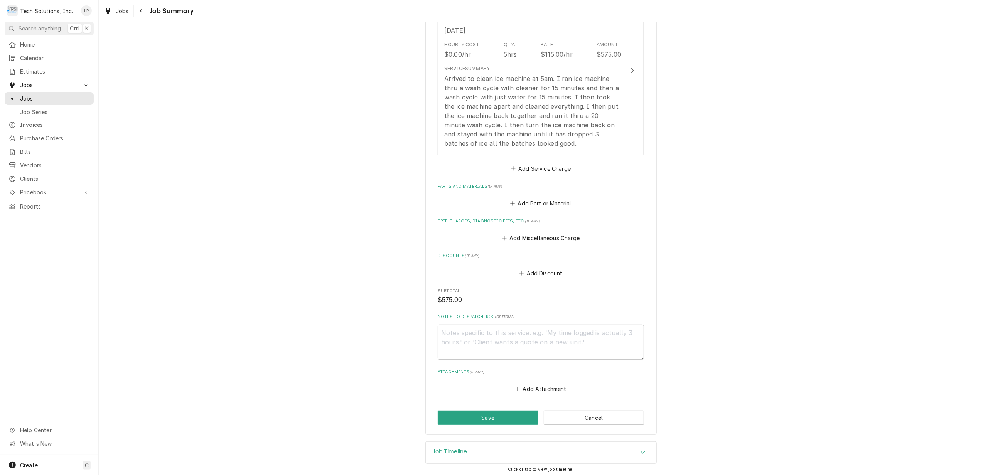
scroll to position [238, 0]
click at [544, 200] on button "Add Part or Material" at bounding box center [541, 200] width 64 height 11
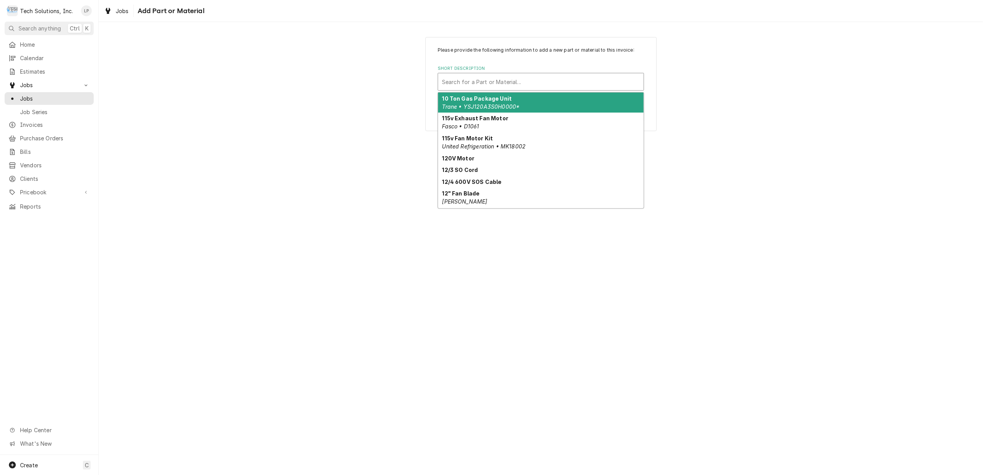
click at [501, 82] on div "Short Description" at bounding box center [541, 82] width 198 height 14
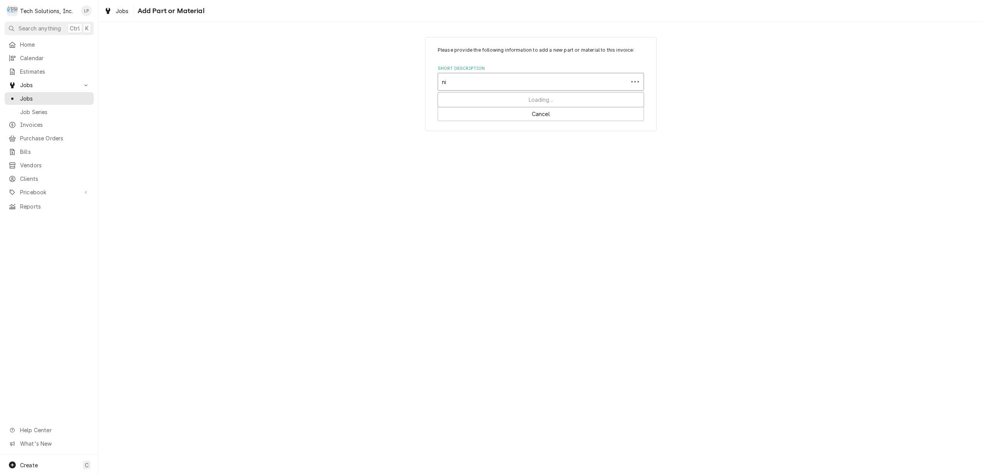
type input "n"
type input "c"
click at [379, 79] on div "Please provide the following information to add a new part or material to this …" at bounding box center [541, 84] width 884 height 108
click at [487, 118] on button "Cancel" at bounding box center [541, 114] width 206 height 14
type textarea "x"
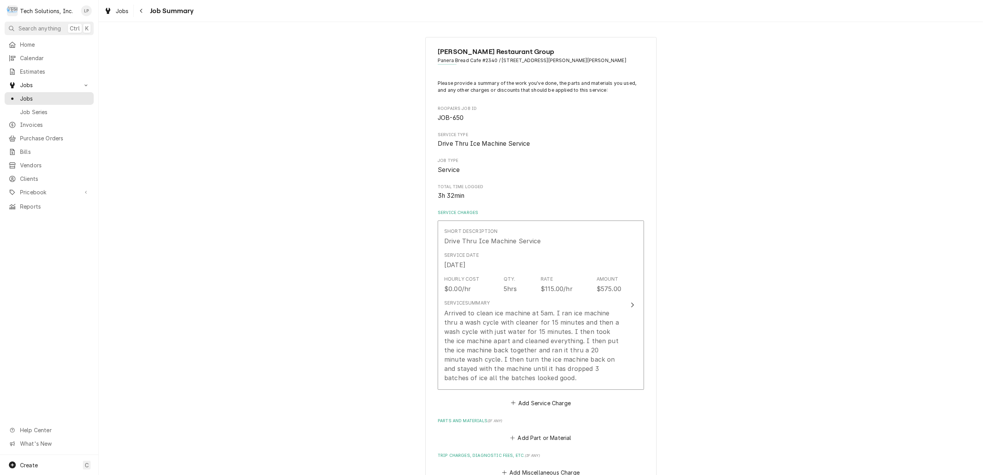
scroll to position [236, 0]
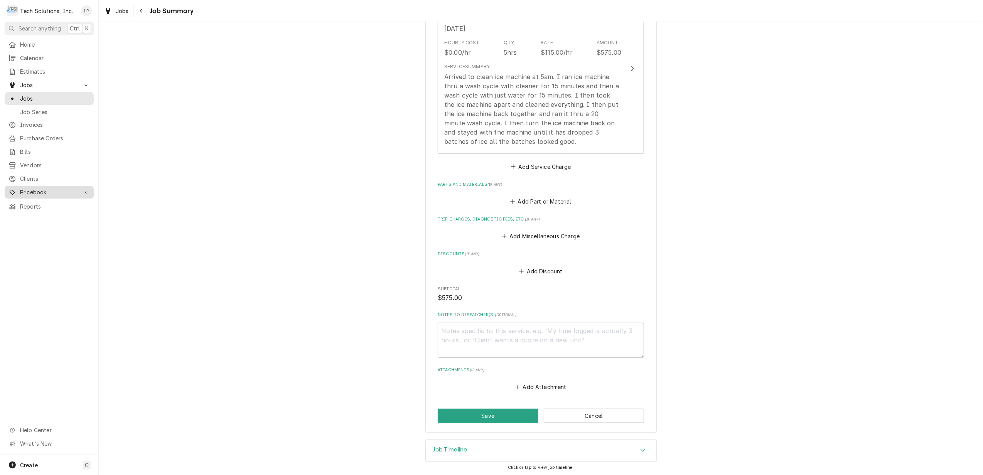
click at [32, 188] on span "Pricebook" at bounding box center [49, 192] width 58 height 8
click at [513, 238] on button "Add Miscellaneous Charge" at bounding box center [540, 236] width 80 height 11
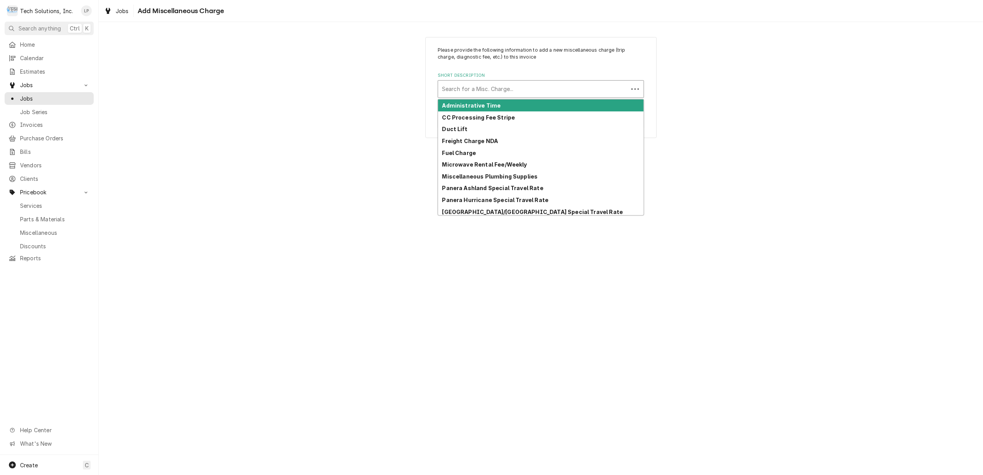
click at [536, 88] on div "Short Description" at bounding box center [533, 89] width 182 height 14
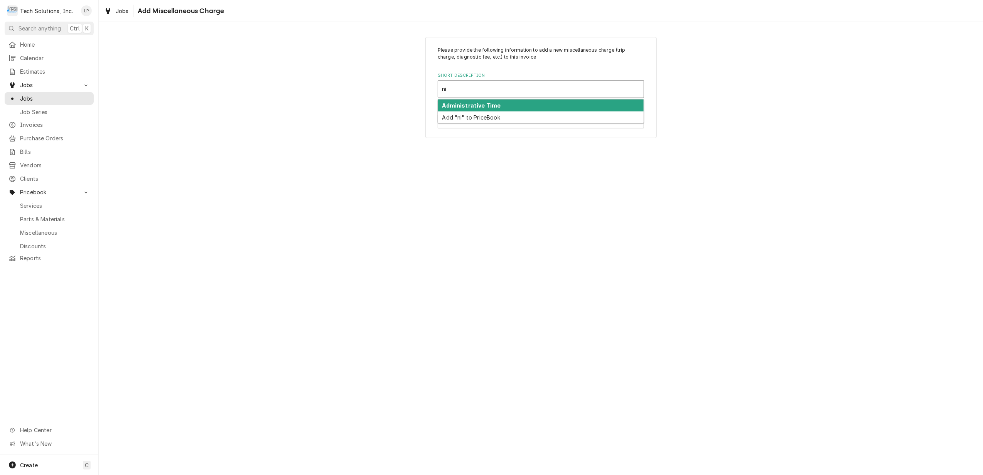
type input "n"
type input "f"
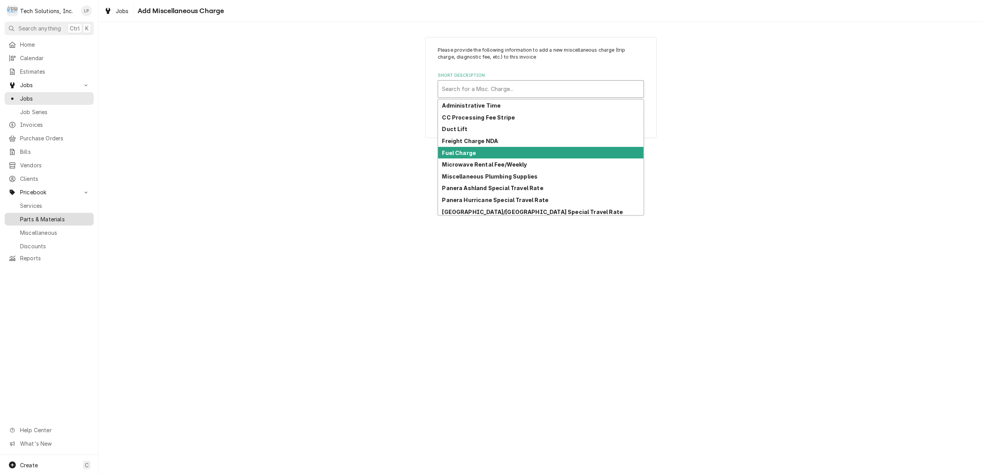
click at [56, 215] on span "Parts & Materials" at bounding box center [55, 219] width 70 height 8
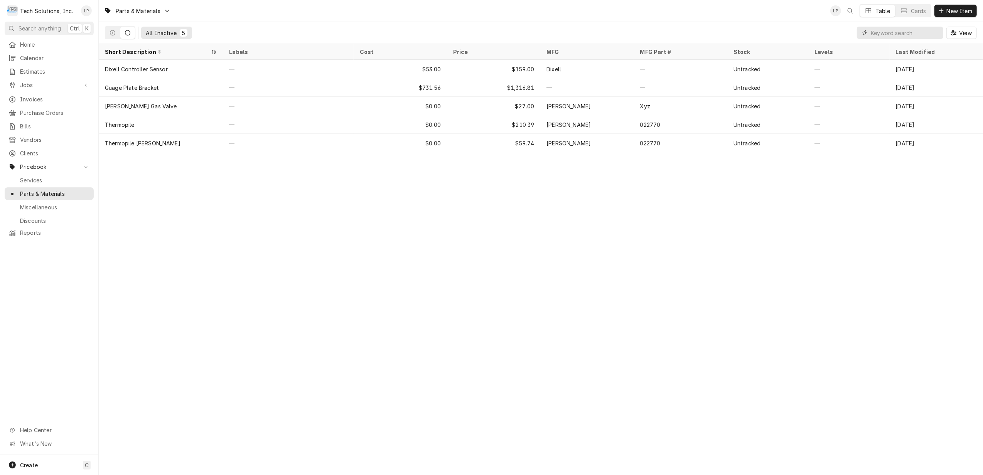
click at [904, 32] on input "Dynamic Content Wrapper" at bounding box center [905, 33] width 69 height 12
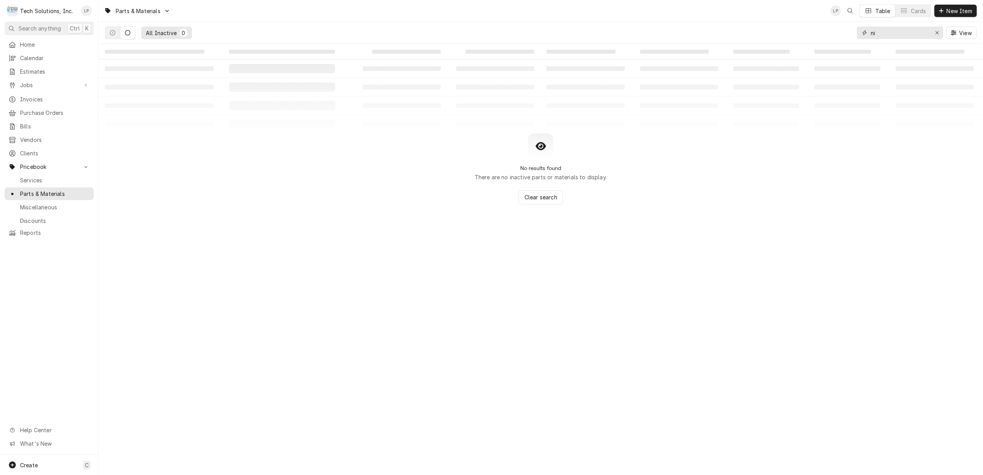
type input "n"
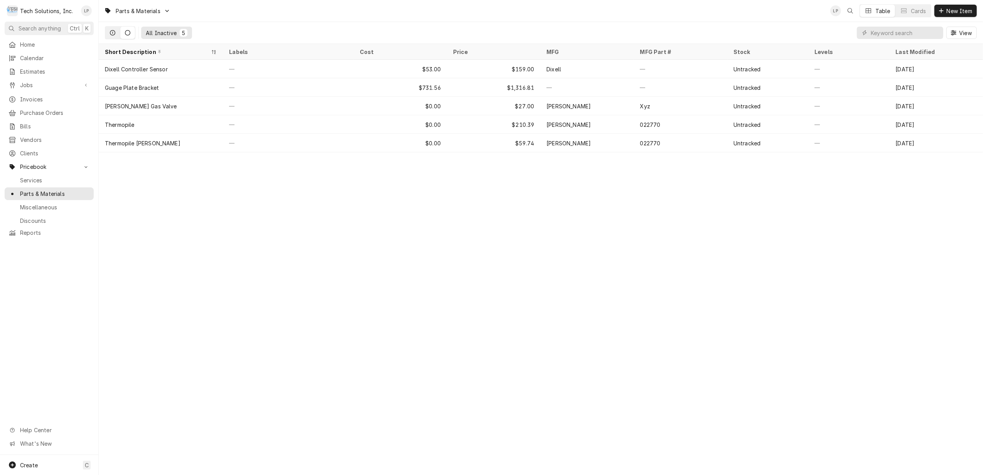
click at [113, 32] on icon "Dynamic Content Wrapper" at bounding box center [112, 32] width 5 height 5
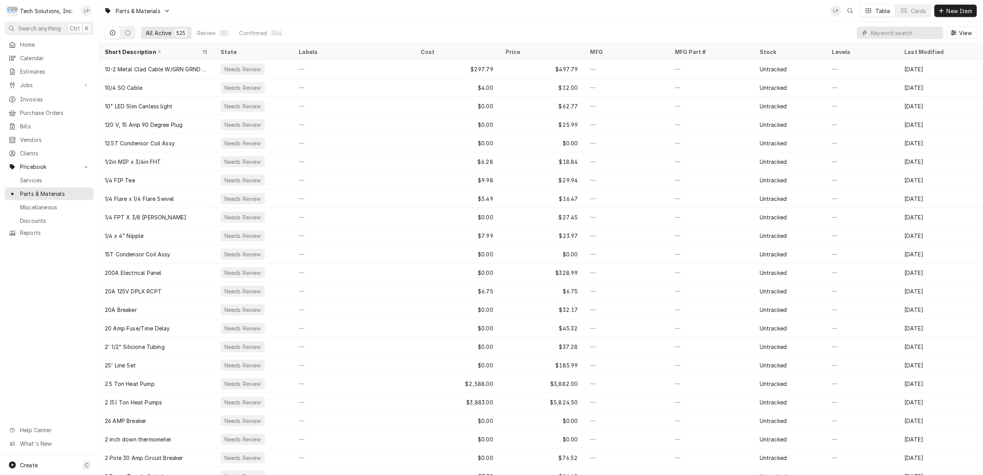
click at [901, 31] on input "Dynamic Content Wrapper" at bounding box center [905, 33] width 69 height 12
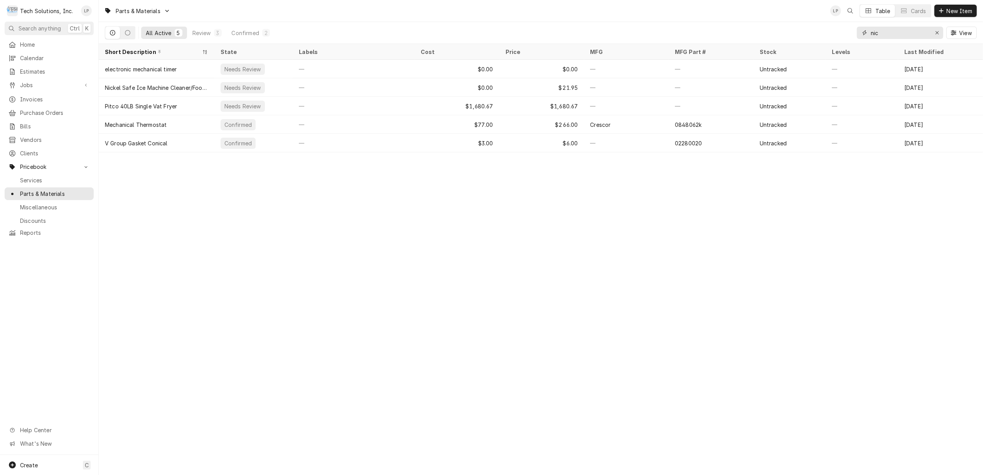
type input "nic"
click at [29, 81] on span "Jobs" at bounding box center [49, 85] width 58 height 8
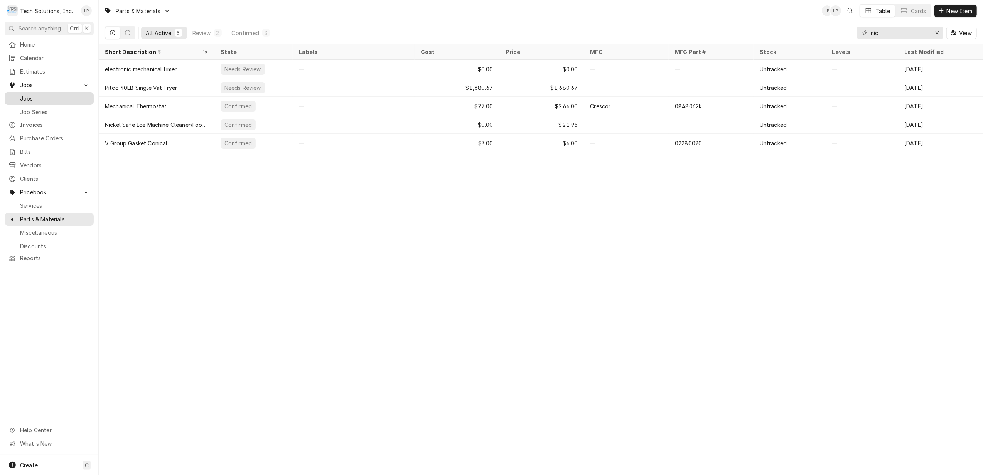
click at [29, 96] on span "Jobs" at bounding box center [55, 98] width 70 height 8
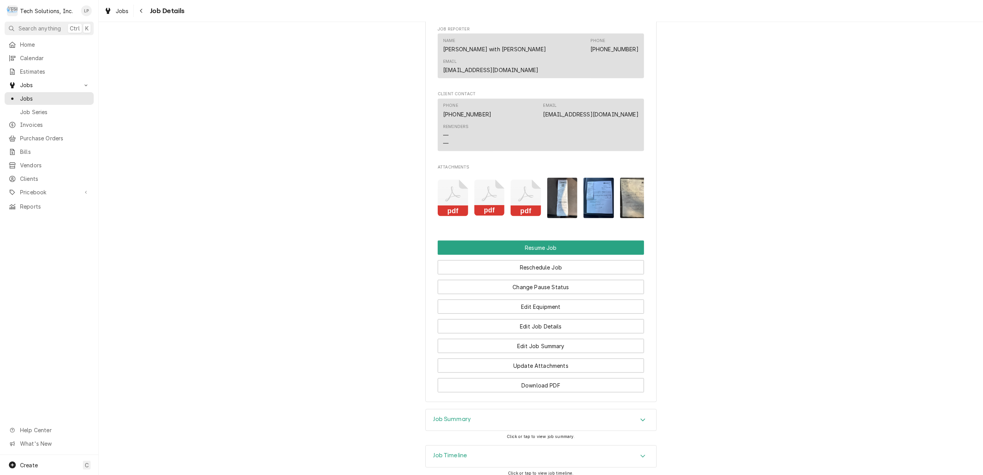
scroll to position [771, 0]
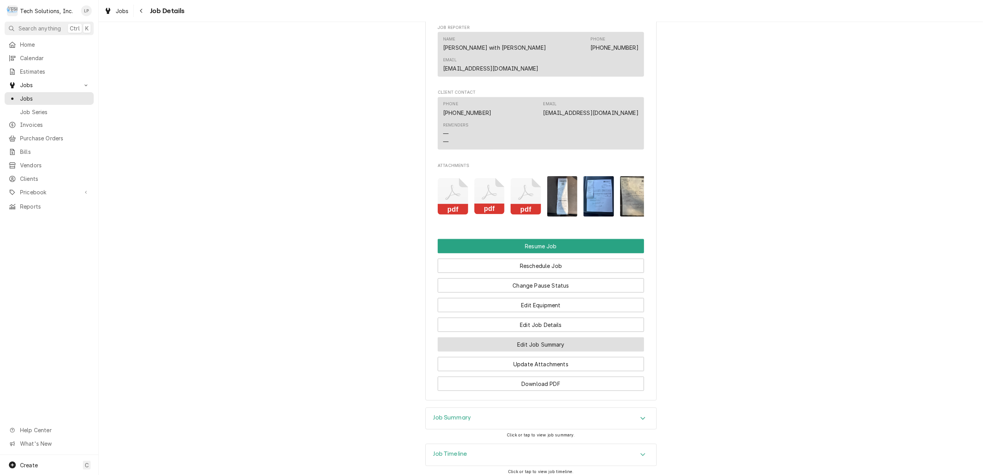
click at [558, 340] on button "Edit Job Summary" at bounding box center [541, 344] width 206 height 14
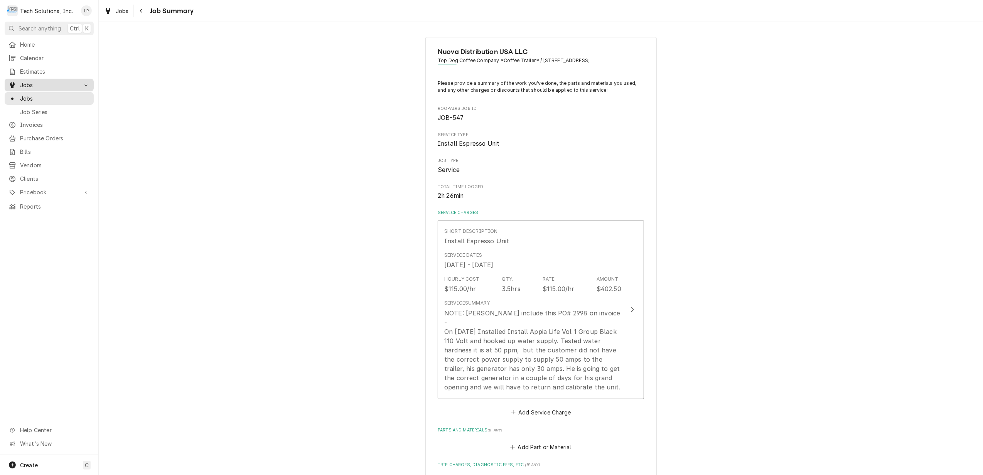
click at [29, 82] on span "Jobs" at bounding box center [49, 85] width 58 height 8
click at [29, 85] on span "Jobs" at bounding box center [49, 85] width 58 height 8
click at [31, 96] on span "Jobs" at bounding box center [55, 98] width 70 height 8
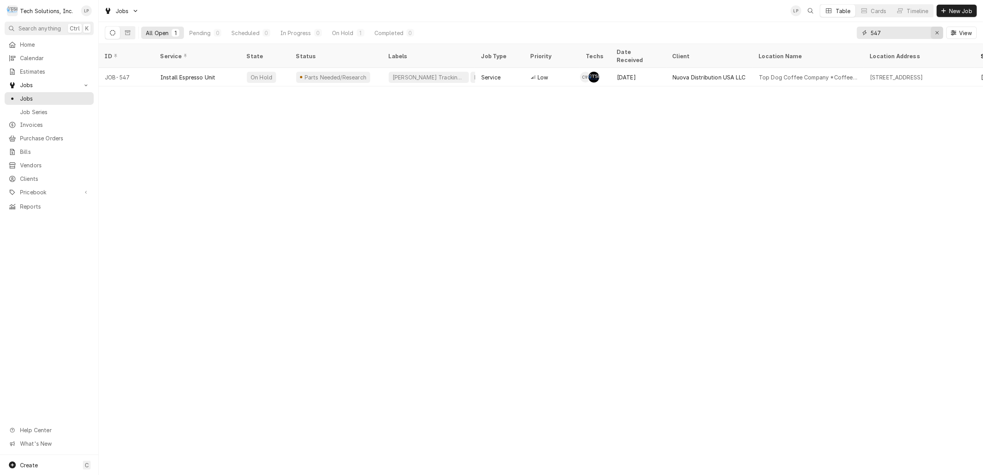
click at [935, 34] on icon "Erase input" at bounding box center [937, 32] width 4 height 5
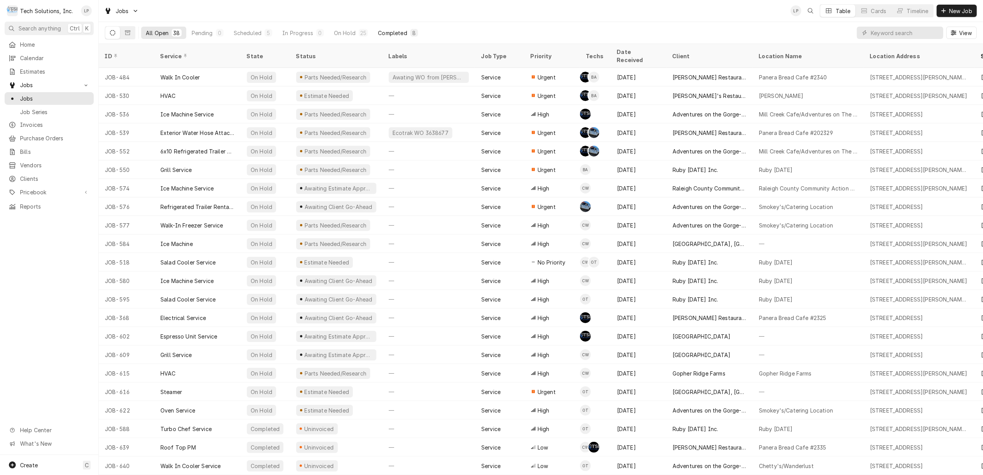
click at [395, 32] on div "Completed" at bounding box center [392, 33] width 29 height 8
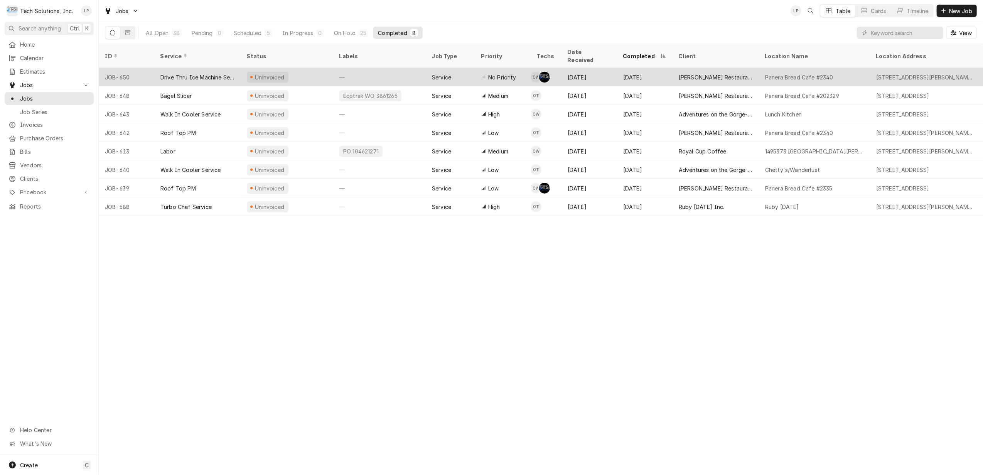
click at [399, 70] on div "—" at bounding box center [379, 77] width 93 height 19
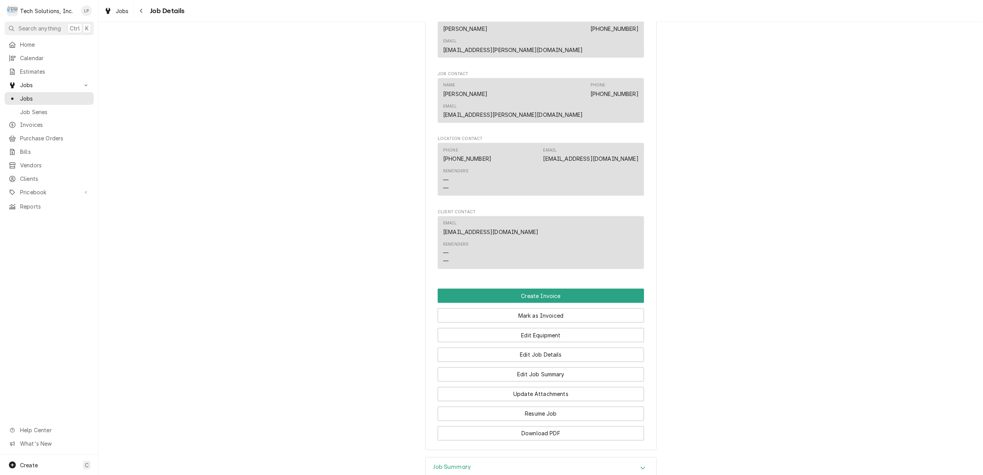
scroll to position [1206, 0]
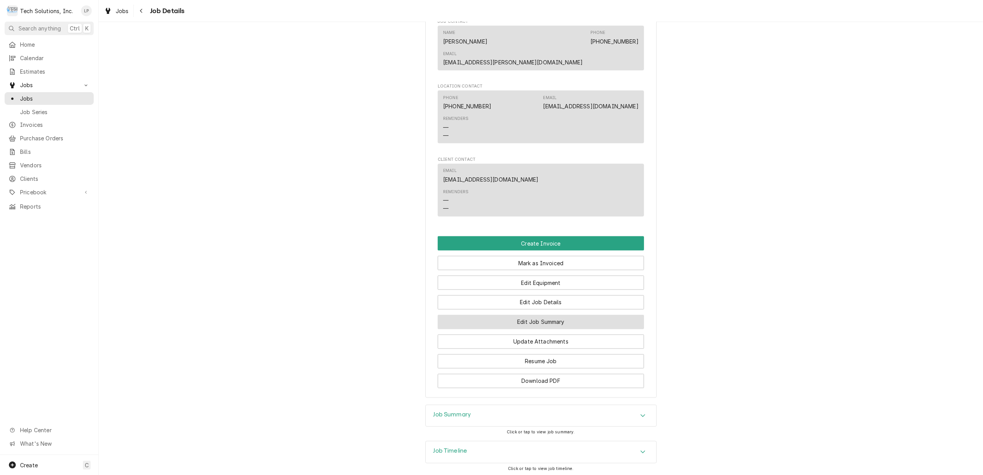
click at [559, 315] on button "Edit Job Summary" at bounding box center [541, 322] width 206 height 14
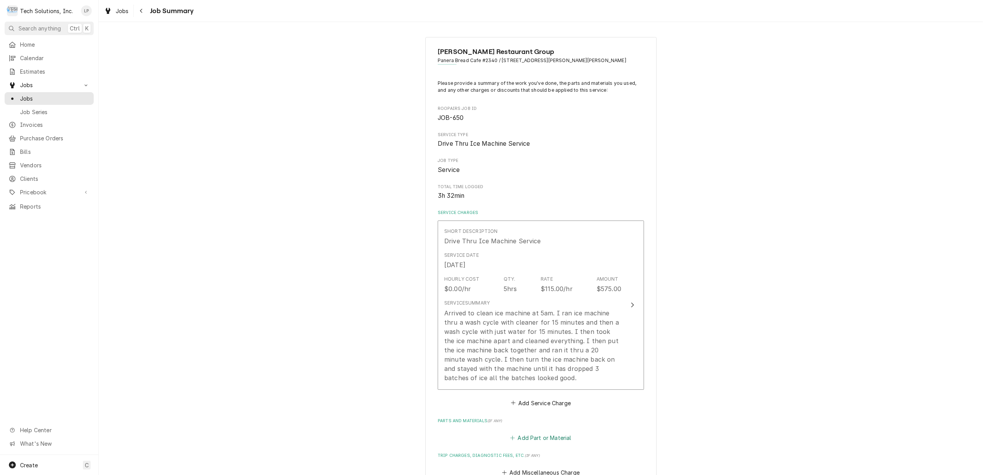
click at [537, 438] on button "Add Part or Material" at bounding box center [541, 438] width 64 height 11
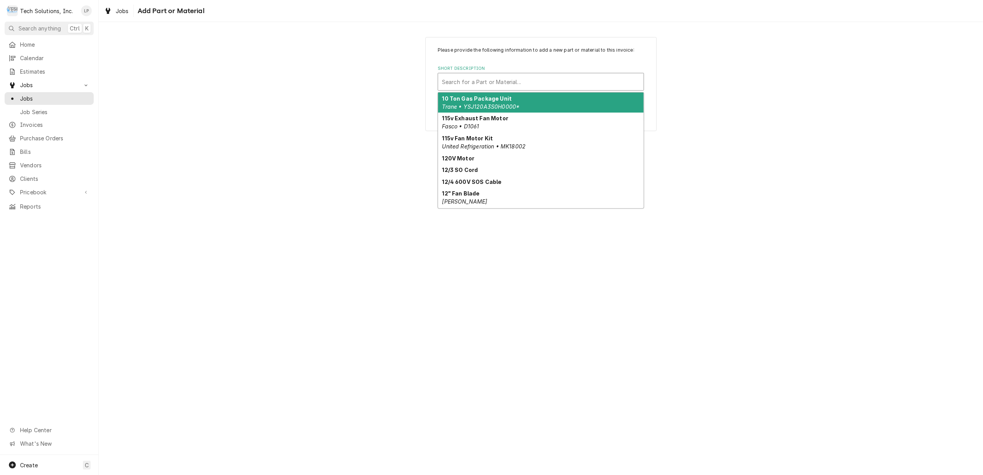
click at [537, 76] on div "Short Description" at bounding box center [541, 82] width 198 height 14
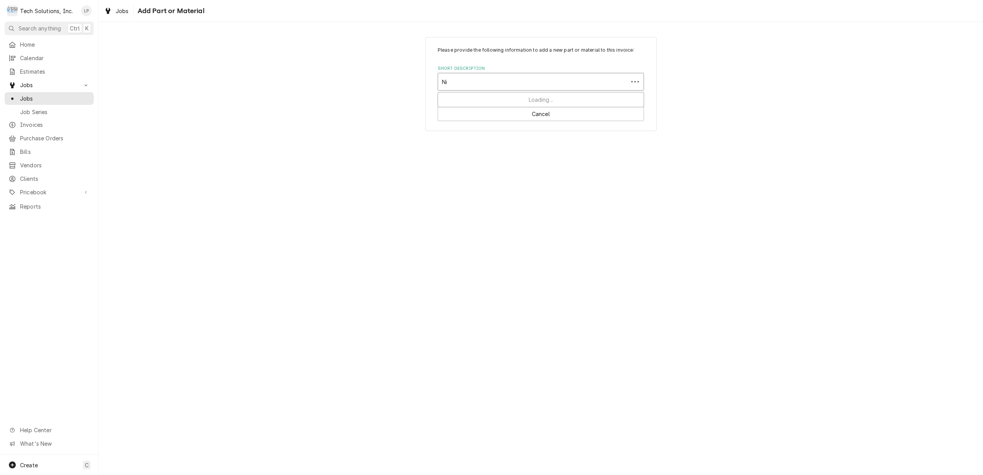
type input "N"
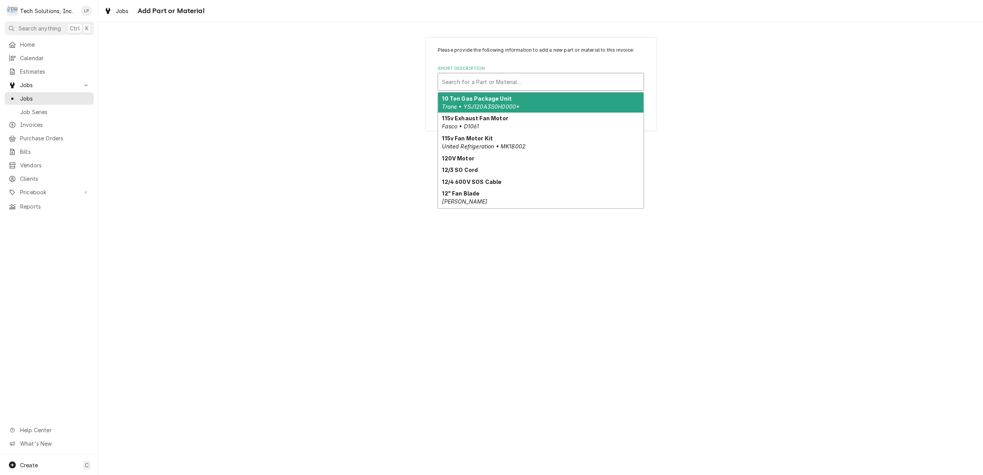
click at [785, 209] on div "Please provide the following information to add a new part or material to this …" at bounding box center [541, 248] width 884 height 453
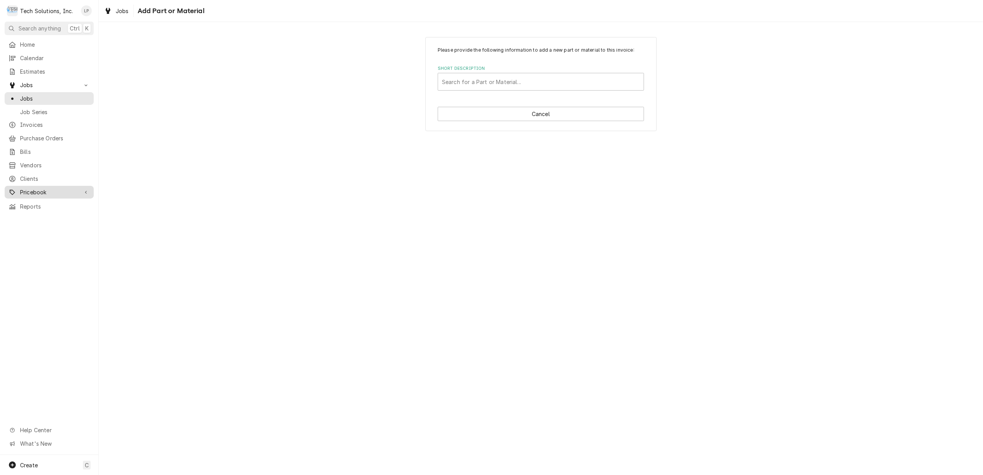
click at [31, 188] on span "Pricebook" at bounding box center [49, 192] width 58 height 8
click at [36, 215] on span "Parts & Materials" at bounding box center [55, 219] width 70 height 8
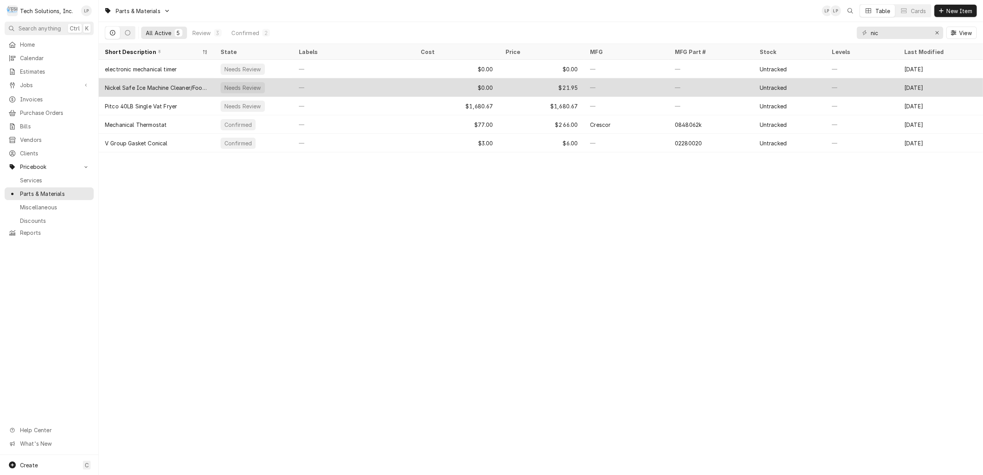
click at [362, 87] on div "—" at bounding box center [354, 87] width 122 height 19
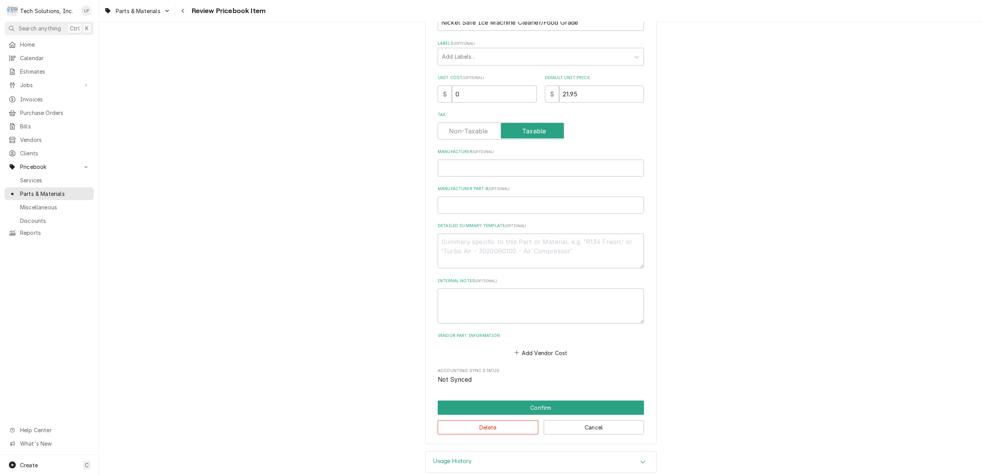
scroll to position [162, 0]
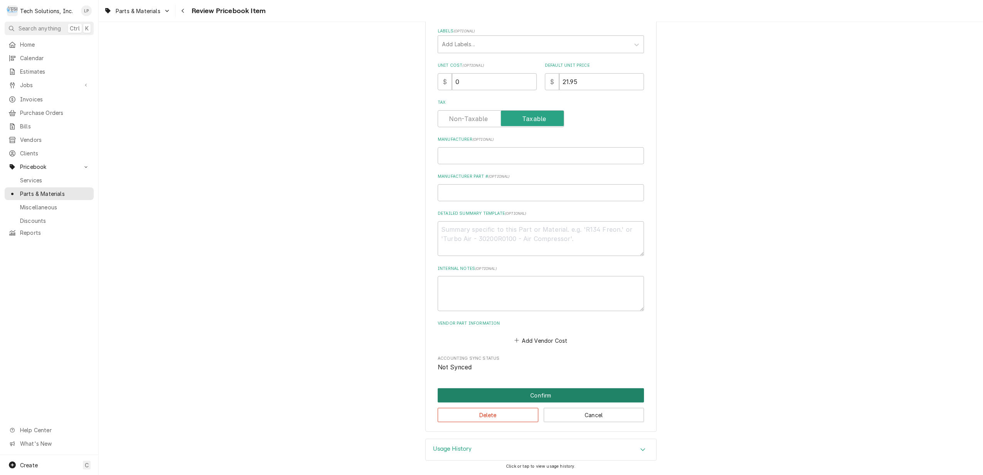
click at [506, 392] on button "Confirm" at bounding box center [541, 395] width 206 height 14
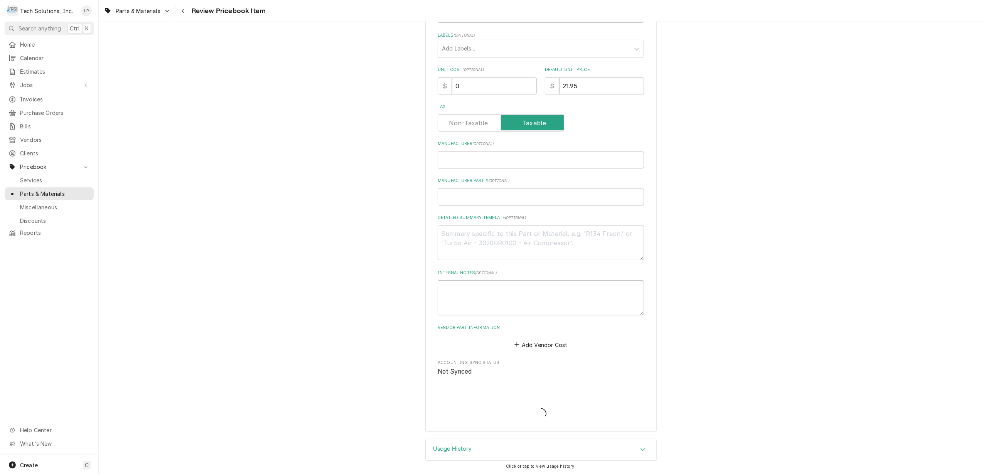
type textarea "x"
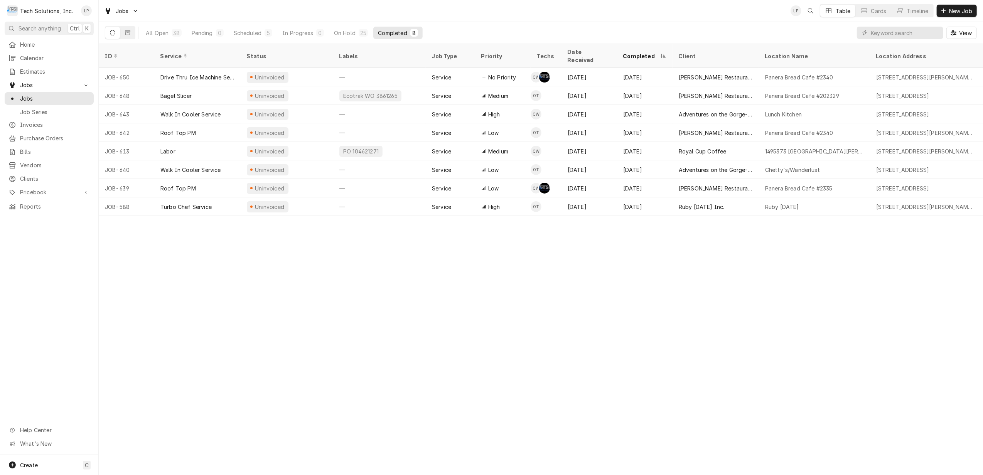
click at [391, 31] on div "Completed" at bounding box center [392, 33] width 29 height 8
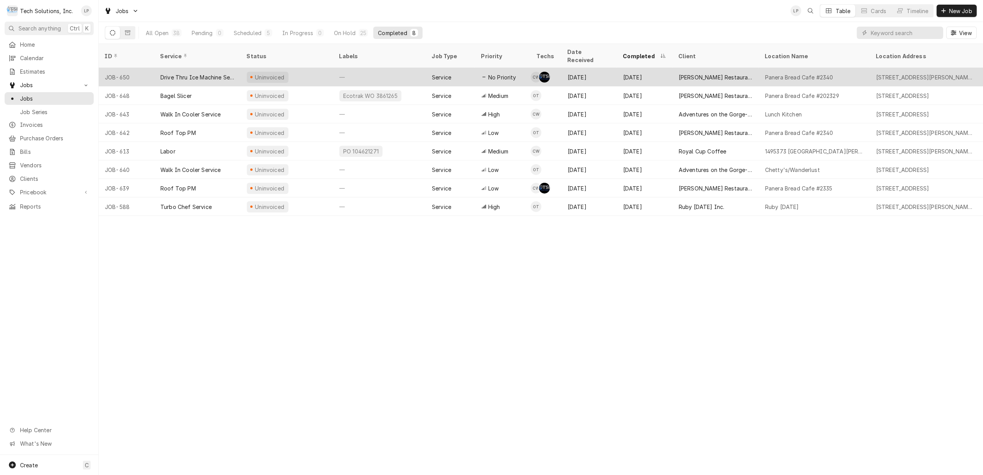
click at [403, 69] on div "—" at bounding box center [379, 77] width 93 height 19
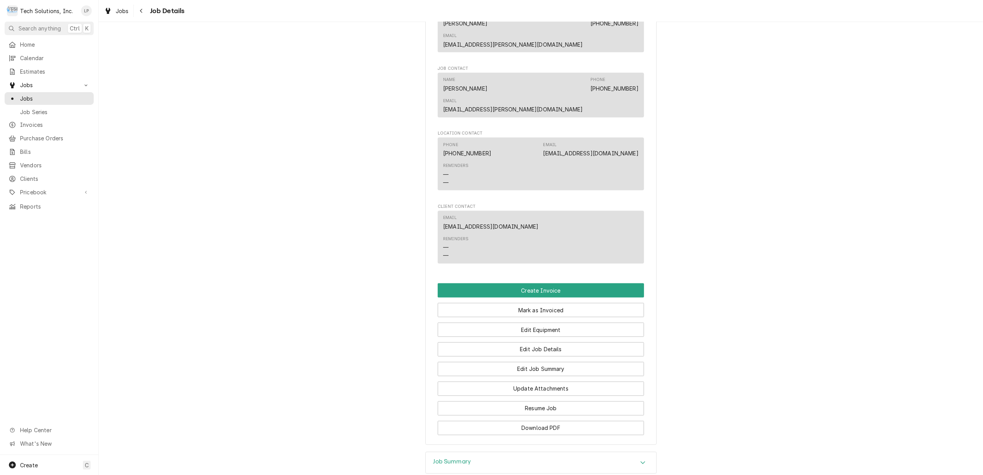
scroll to position [1206, 0]
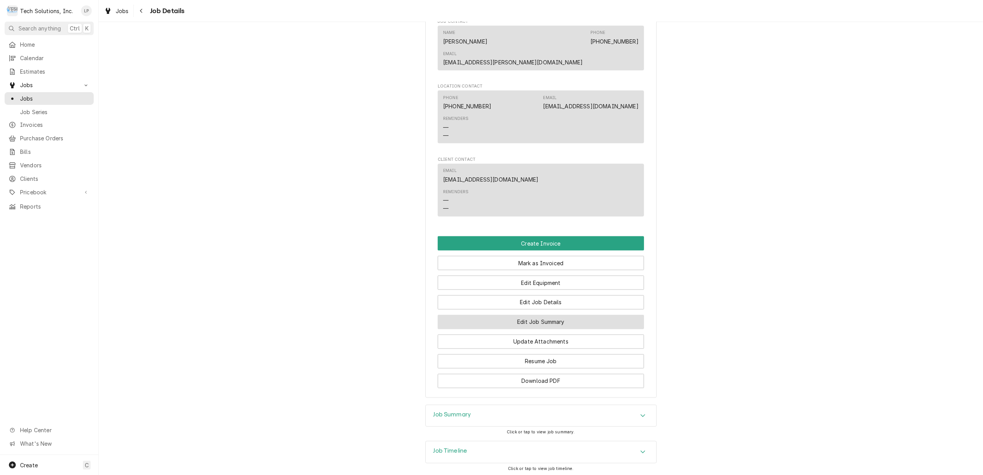
click at [548, 315] on button "Edit Job Summary" at bounding box center [541, 322] width 206 height 14
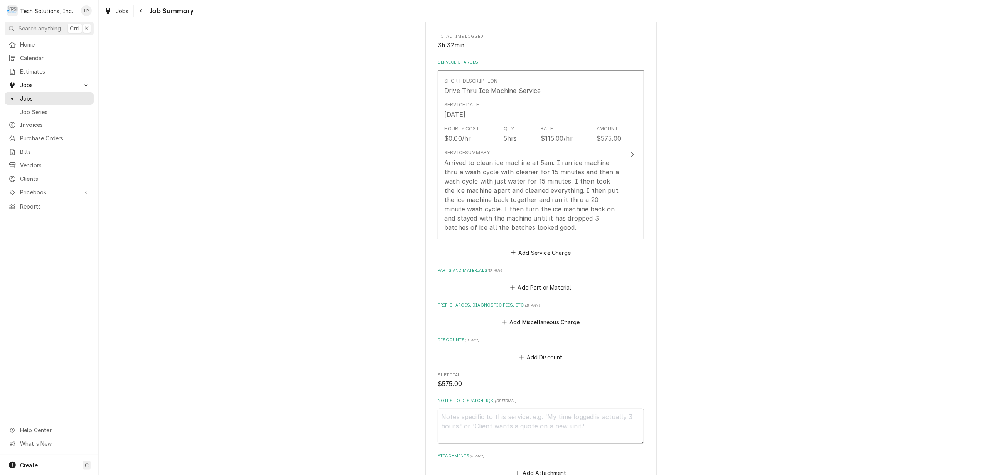
scroll to position [205, 0]
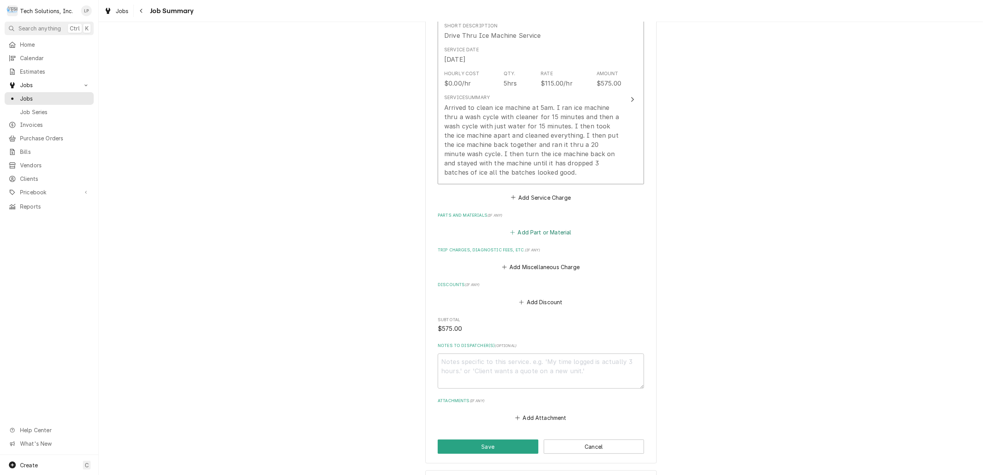
click at [536, 231] on button "Add Part or Material" at bounding box center [541, 232] width 64 height 11
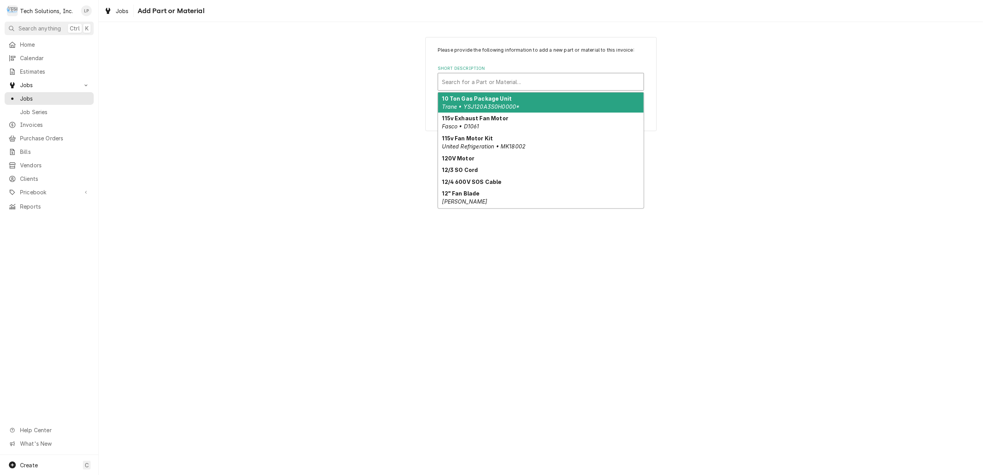
click at [508, 83] on div "Short Description" at bounding box center [541, 82] width 198 height 14
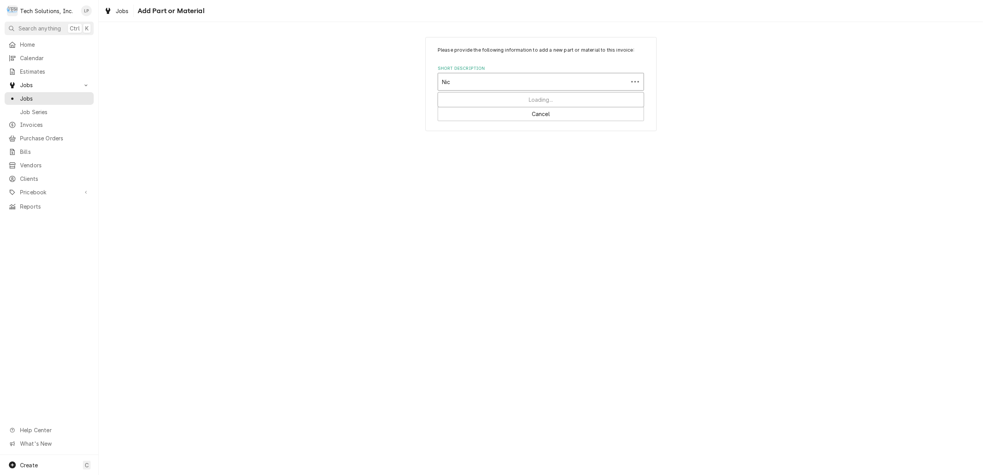
type input "Nick"
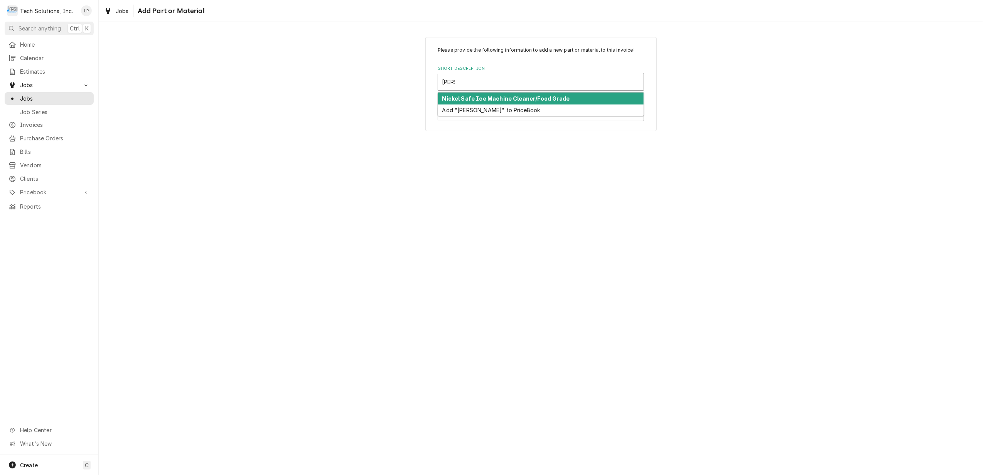
click at [507, 96] on strong "Nickel Safe Ice Machine Cleaner/Food Grade" at bounding box center [506, 98] width 128 height 7
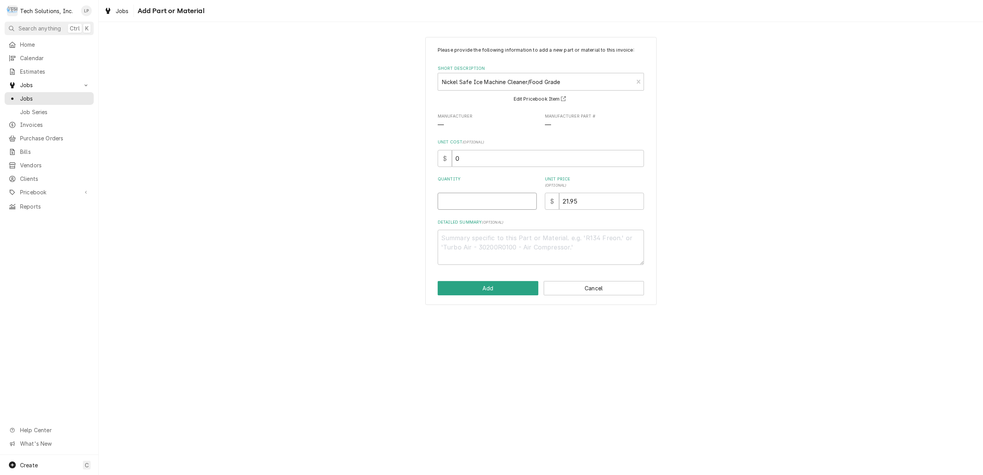
click at [507, 202] on input "Quantity" at bounding box center [487, 201] width 99 height 17
type textarea "x"
type input "1"
click at [478, 288] on button "Add" at bounding box center [488, 288] width 101 height 14
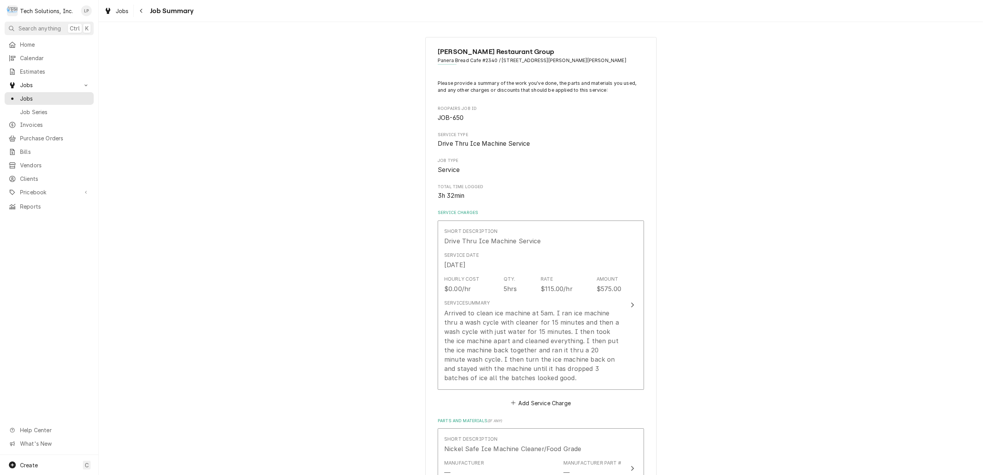
scroll to position [205, 0]
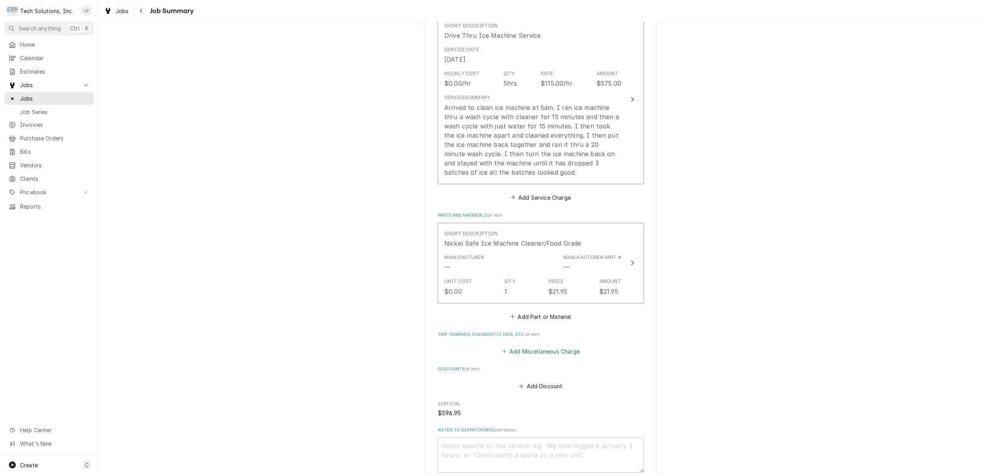
click at [531, 350] on button "Add Miscellaneous Charge" at bounding box center [540, 351] width 80 height 11
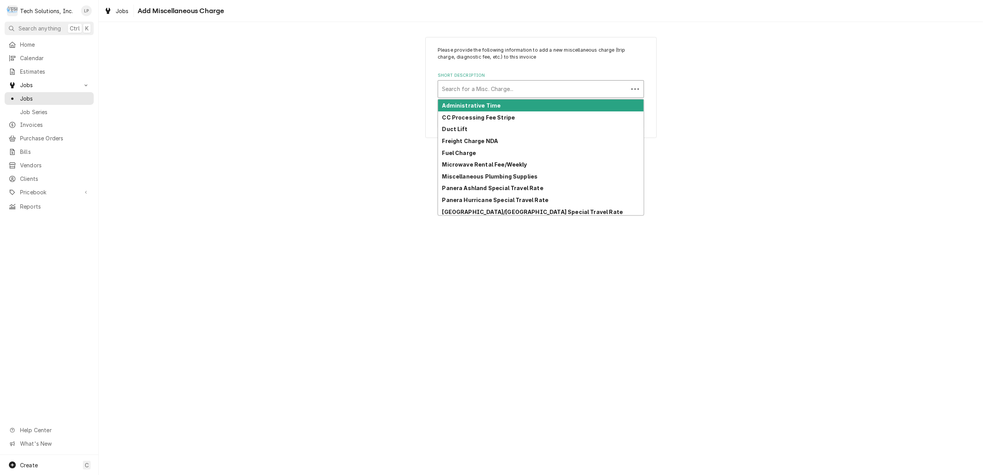
click at [475, 86] on div "Short Description" at bounding box center [533, 89] width 182 height 14
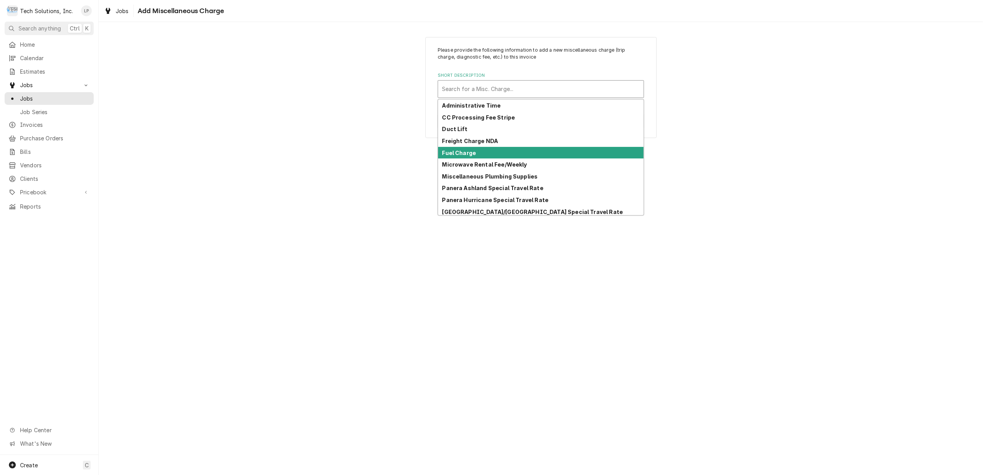
click at [465, 152] on strong "Fuel Charge" at bounding box center [459, 153] width 34 height 7
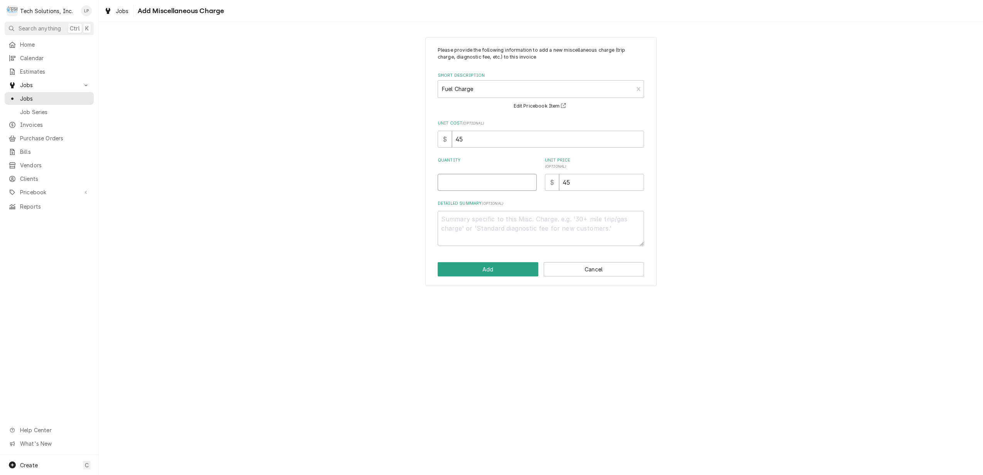
click at [512, 184] on input "Quantity" at bounding box center [487, 182] width 99 height 17
type textarea "x"
type input "1"
click at [514, 272] on button "Add" at bounding box center [488, 269] width 101 height 14
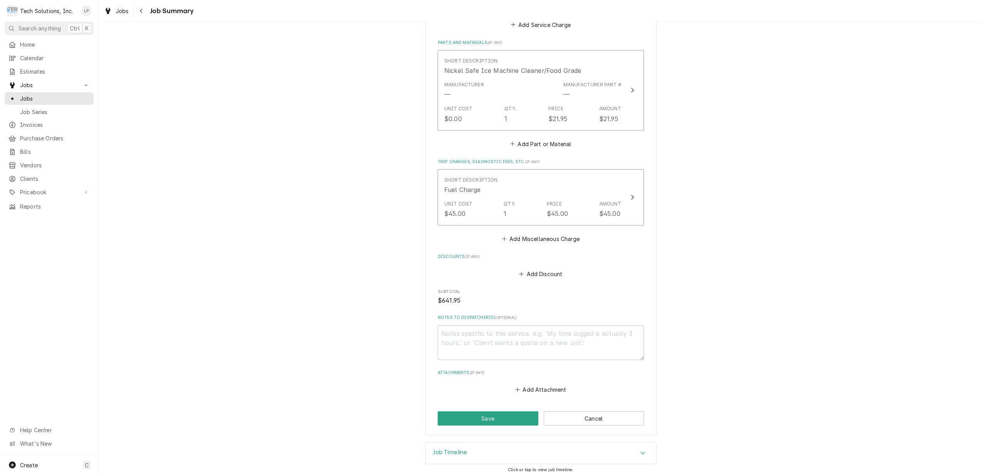
scroll to position [383, 0]
click at [507, 413] on button "Save" at bounding box center [488, 415] width 101 height 14
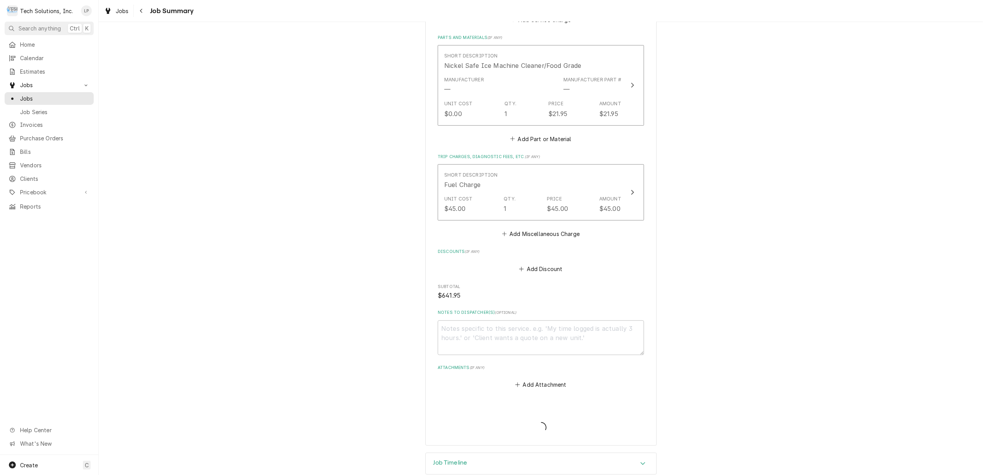
type textarea "x"
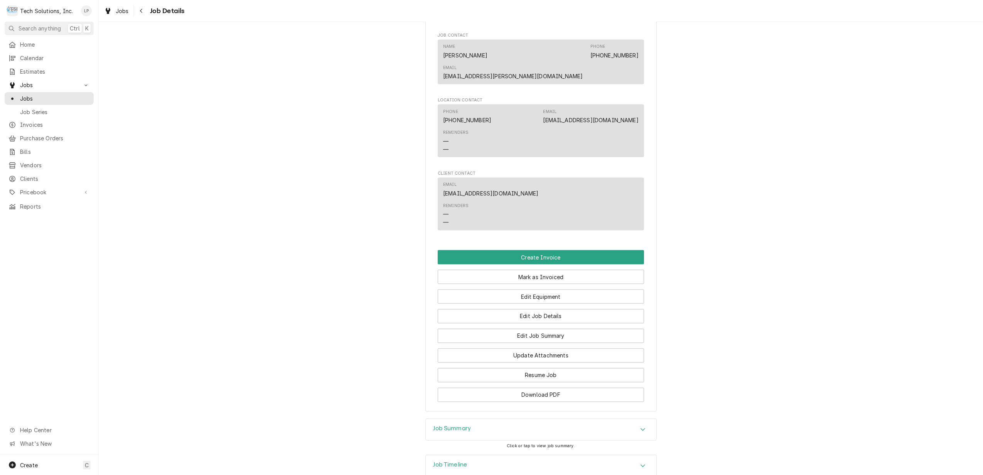
scroll to position [1206, 0]
